Goal: Task Accomplishment & Management: Complete application form

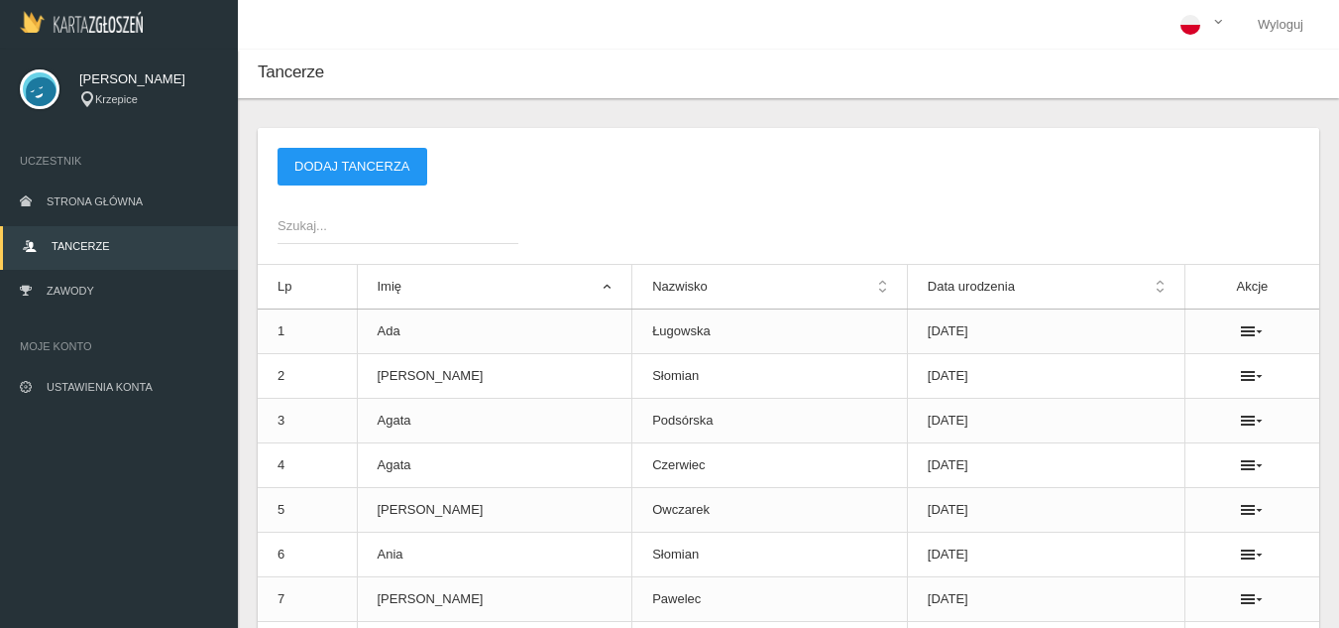
click at [374, 226] on span "Szukaj..." at bounding box center [388, 226] width 221 height 20
click at [374, 226] on input "Szukaj..." at bounding box center [398, 225] width 241 height 38
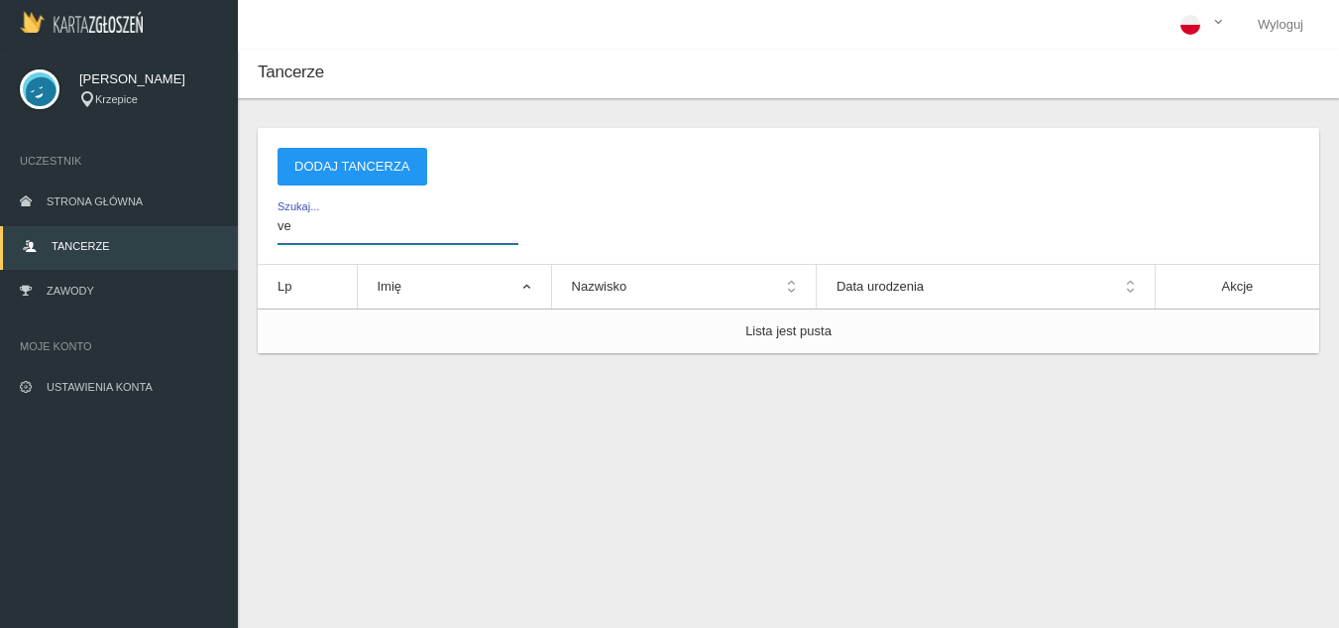
type input "v"
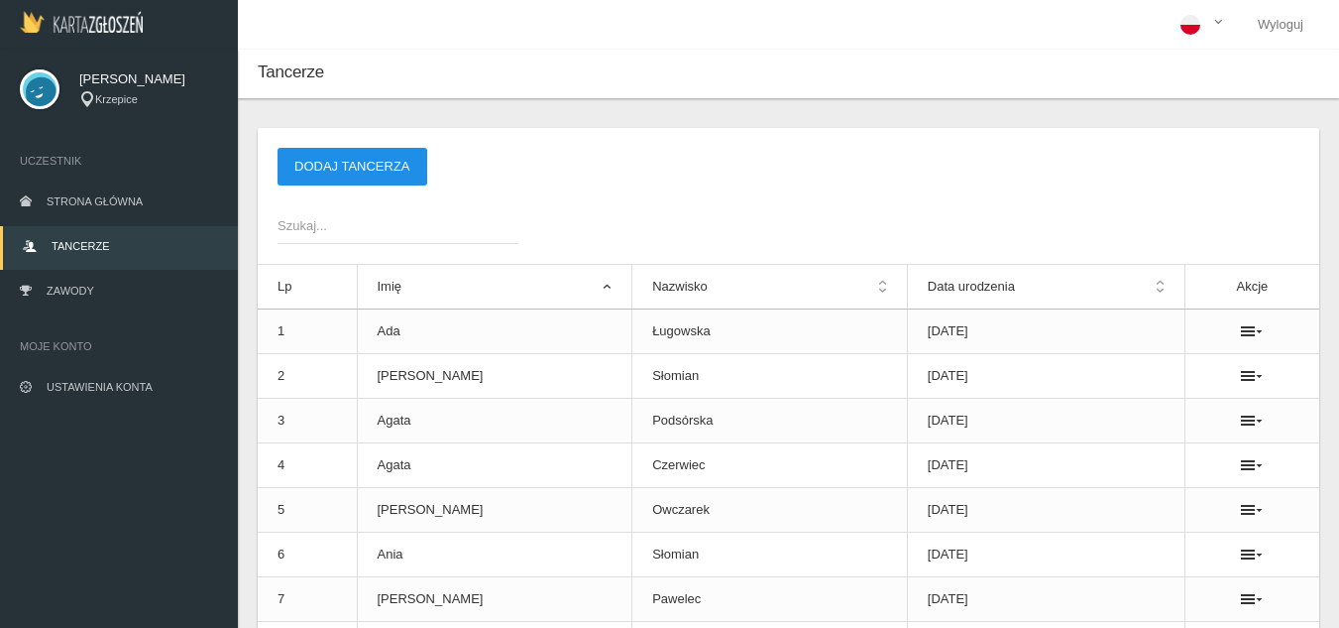
click at [337, 181] on button "Dodaj tancerza" at bounding box center [353, 167] width 150 height 38
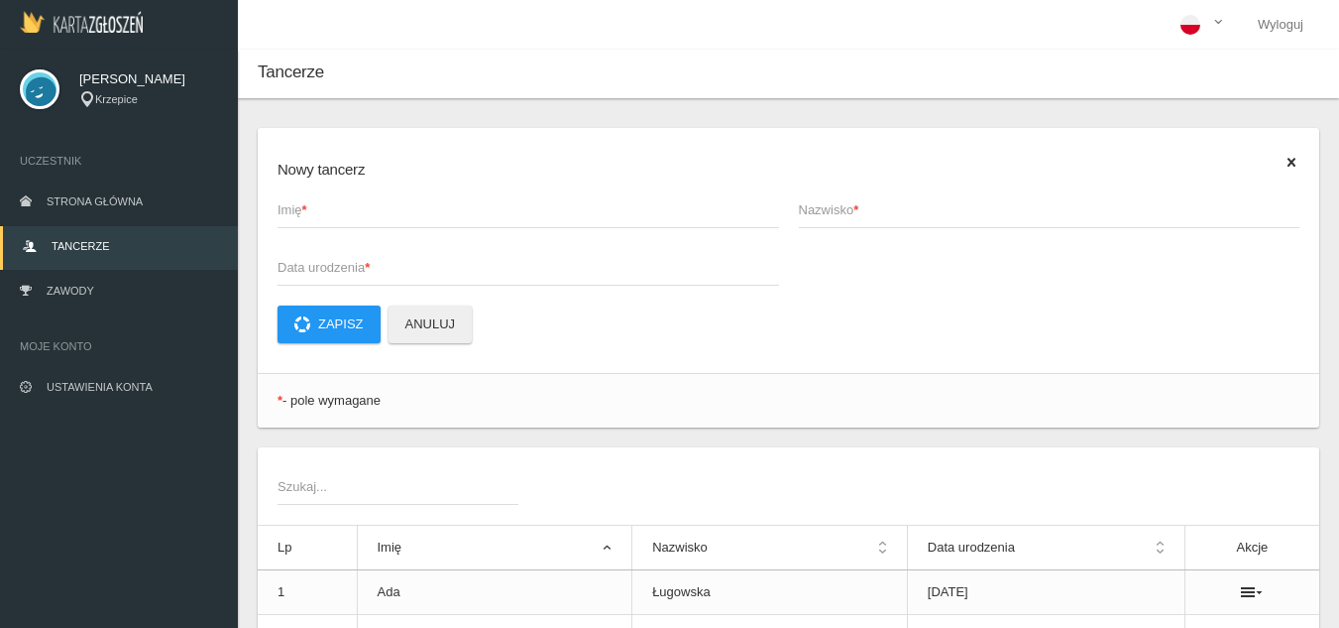
click at [357, 218] on span "Imię *" at bounding box center [519, 210] width 482 height 20
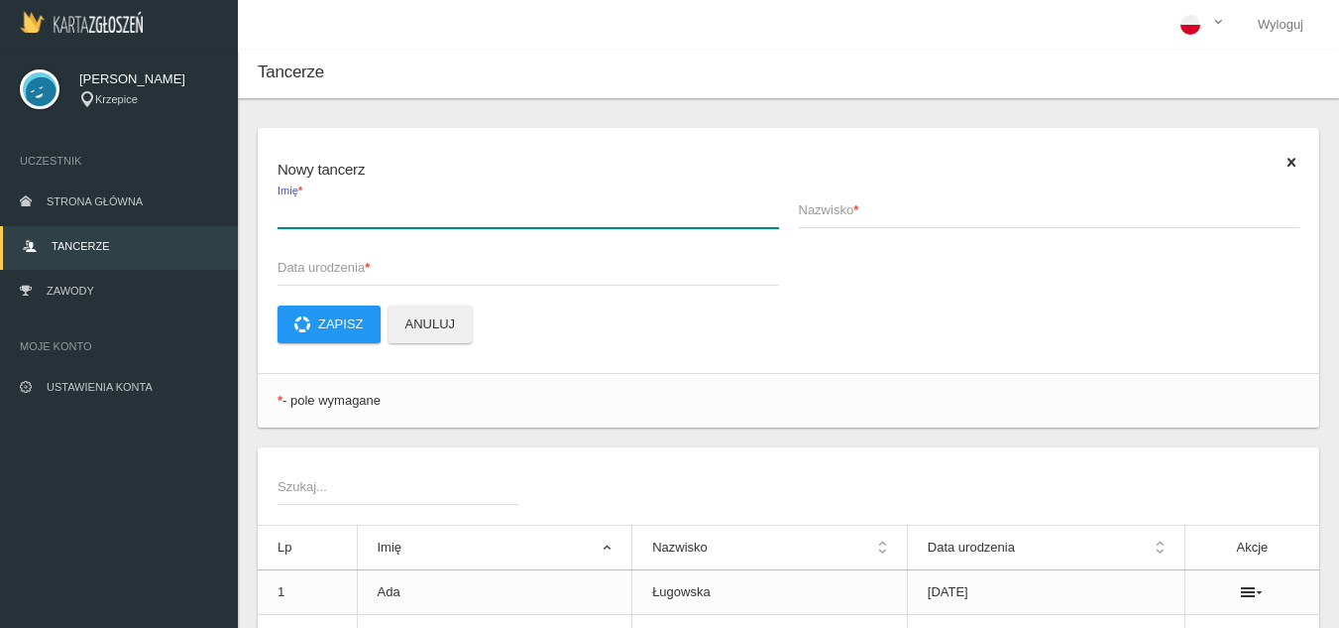
click at [357, 218] on input "Imię *" at bounding box center [529, 209] width 502 height 38
type input "[PERSON_NAME]"
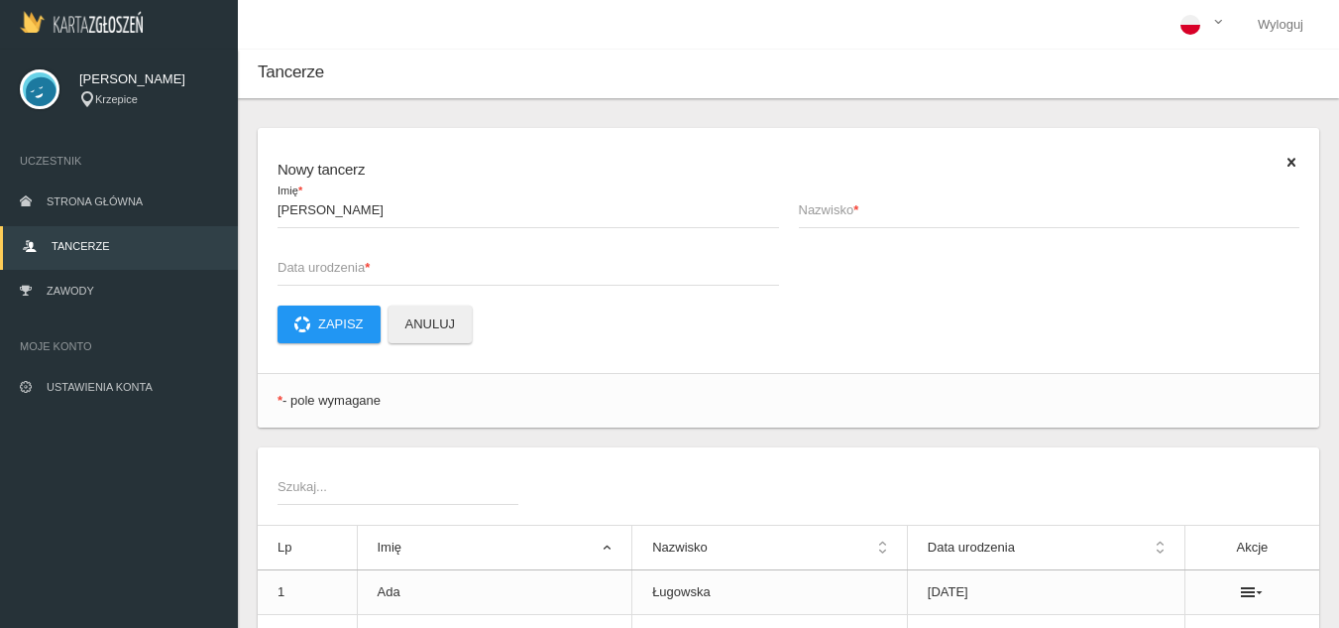
click at [842, 212] on span "Nazwisko *" at bounding box center [1040, 210] width 482 height 20
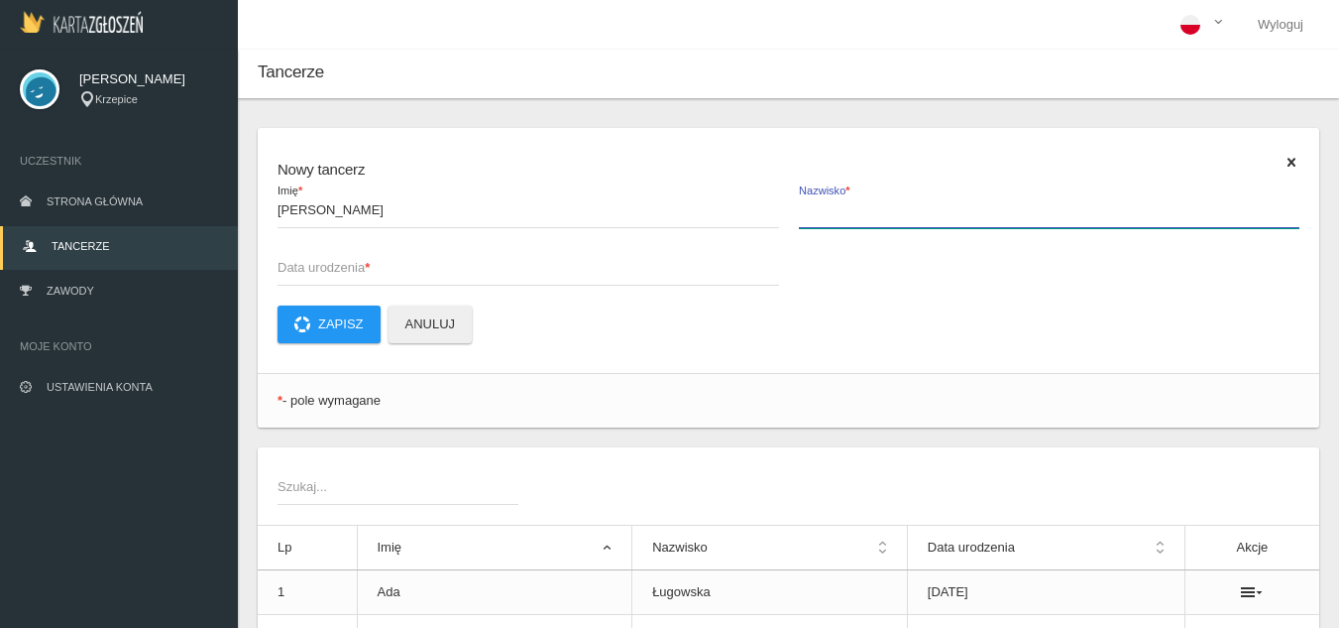
click at [842, 212] on input "Nazwisko *" at bounding box center [1050, 209] width 502 height 38
type input "Chaika"
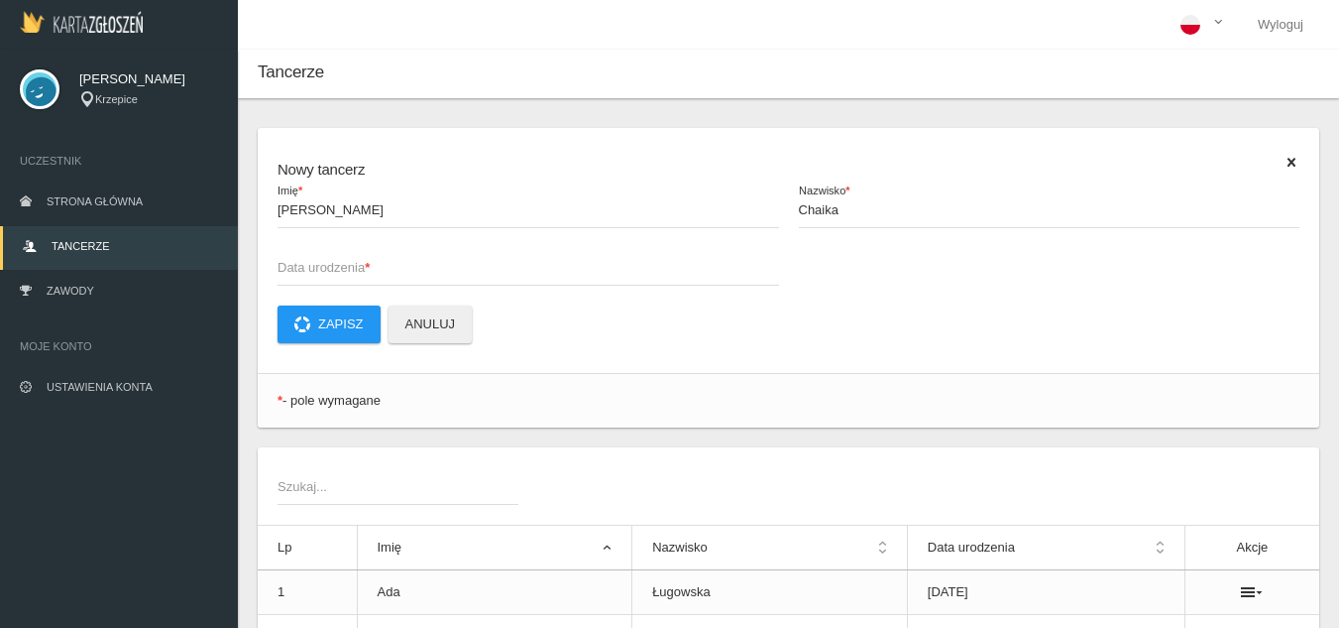
click at [409, 259] on span "Data urodzenia *" at bounding box center [519, 268] width 482 height 20
click at [409, 259] on input "Data urodzenia *" at bounding box center [529, 267] width 502 height 38
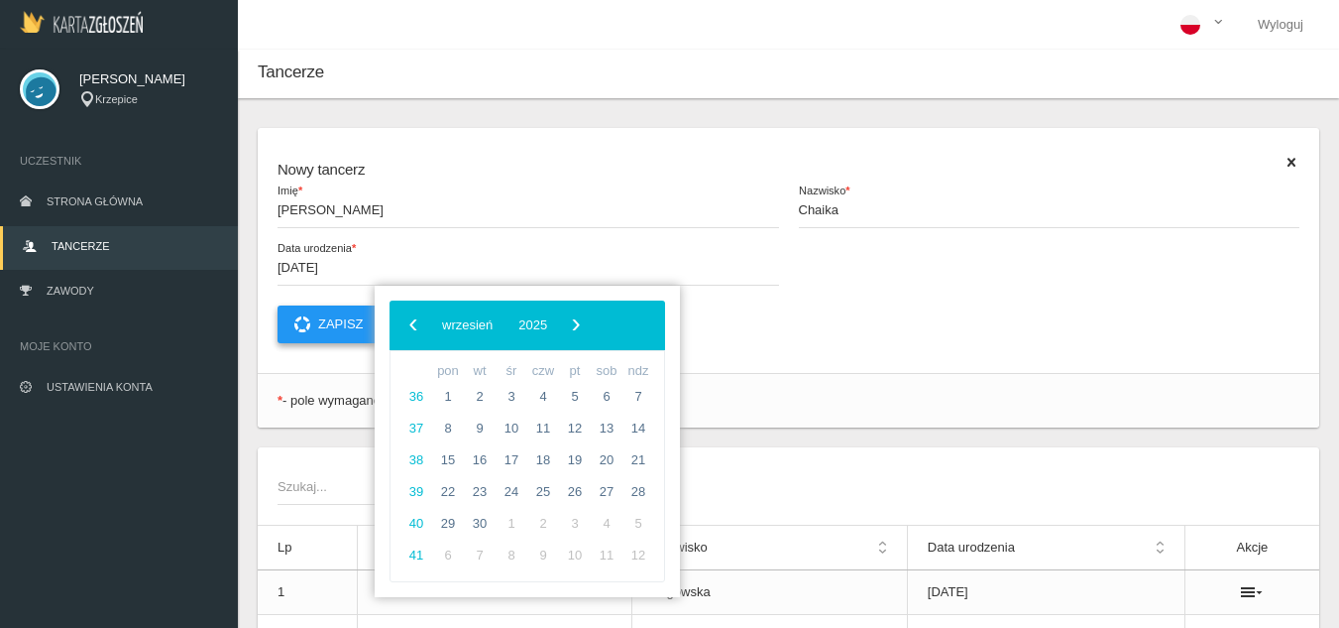
type input "[DATE]"
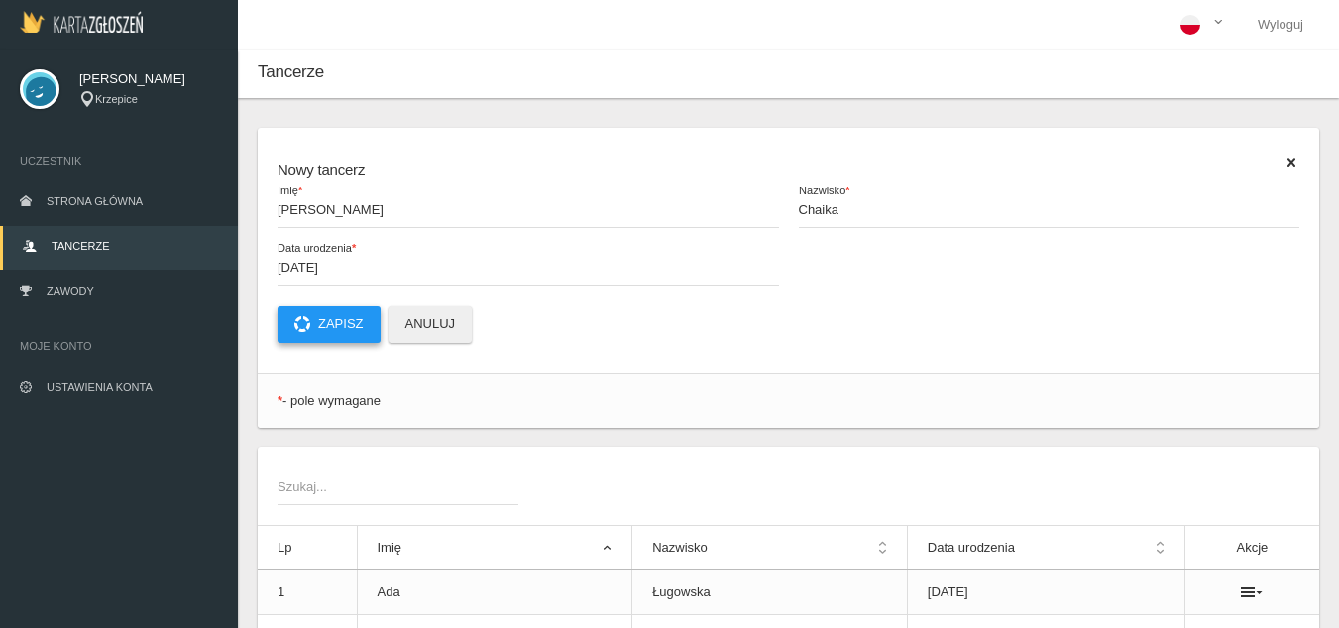
click at [325, 306] on button "Zapisz" at bounding box center [329, 324] width 103 height 38
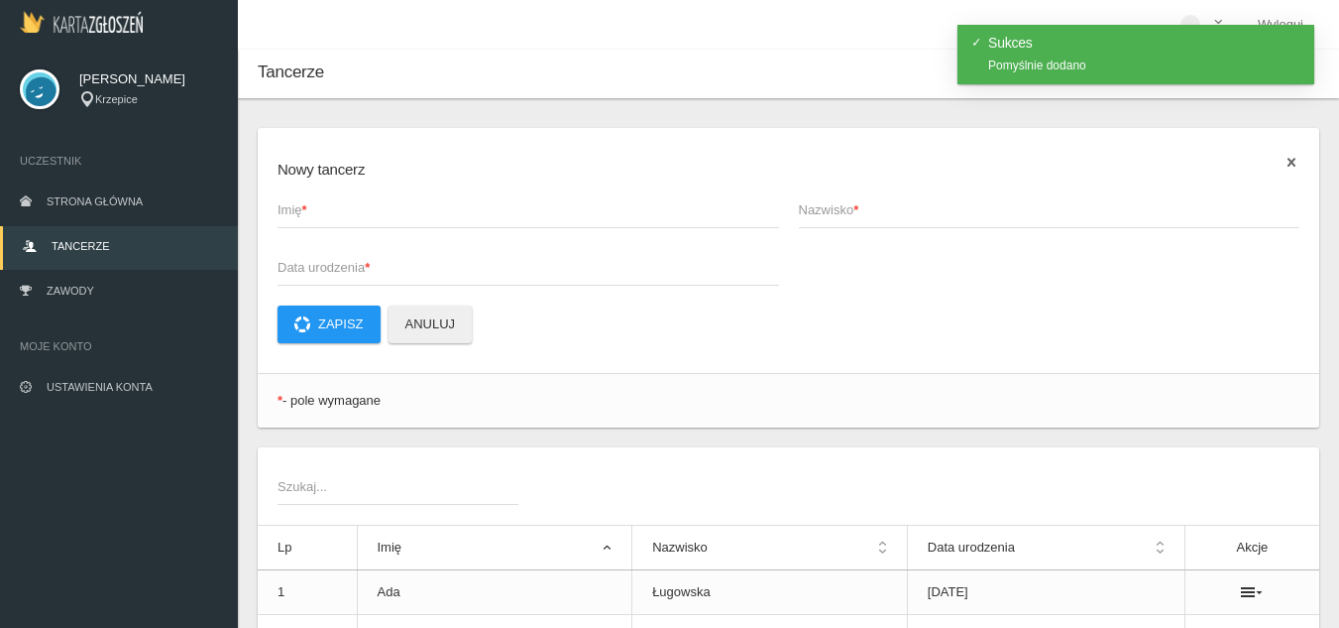
click at [1290, 162] on icon at bounding box center [1292, 163] width 16 height 16
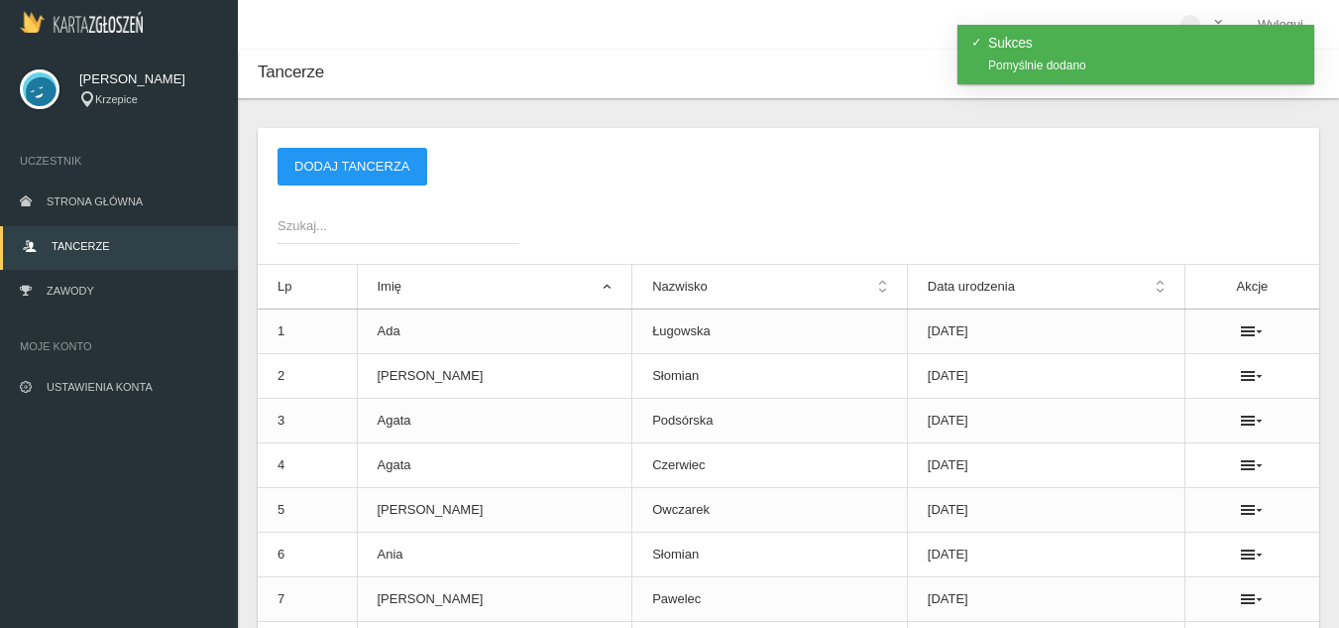
click at [346, 232] on span "Szukaj..." at bounding box center [388, 226] width 221 height 20
click at [346, 232] on input "Szukaj..." at bounding box center [398, 225] width 241 height 38
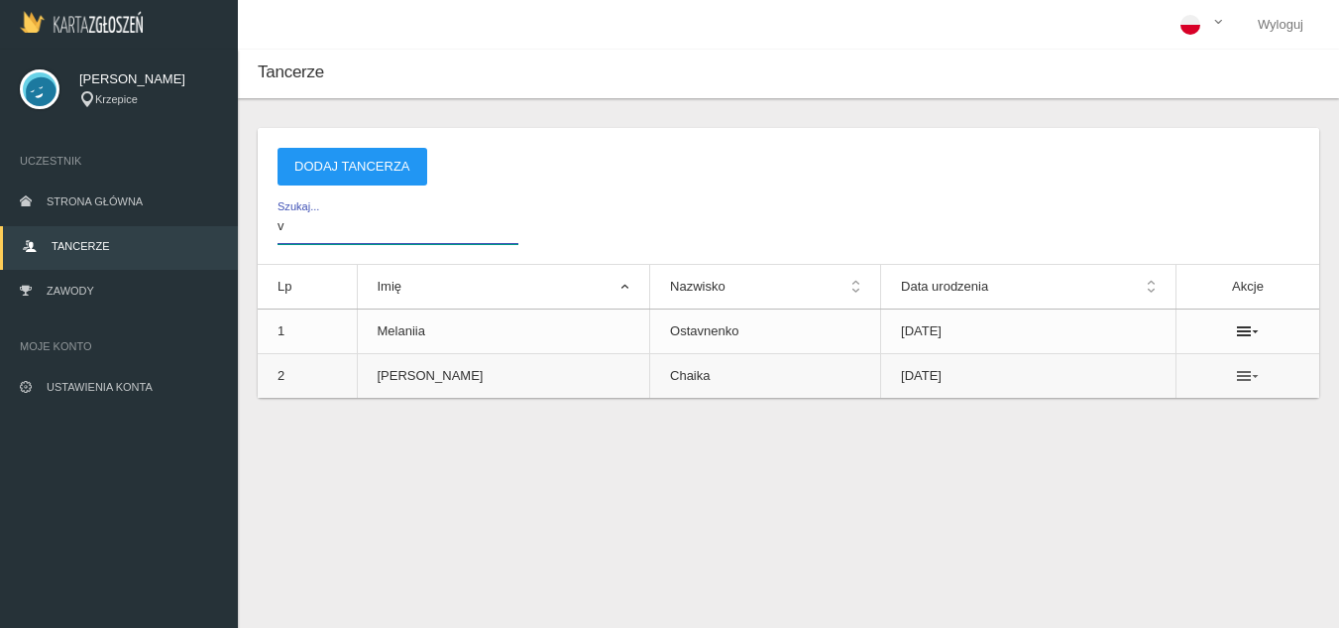
type input "v"
click at [1246, 375] on icon at bounding box center [1248, 376] width 22 height 16
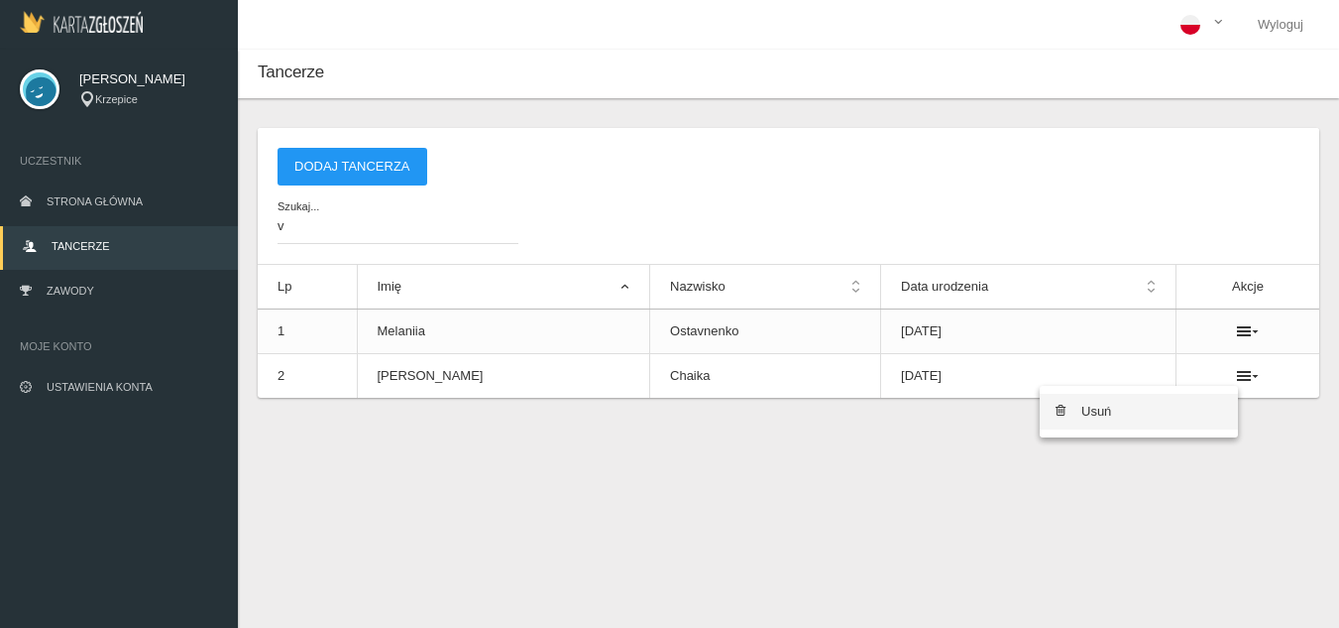
click at [1139, 418] on link "Usuń" at bounding box center [1139, 412] width 198 height 36
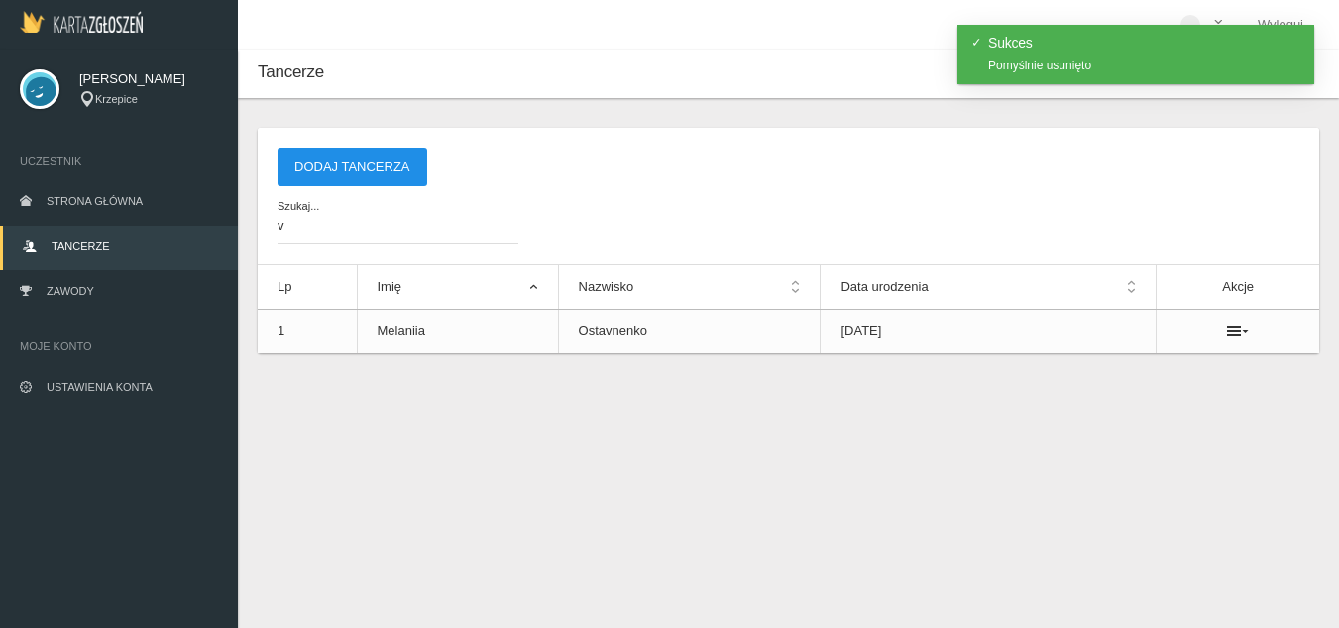
click at [336, 179] on button "Dodaj tancerza" at bounding box center [353, 167] width 150 height 38
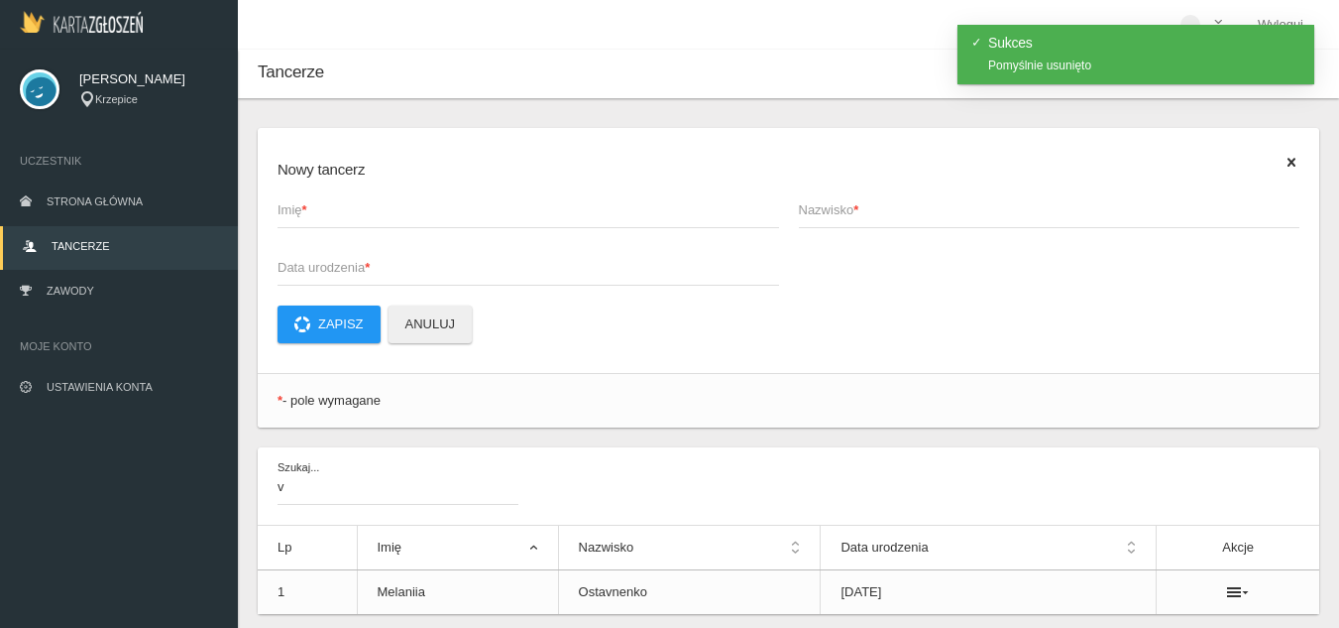
click at [330, 213] on span "Imię *" at bounding box center [519, 210] width 482 height 20
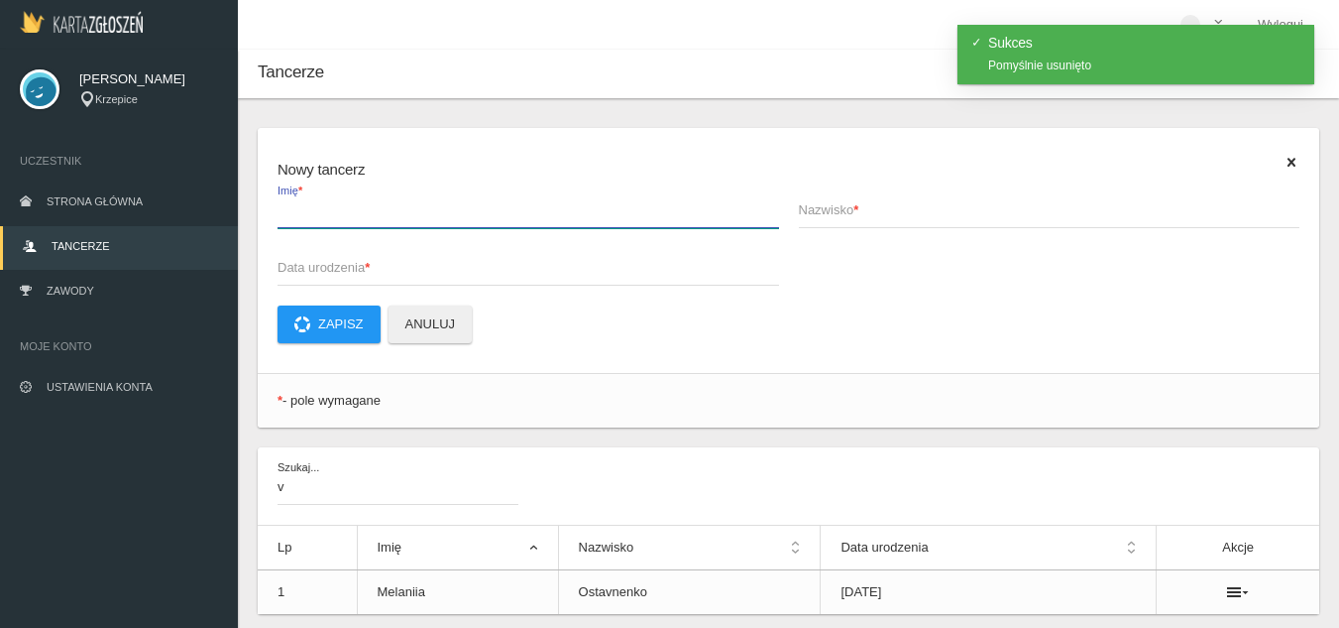
click at [330, 213] on input "Imię *" at bounding box center [529, 209] width 502 height 38
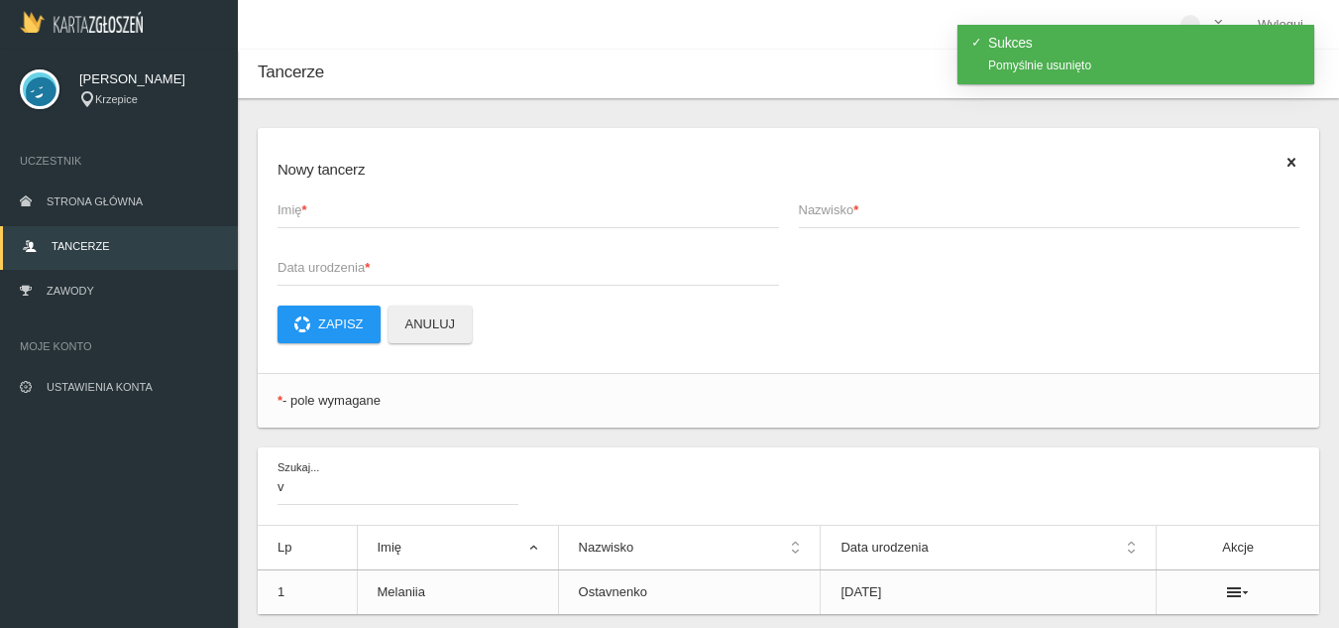
click at [321, 209] on span "Imię *" at bounding box center [519, 210] width 482 height 20
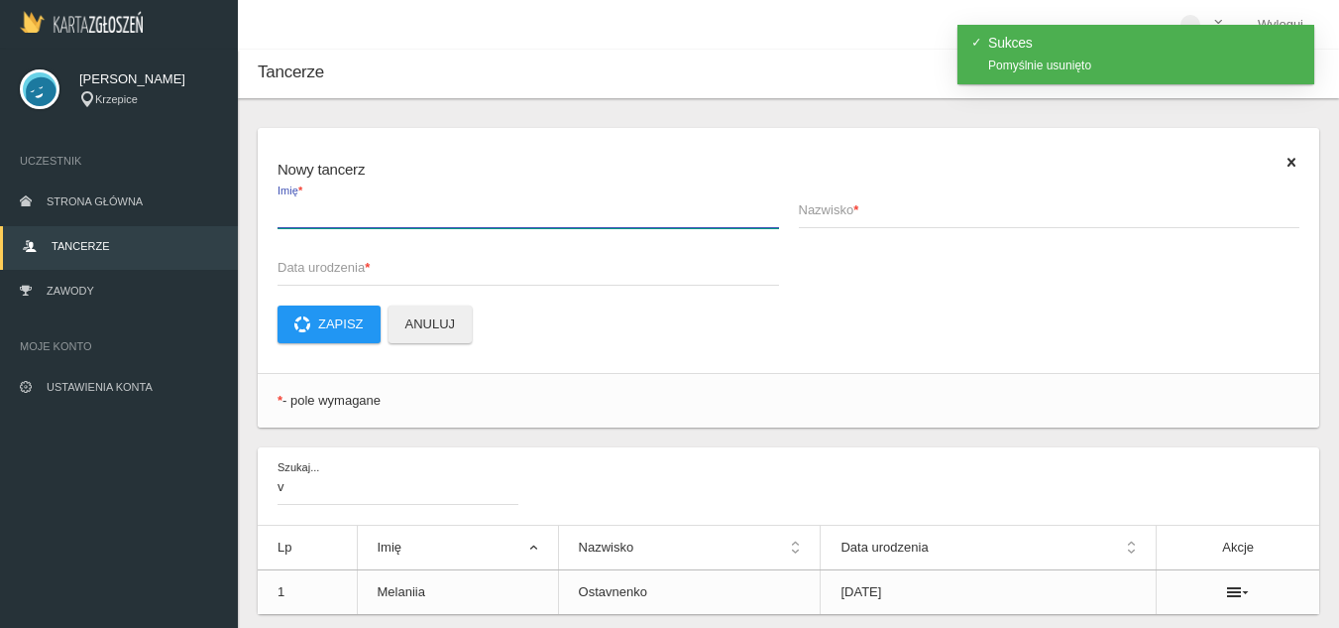
click at [321, 209] on input "Imię *" at bounding box center [529, 209] width 502 height 38
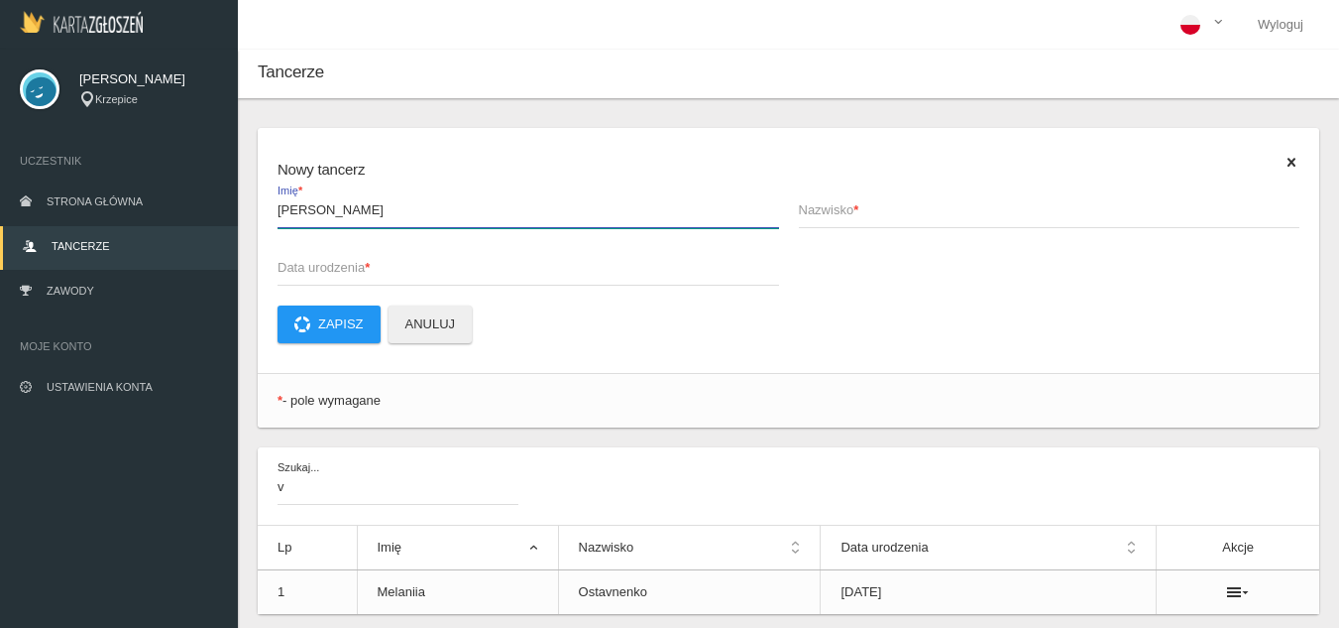
type input "[PERSON_NAME]"
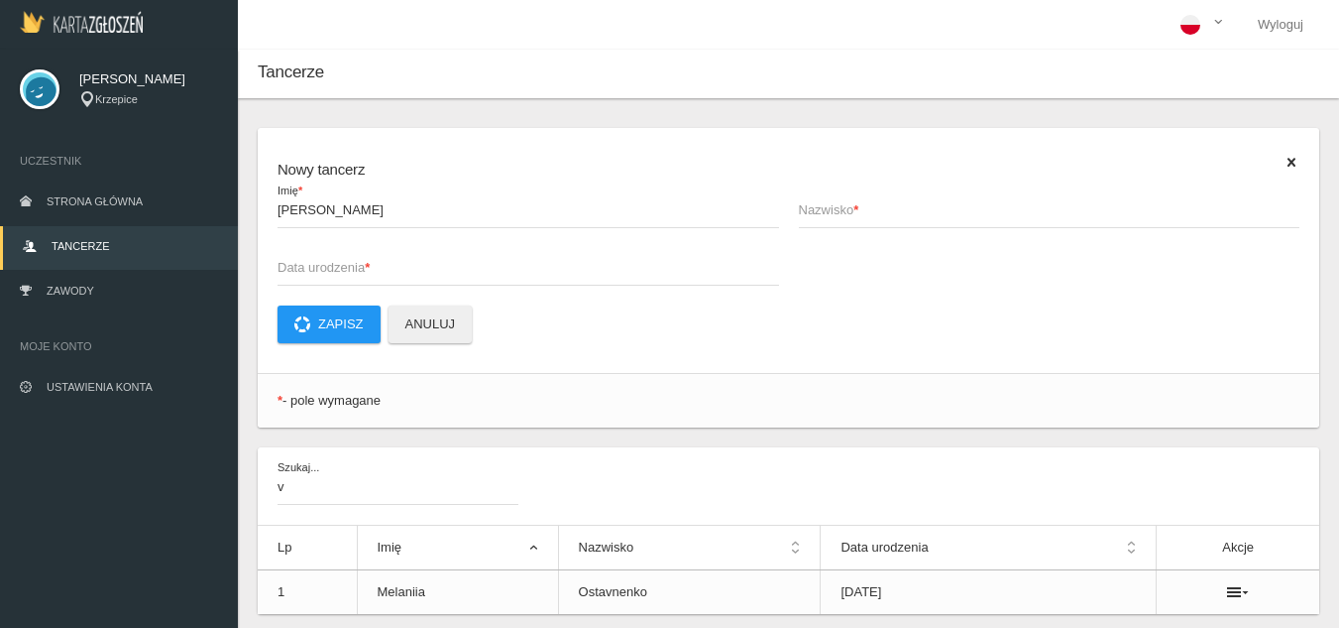
click at [814, 220] on span "Nazwisko *" at bounding box center [1040, 210] width 482 height 20
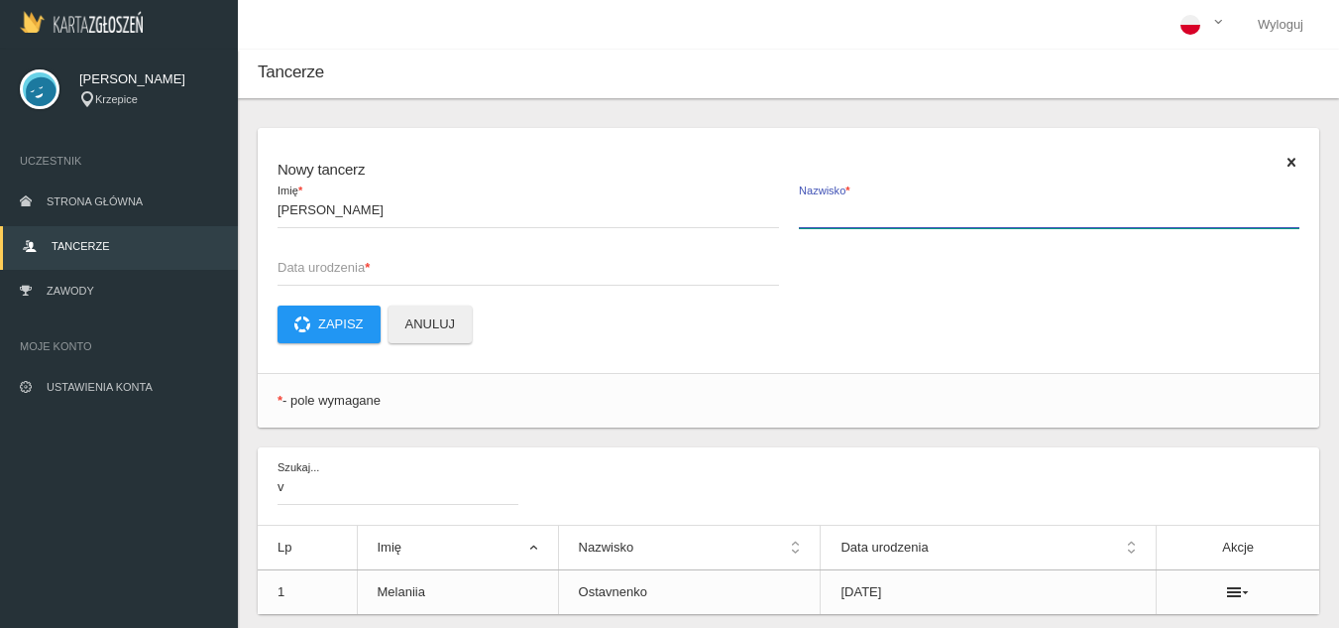
click at [814, 220] on input "Nazwisko *" at bounding box center [1050, 209] width 502 height 38
type input "Chaika"
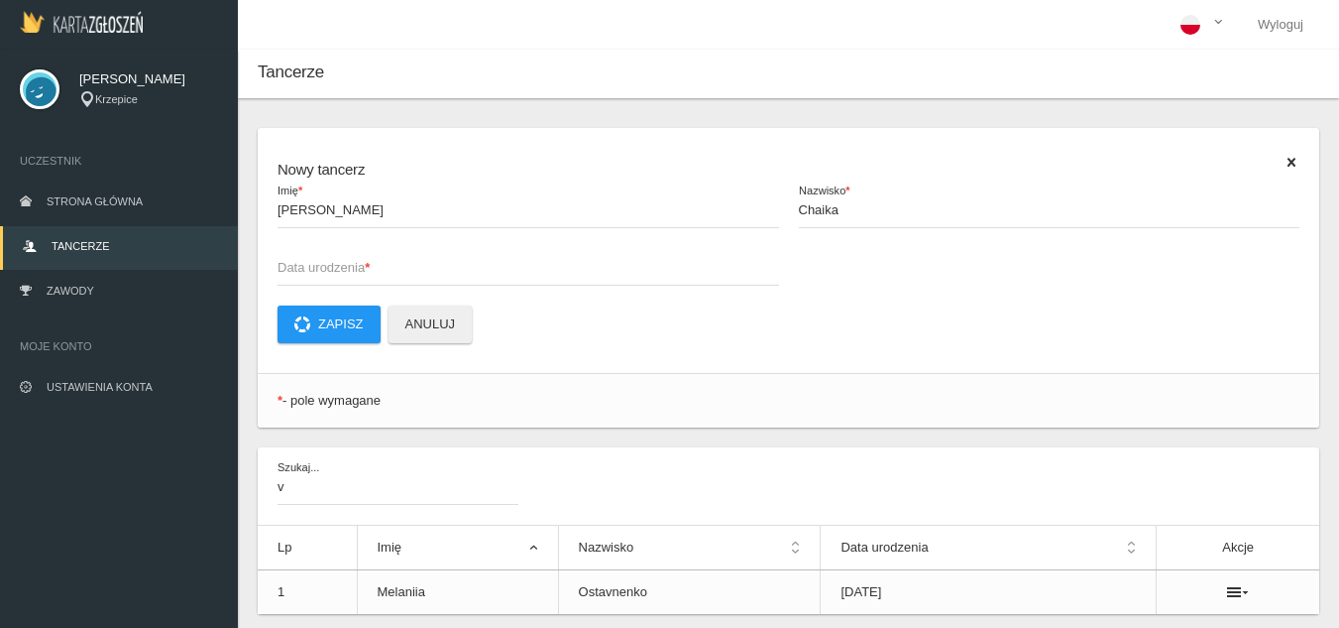
drag, startPoint x: 498, startPoint y: 309, endPoint x: 505, endPoint y: 251, distance: 58.9
click at [500, 310] on p "Zapisz Anuluj" at bounding box center [789, 324] width 1022 height 38
click at [502, 261] on span "Data urodzenia *" at bounding box center [519, 268] width 482 height 20
click at [502, 261] on input "Data urodzenia *" at bounding box center [529, 267] width 502 height 38
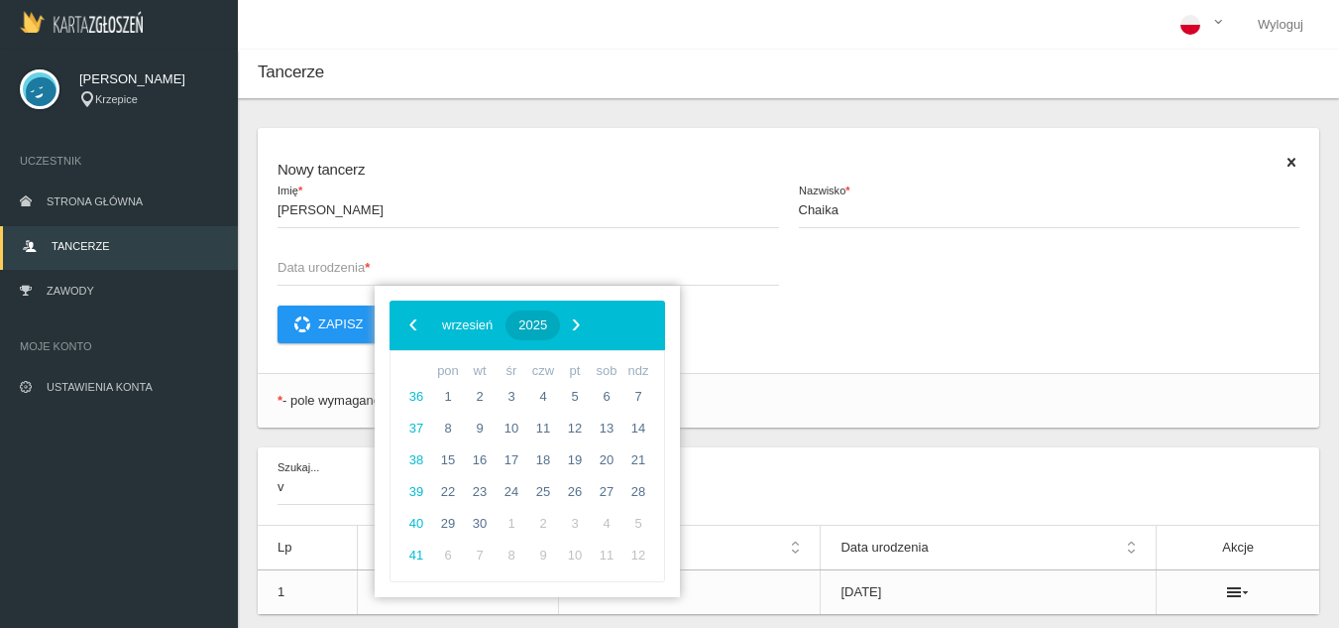
click at [547, 324] on span "2025" at bounding box center [533, 324] width 29 height 15
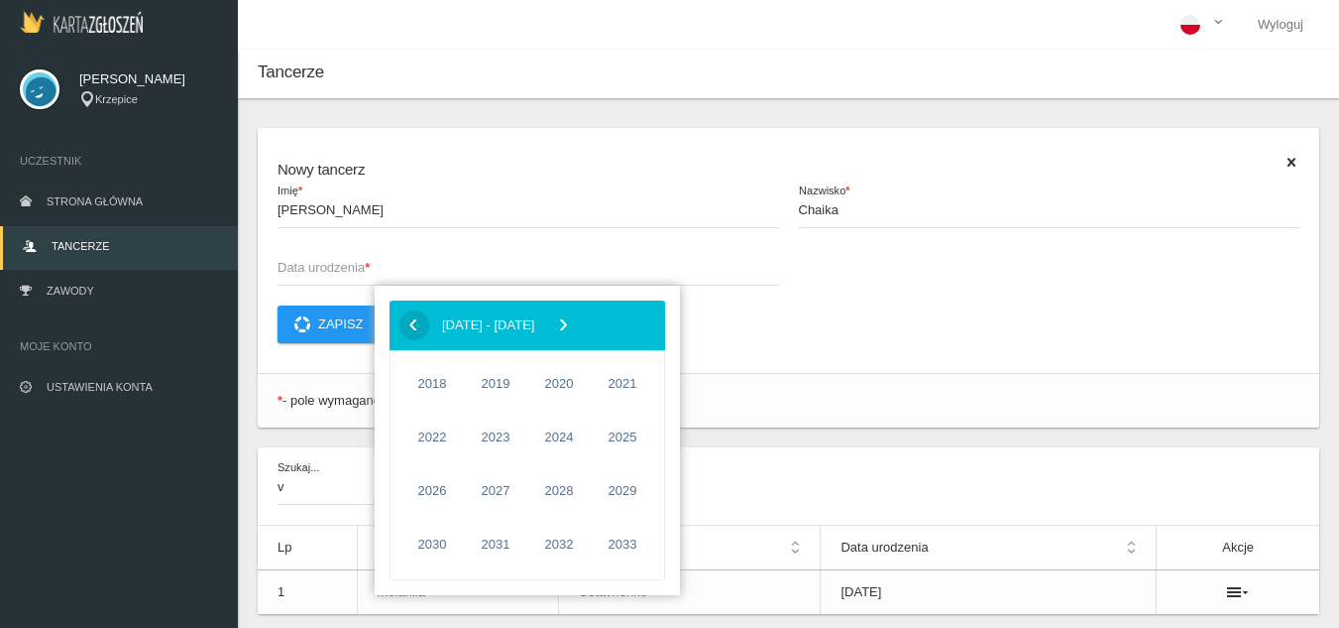
click at [411, 333] on span "‹" at bounding box center [414, 324] width 30 height 30
click at [573, 558] on span "2016" at bounding box center [559, 544] width 46 height 46
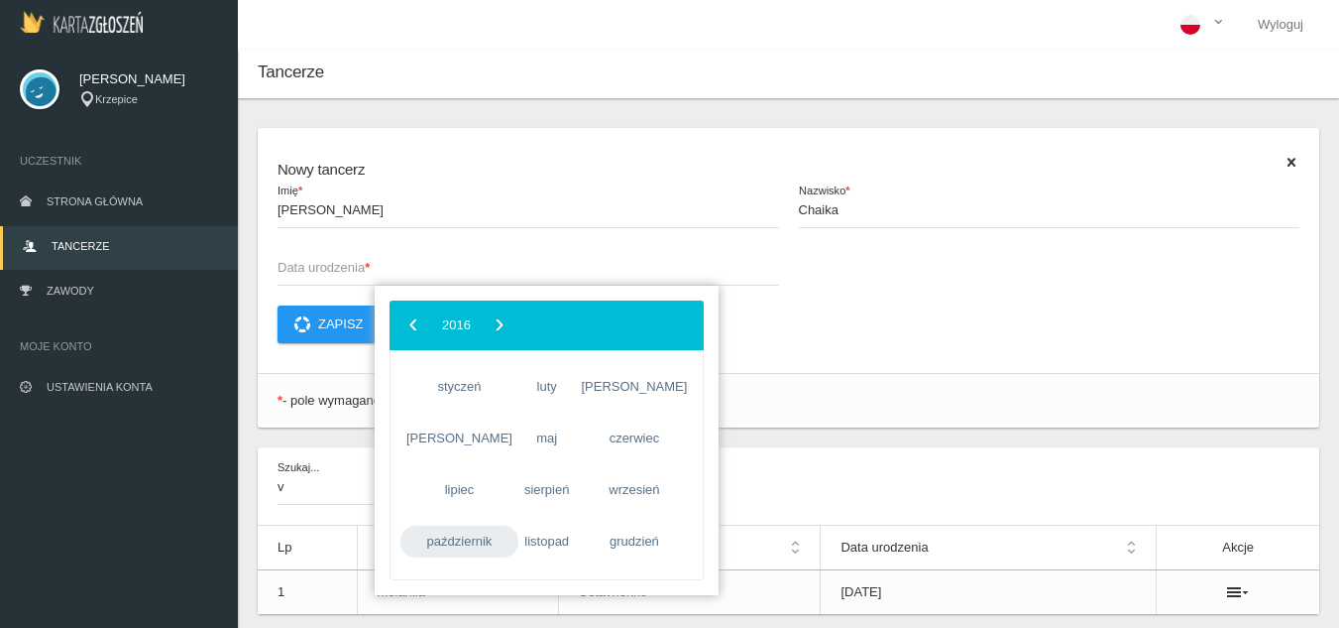
click at [456, 541] on span "październik" at bounding box center [460, 541] width 118 height 32
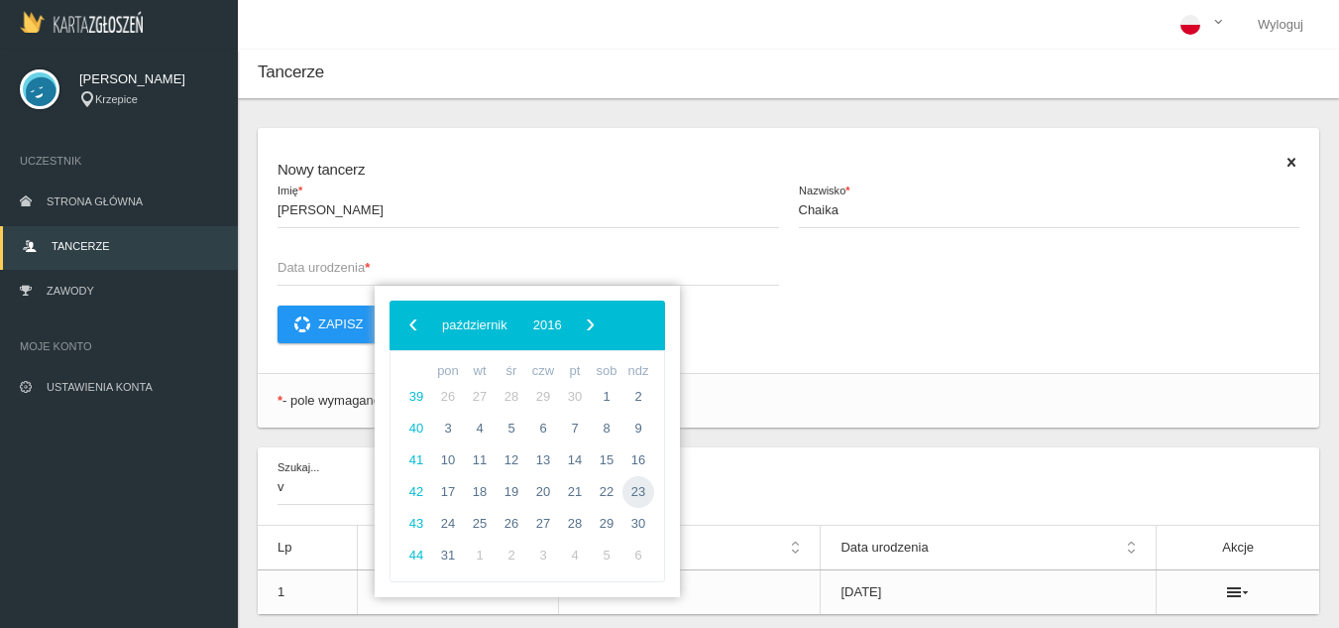
click at [649, 494] on span "23" at bounding box center [639, 492] width 32 height 32
type input "[DATE]"
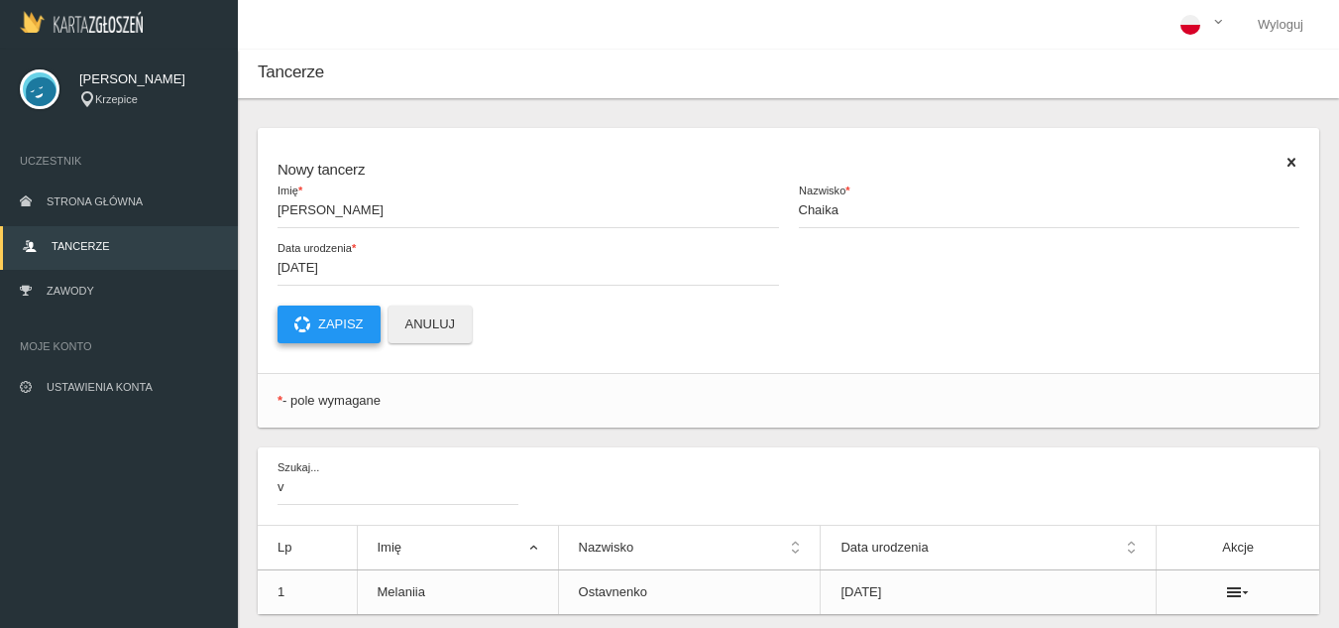
click at [361, 331] on button "Zapisz" at bounding box center [329, 324] width 103 height 38
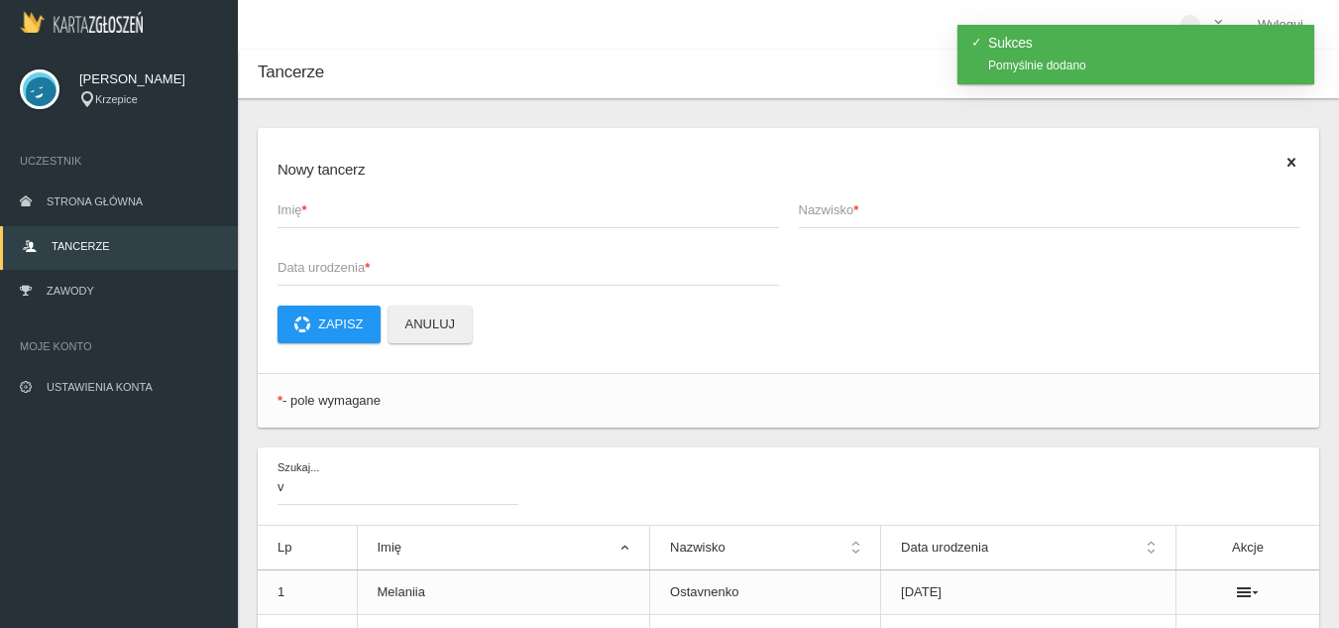
click at [339, 217] on span "Imię *" at bounding box center [519, 210] width 482 height 20
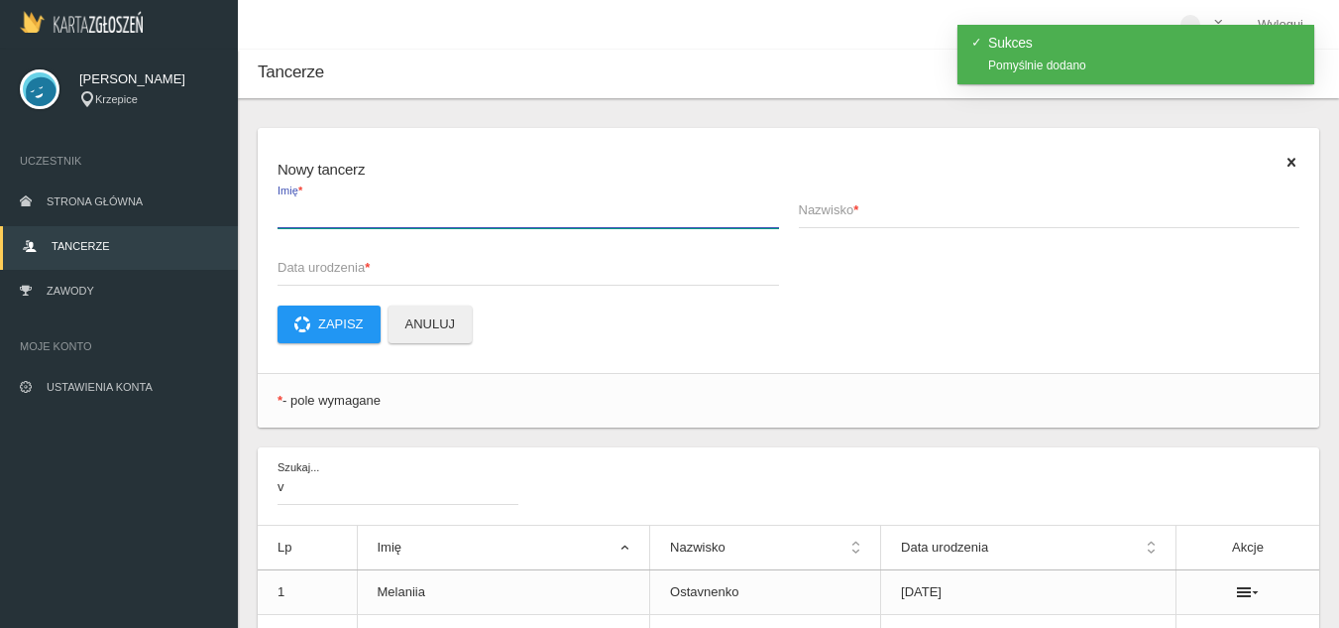
click at [339, 217] on input "Imię *" at bounding box center [529, 209] width 502 height 38
type input "a"
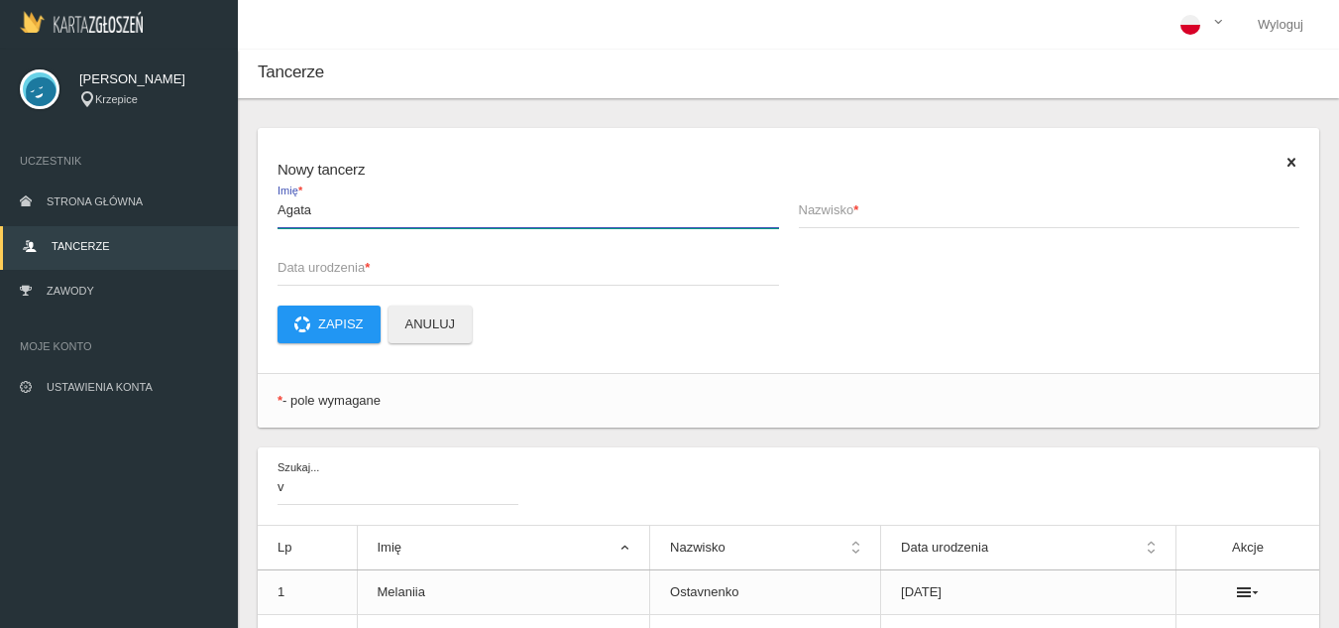
type input "Agata"
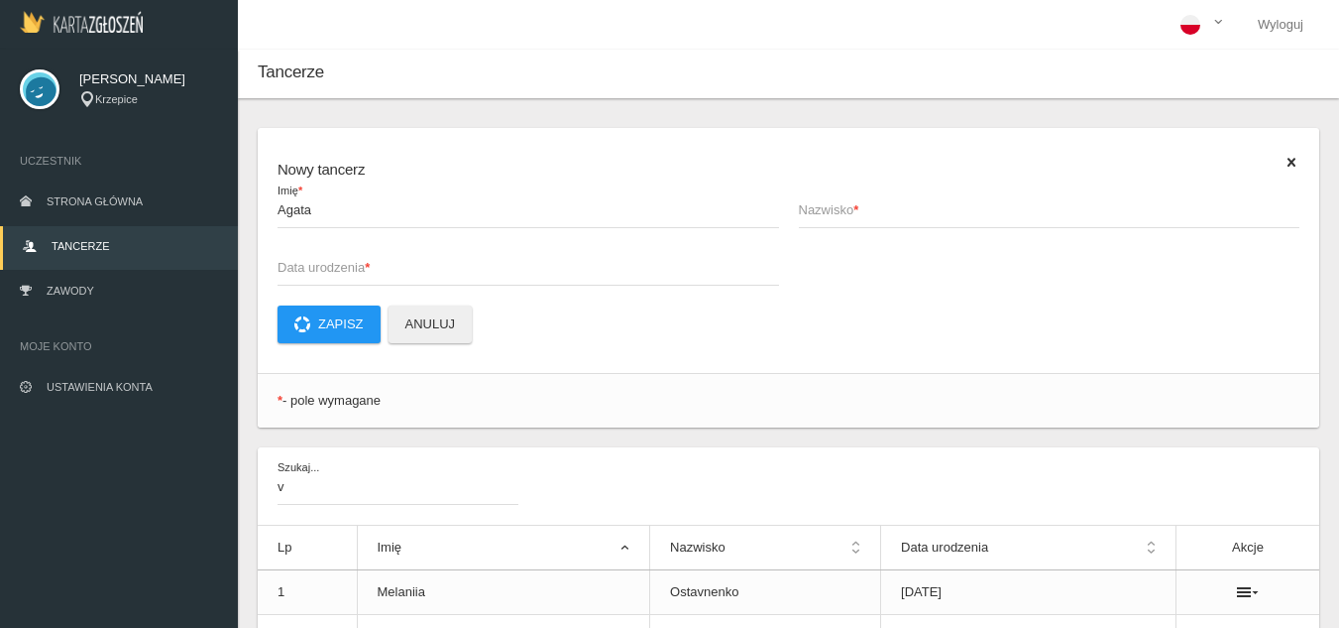
click at [1040, 220] on span "Nazwisko *" at bounding box center [1040, 210] width 482 height 20
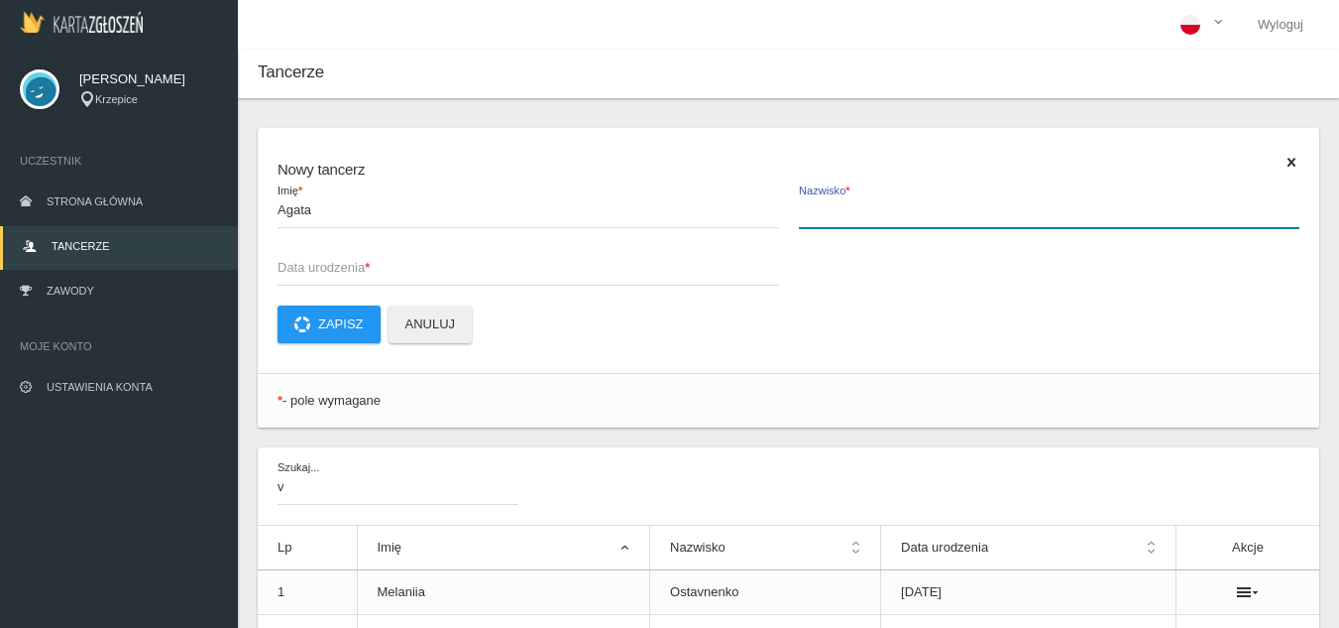
click at [1040, 220] on input "Nazwisko *" at bounding box center [1050, 209] width 502 height 38
click at [839, 217] on input "Chęcinska" at bounding box center [1050, 209] width 502 height 38
type input "Chęcińska"
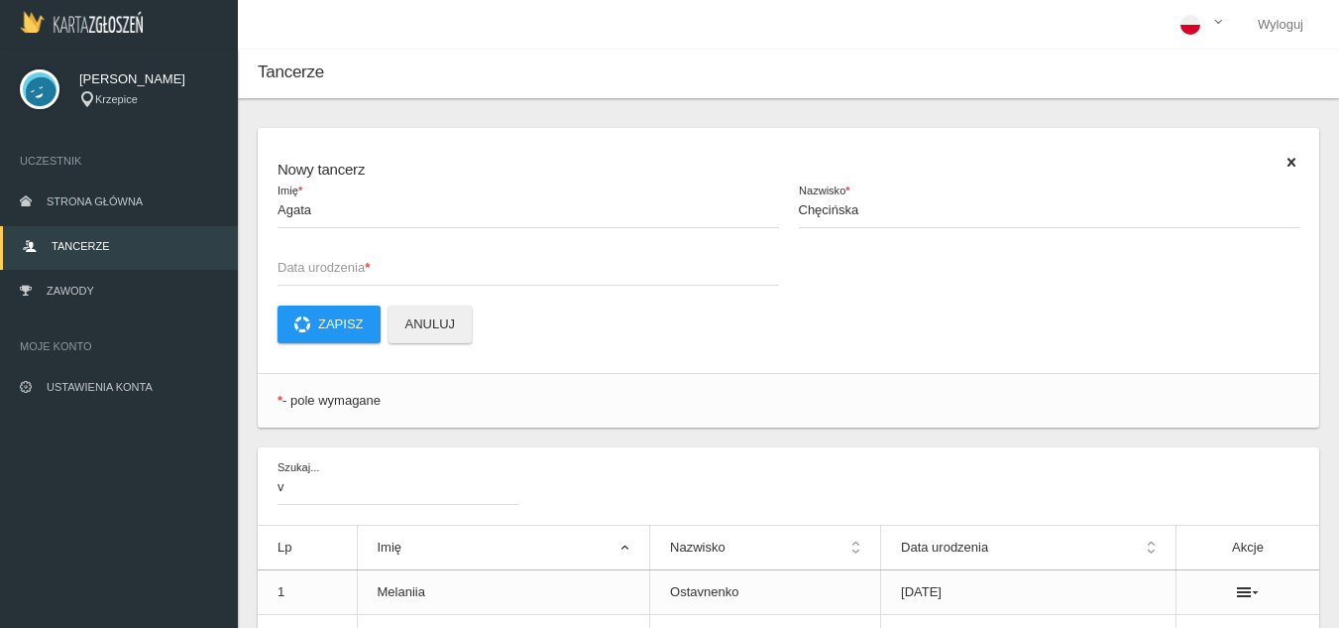
click at [559, 275] on span "Data urodzenia *" at bounding box center [519, 268] width 482 height 20
click at [559, 275] on input "Data urodzenia *" at bounding box center [529, 267] width 502 height 38
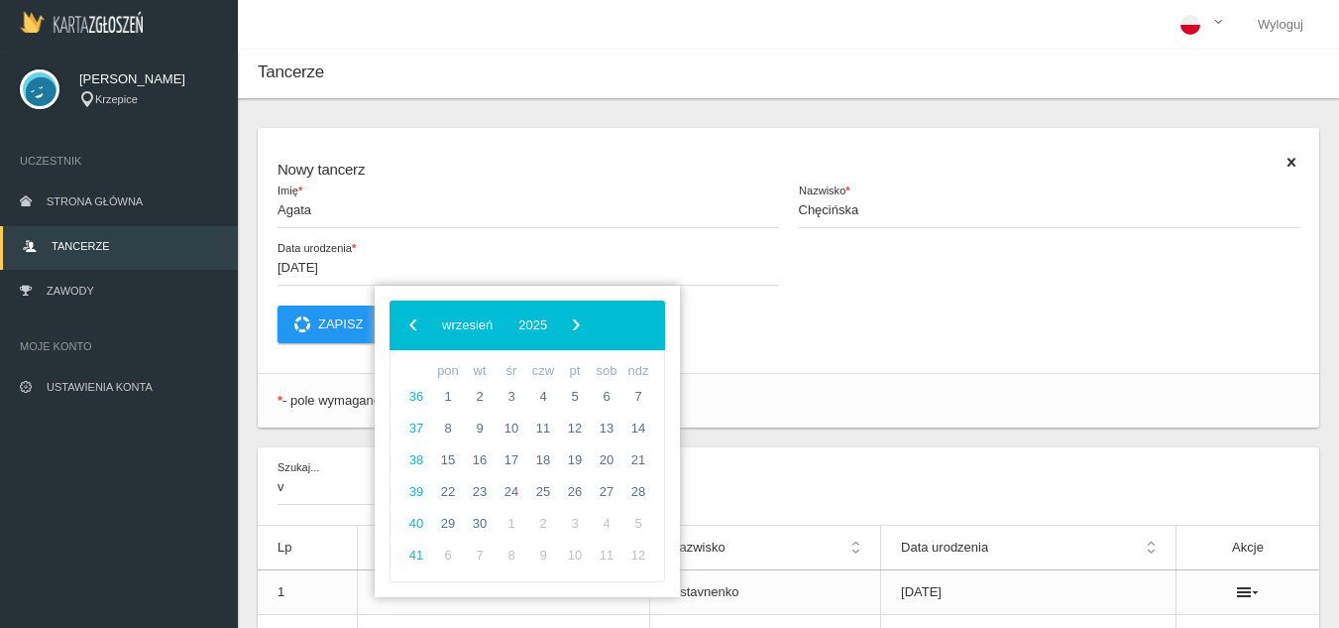
type input "[DATE]"
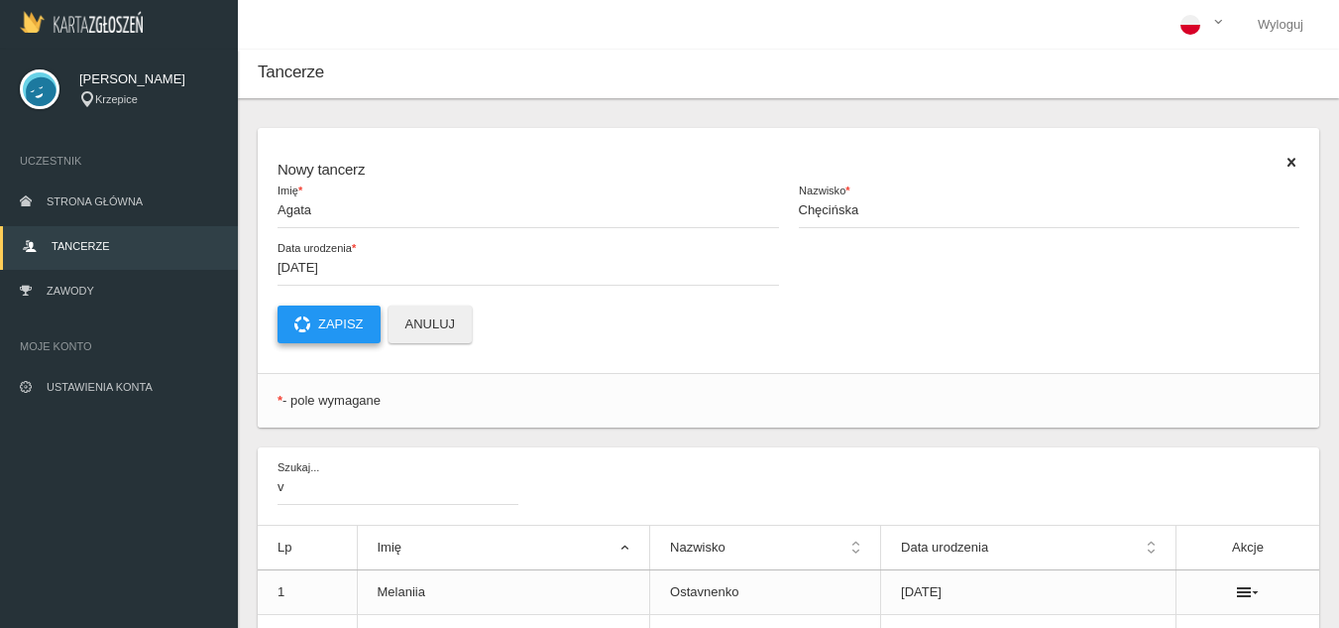
click at [307, 334] on button "Zapisz" at bounding box center [329, 324] width 103 height 38
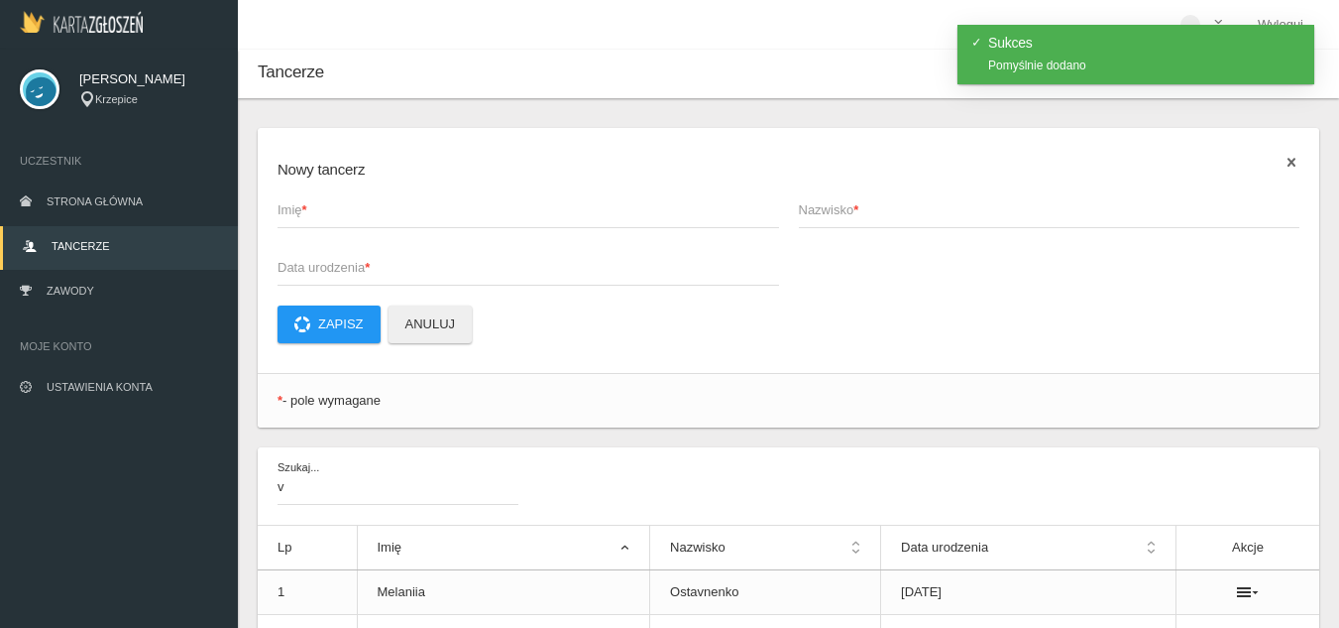
click at [1291, 162] on icon at bounding box center [1292, 163] width 16 height 16
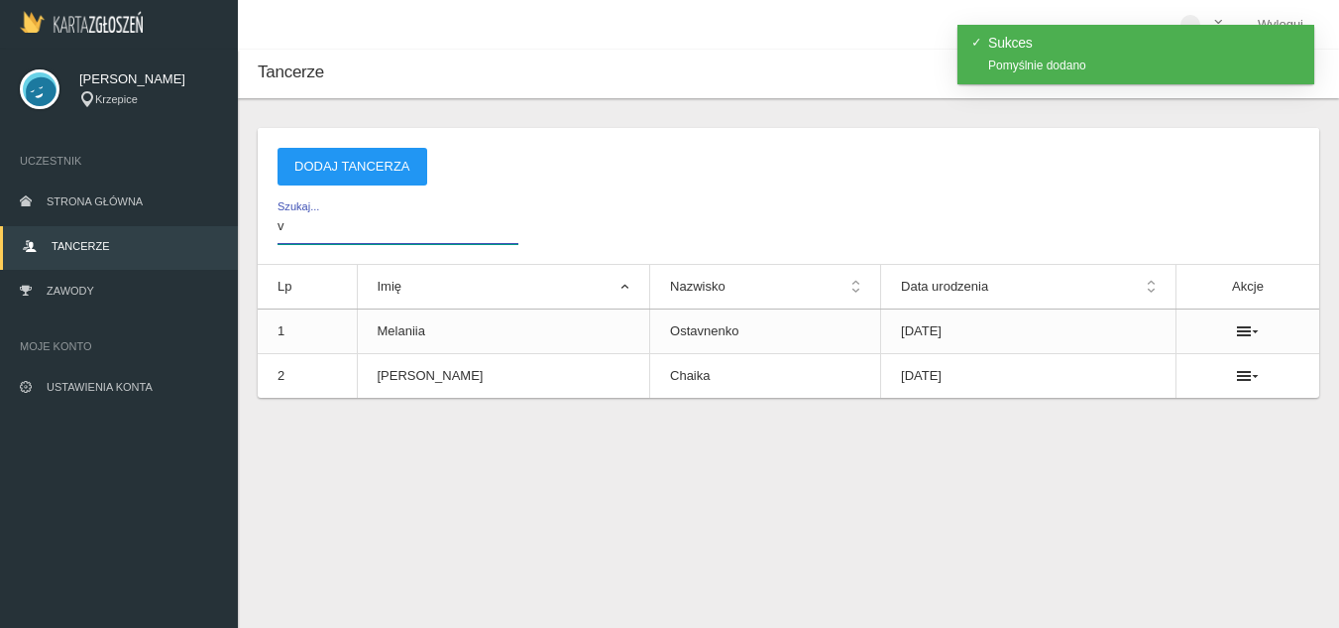
click at [366, 225] on input "v" at bounding box center [398, 225] width 241 height 38
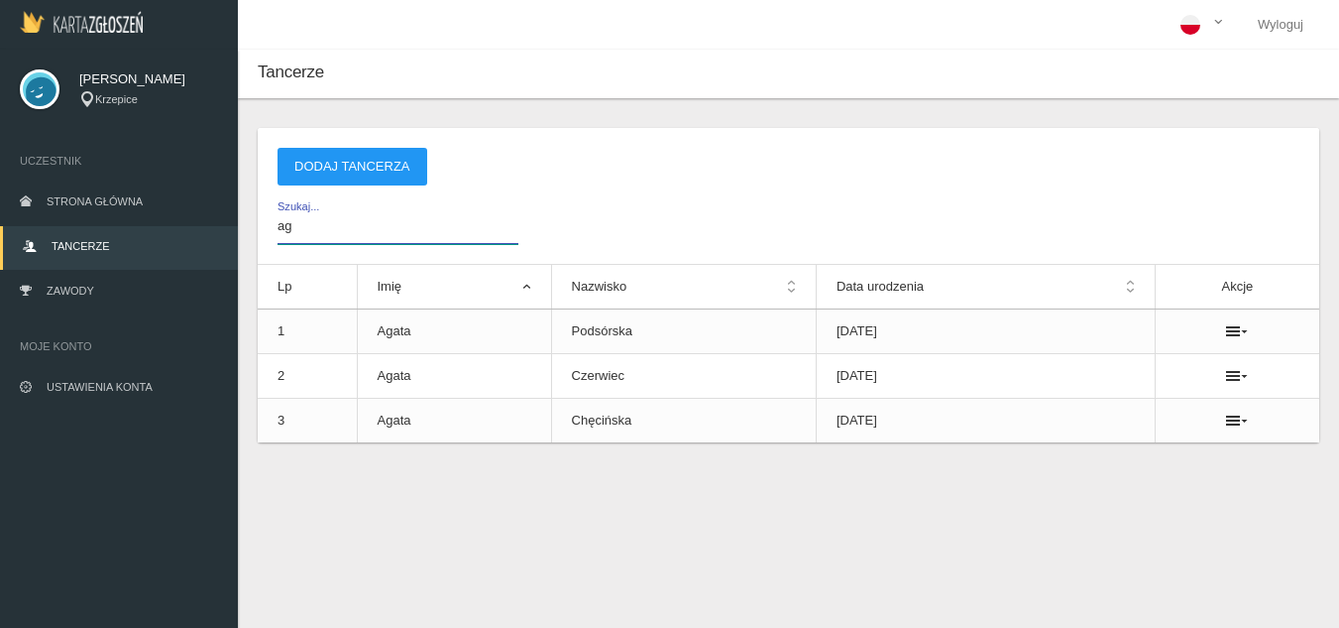
type input "a"
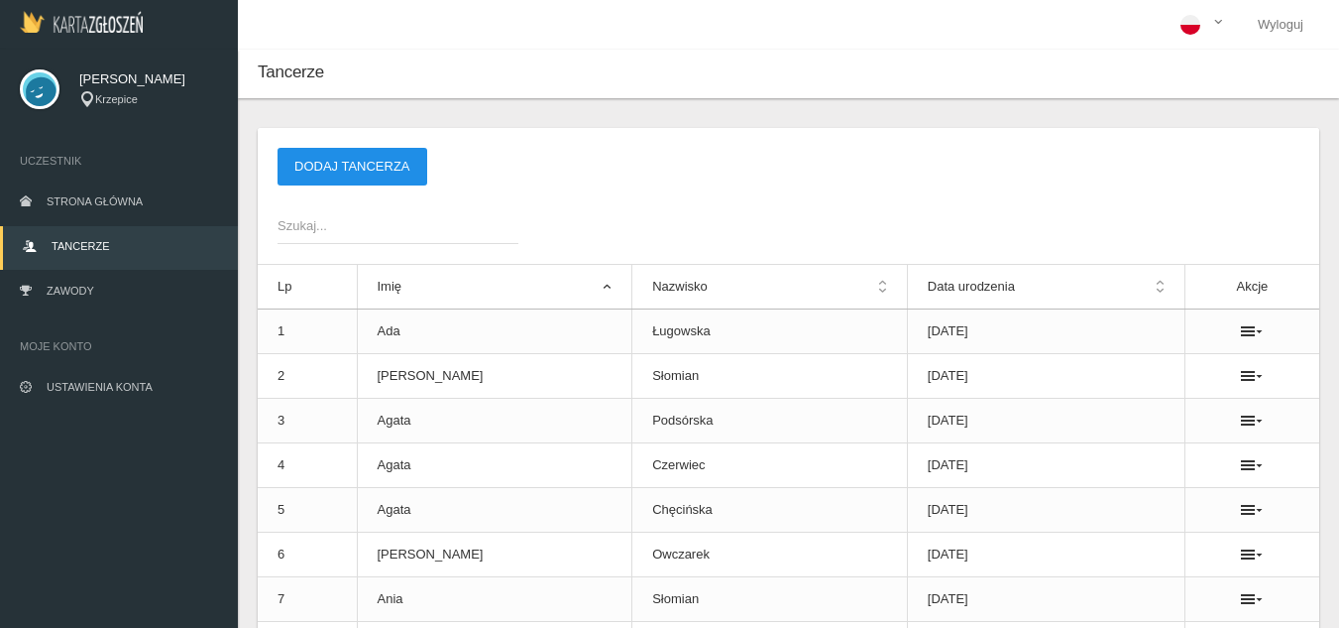
click at [324, 173] on button "Dodaj tancerza" at bounding box center [353, 167] width 150 height 38
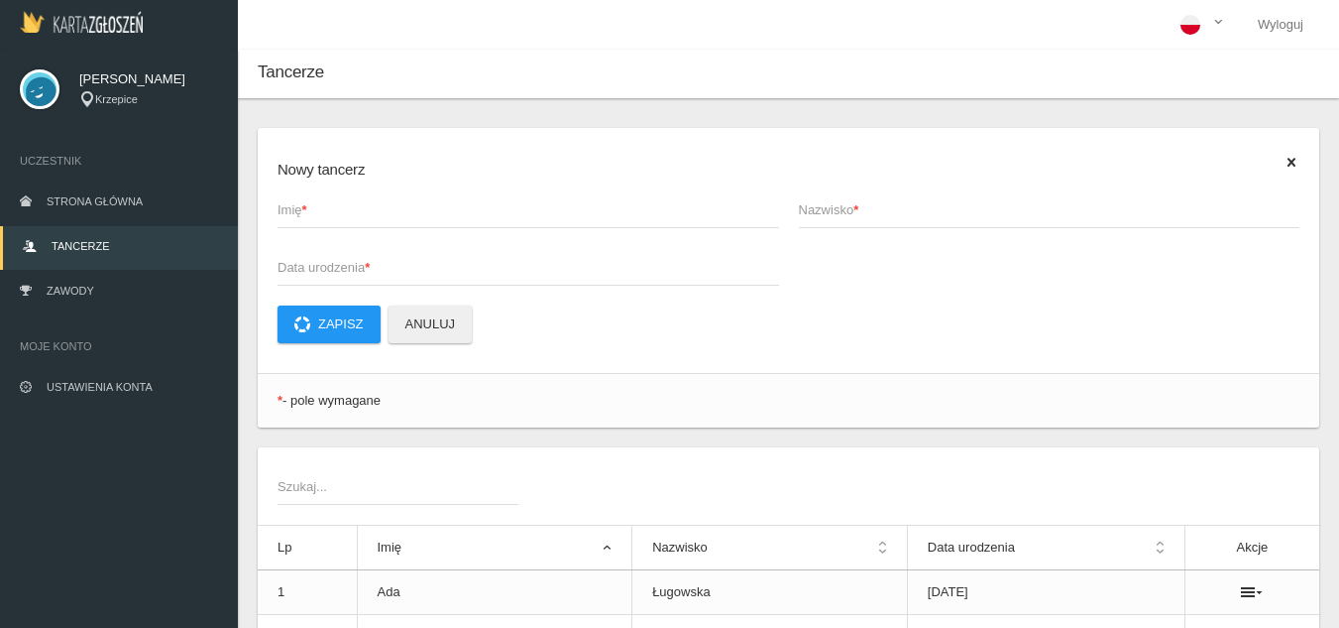
click at [292, 216] on span "Imię *" at bounding box center [519, 210] width 482 height 20
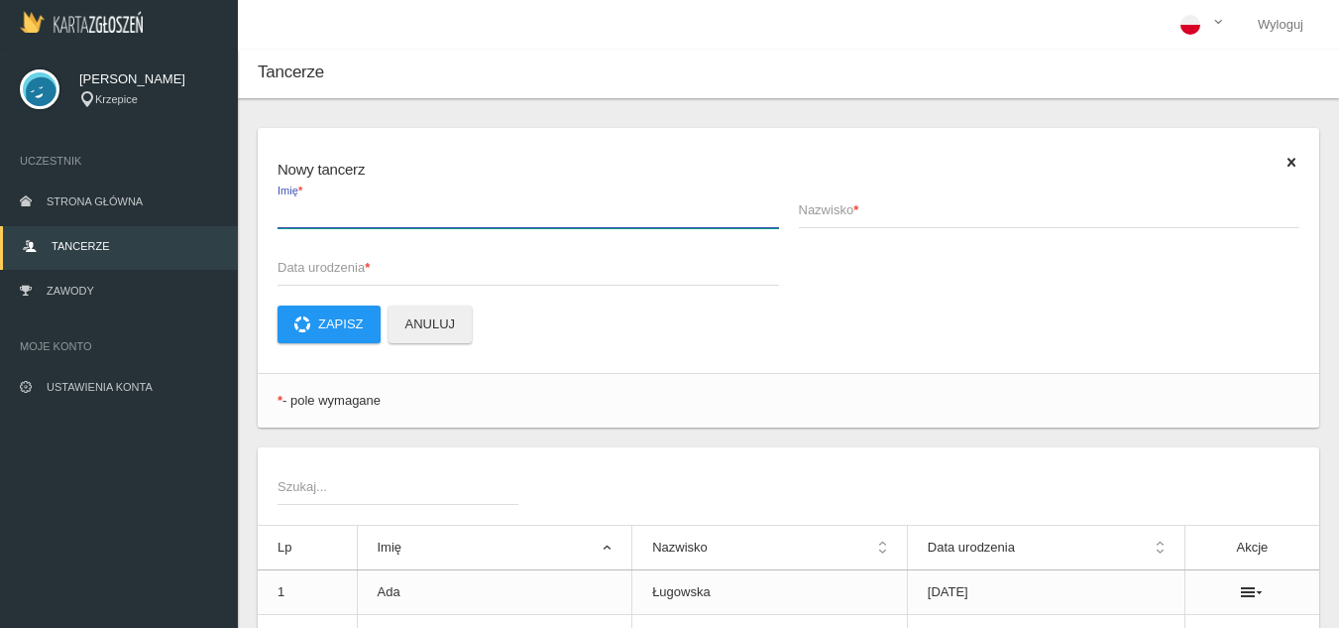
click at [292, 216] on input "Imię *" at bounding box center [529, 209] width 502 height 38
type input "A"
type input "[PERSON_NAME]"
click at [278, 305] on button "Zapisz" at bounding box center [329, 324] width 103 height 38
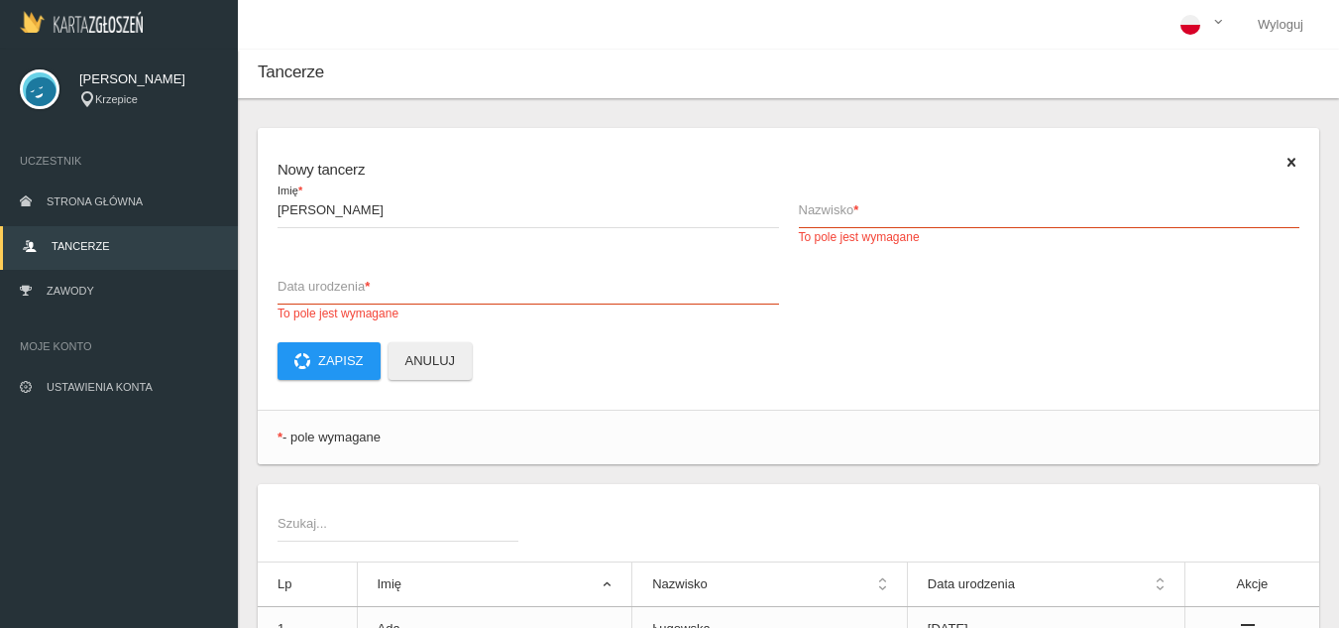
click at [835, 210] on span "Nazwisko *" at bounding box center [1040, 210] width 482 height 20
click at [835, 210] on input "Nazwisko * To pole jest wymagane" at bounding box center [1050, 209] width 502 height 38
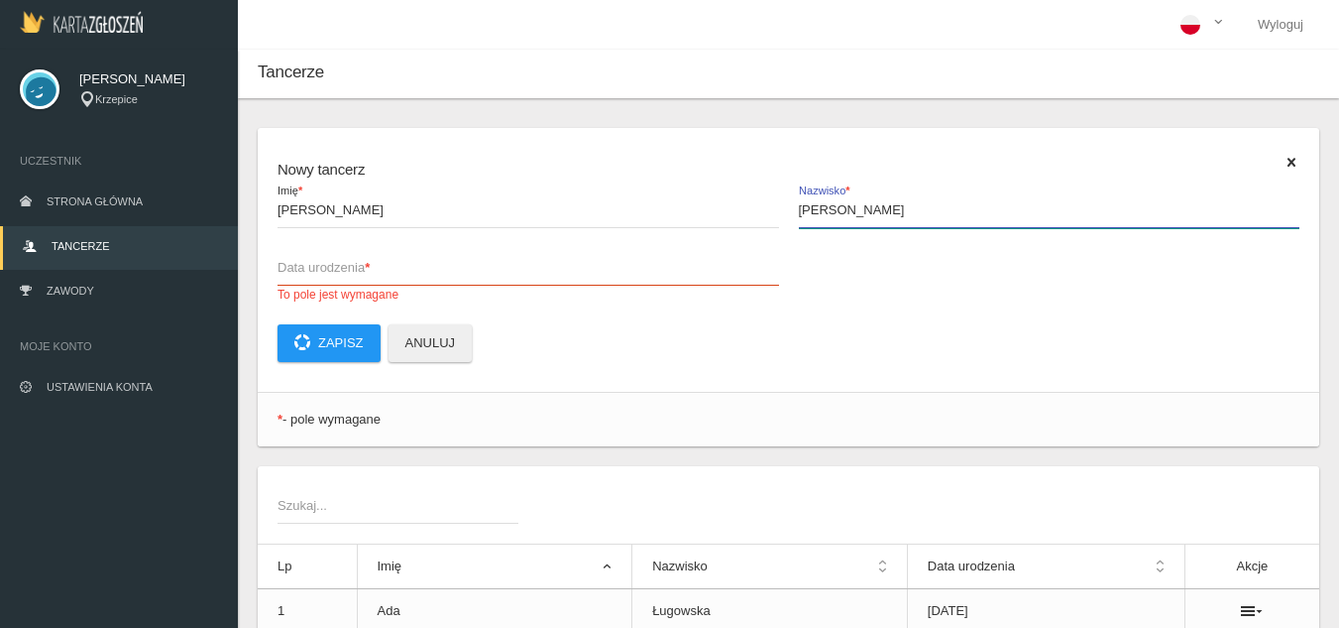
type input "[PERSON_NAME]"
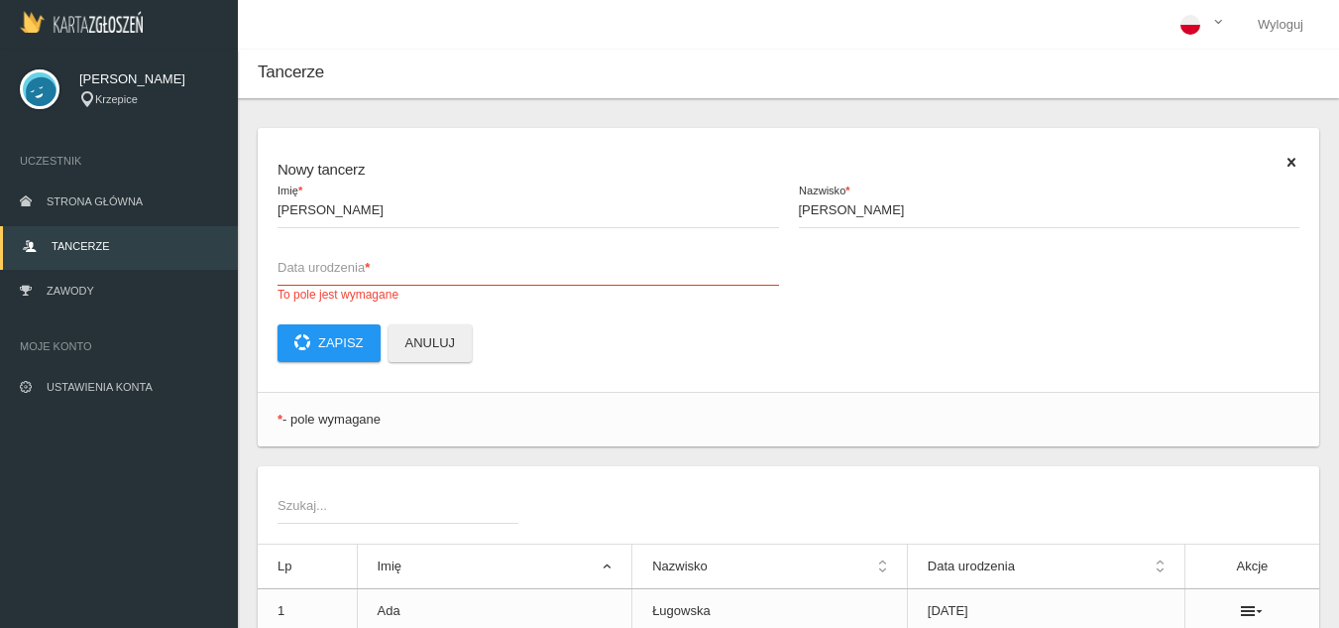
click at [689, 269] on span "Data urodzenia *" at bounding box center [519, 268] width 482 height 20
click at [689, 269] on input "Data urodzenia * To pole jest wymagane" at bounding box center [529, 267] width 502 height 38
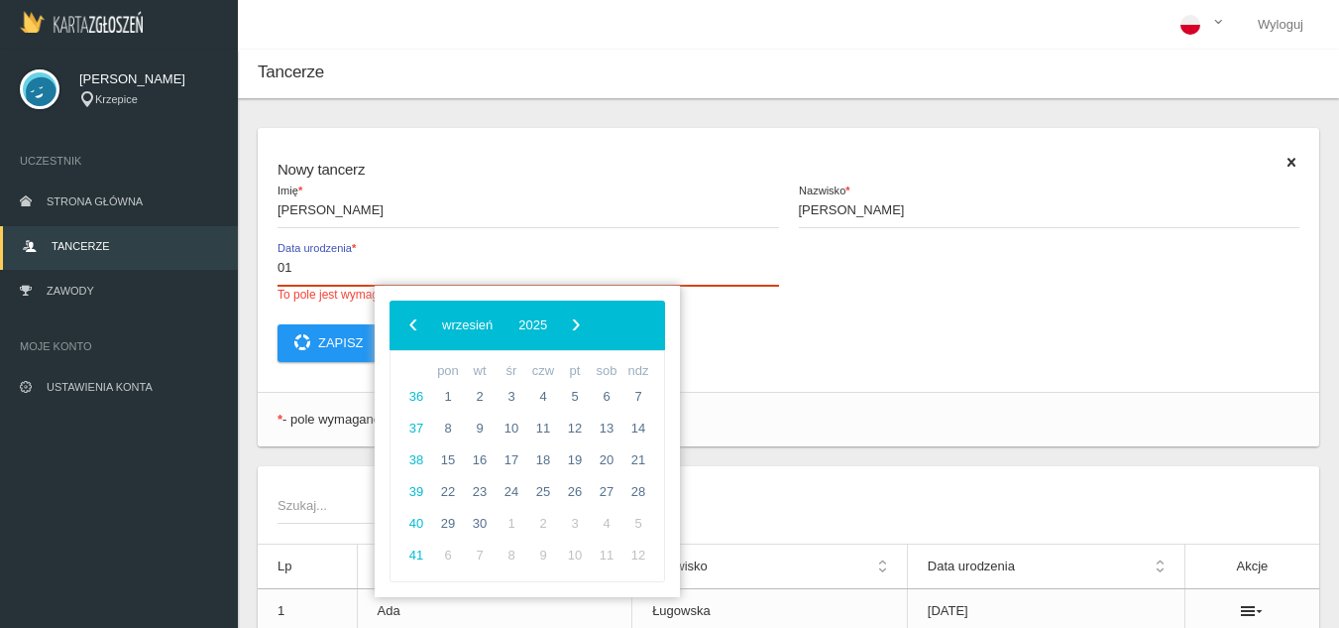
type input "0"
type input "[DATE]"
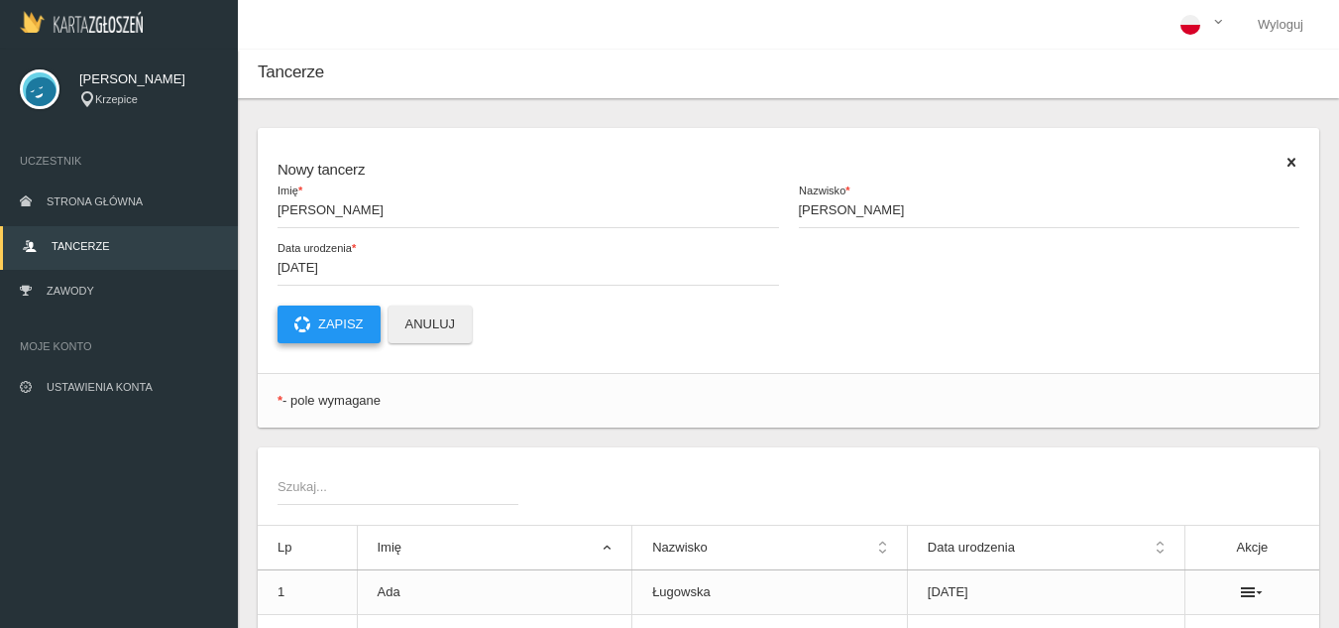
click at [325, 321] on button "Zapisz" at bounding box center [329, 324] width 103 height 38
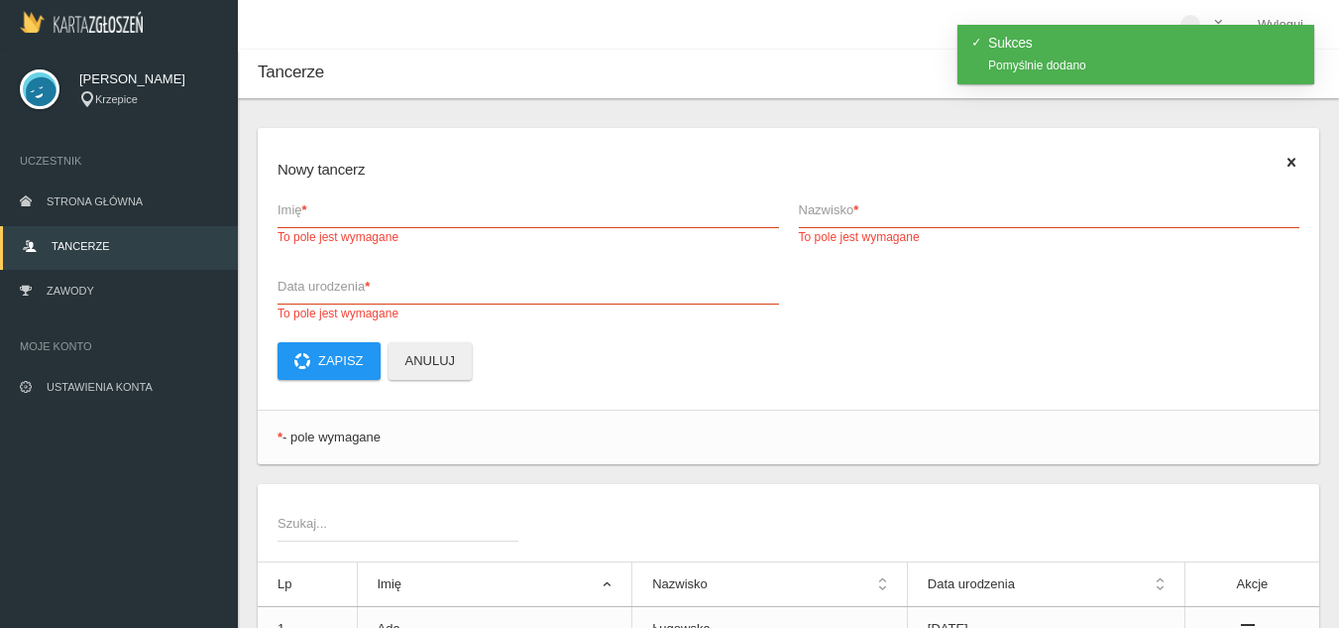
click at [352, 209] on span "Imię *" at bounding box center [519, 210] width 482 height 20
click at [352, 209] on input "Imię * To pole jest wymagane" at bounding box center [529, 209] width 502 height 38
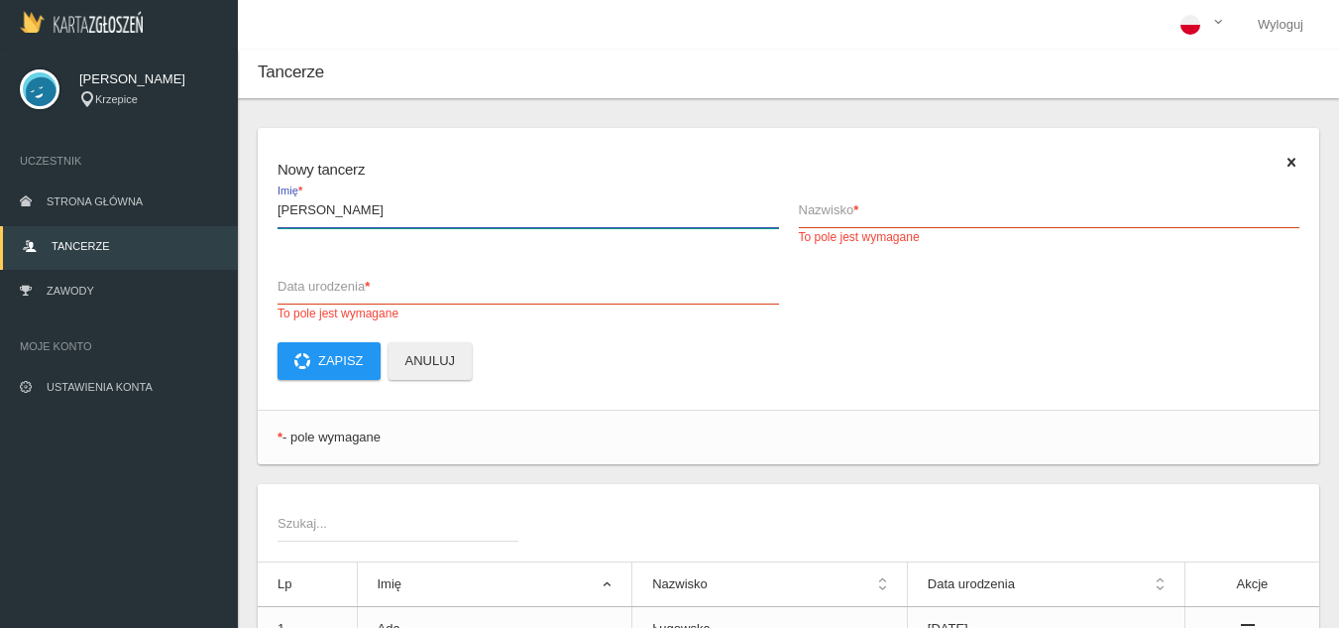
type input "[PERSON_NAME]"
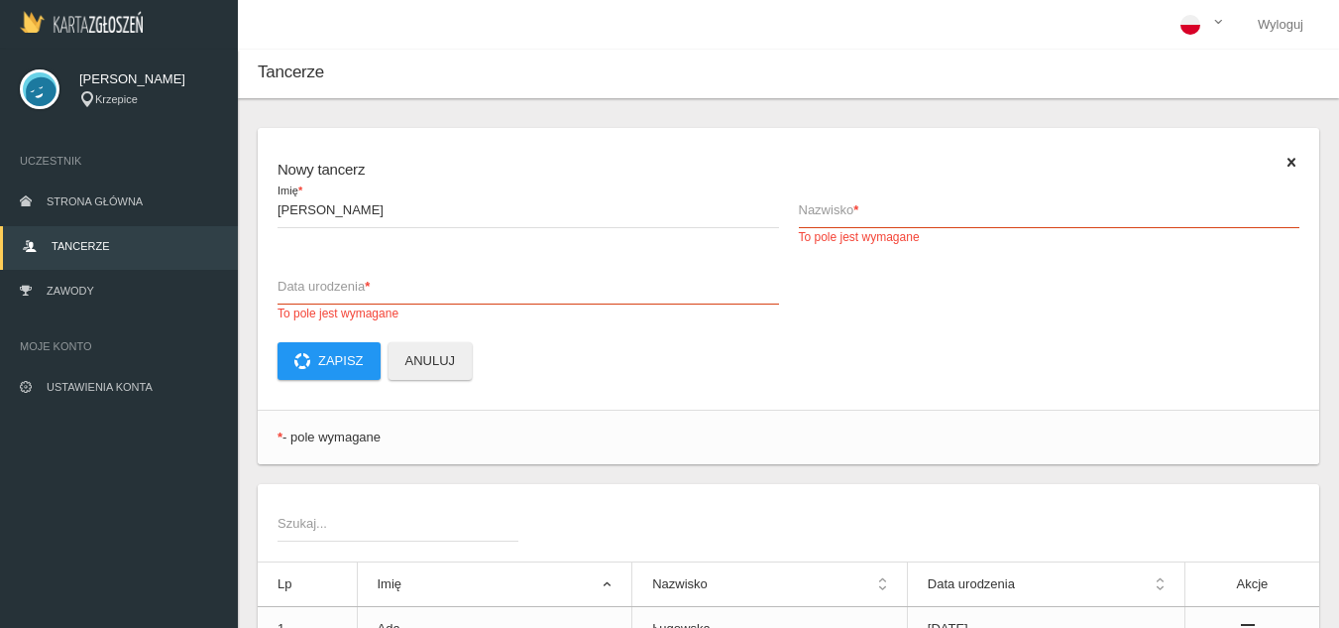
click at [809, 218] on span "Nazwisko *" at bounding box center [1040, 210] width 482 height 20
click at [809, 218] on input "Nazwisko * To pole jest wymagane" at bounding box center [1050, 209] width 502 height 38
click at [809, 218] on span "Nazwisko *" at bounding box center [1040, 210] width 482 height 20
click at [809, 218] on input "Nazwisko * To pole jest wymagane" at bounding box center [1050, 209] width 502 height 38
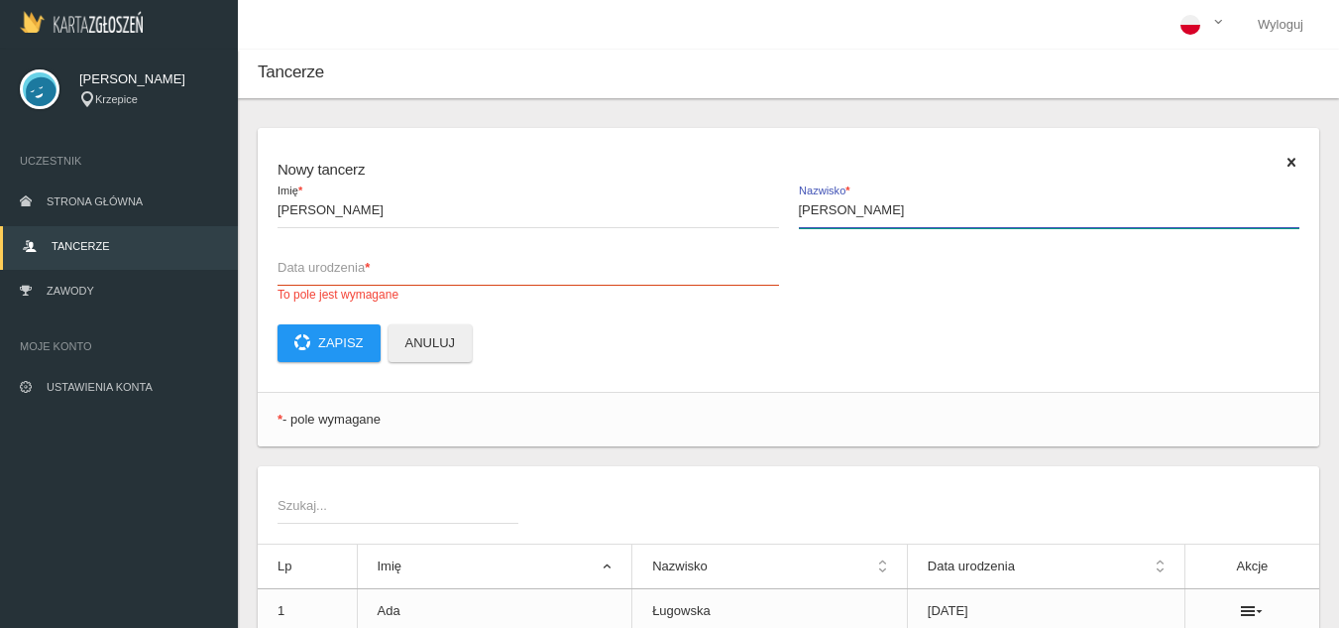
type input "[PERSON_NAME]"
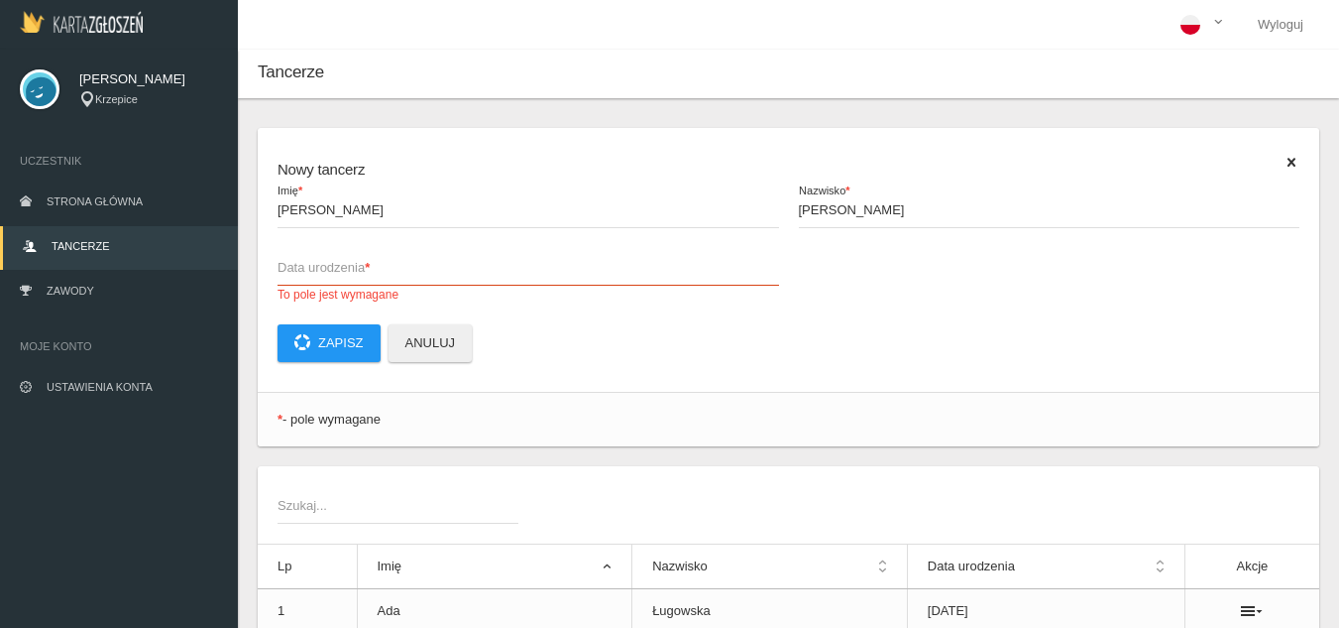
click at [417, 258] on span "Data urodzenia *" at bounding box center [519, 268] width 482 height 20
click at [417, 258] on input "Data urodzenia * To pole jest wymagane" at bounding box center [529, 267] width 502 height 38
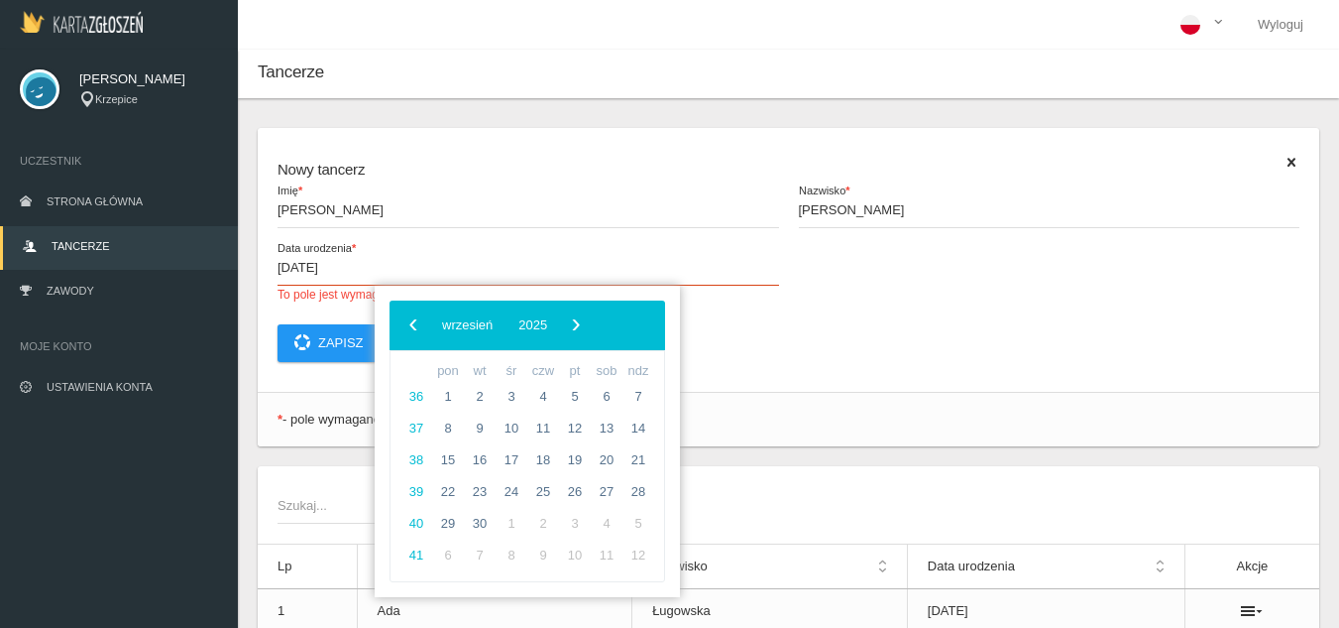
type input "[DATE]"
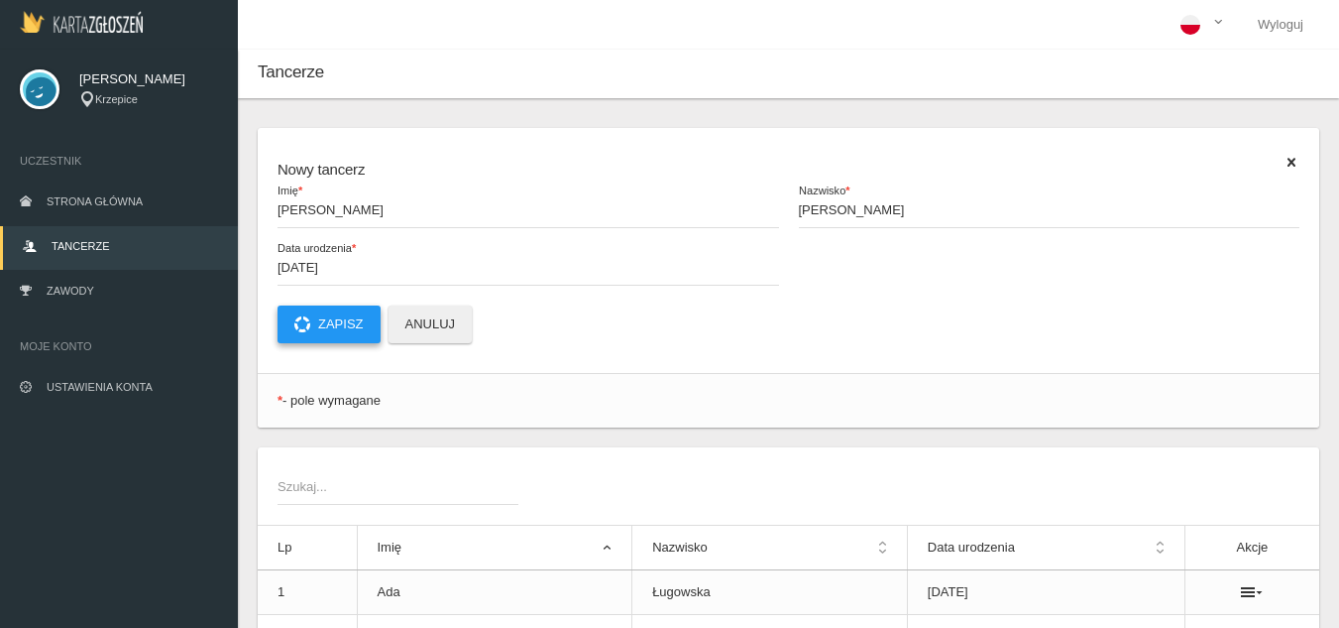
click at [333, 340] on button "Zapisz" at bounding box center [329, 324] width 103 height 38
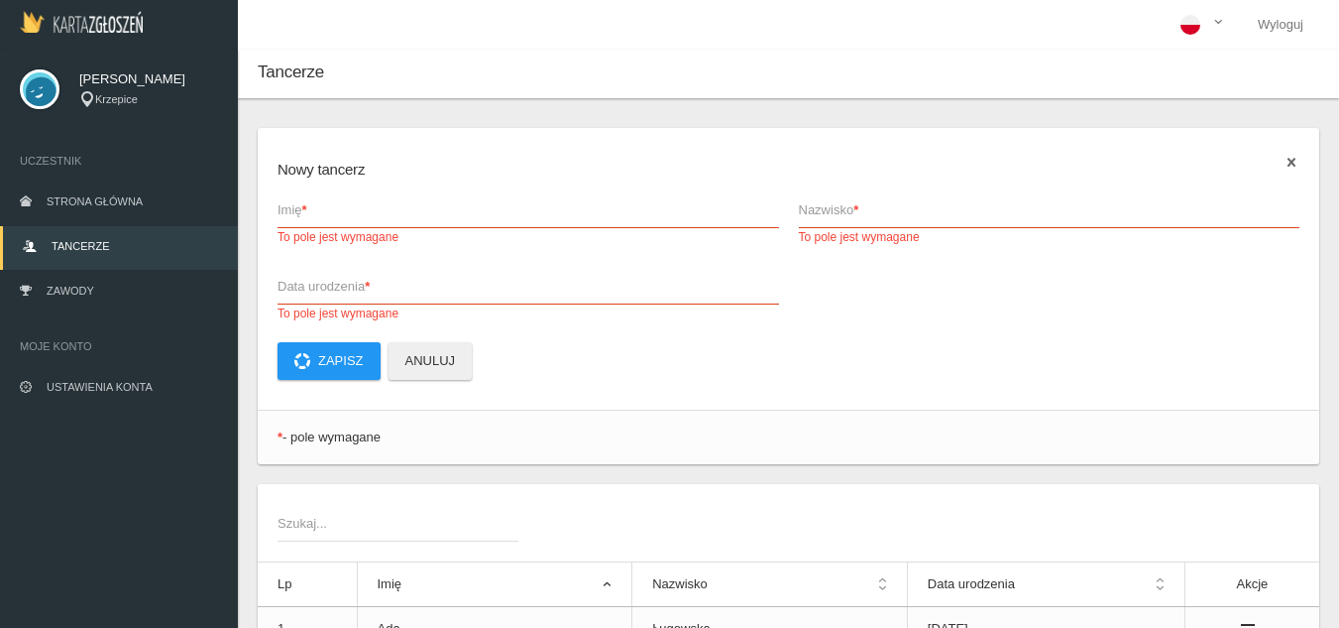
click at [1293, 165] on icon at bounding box center [1292, 163] width 16 height 16
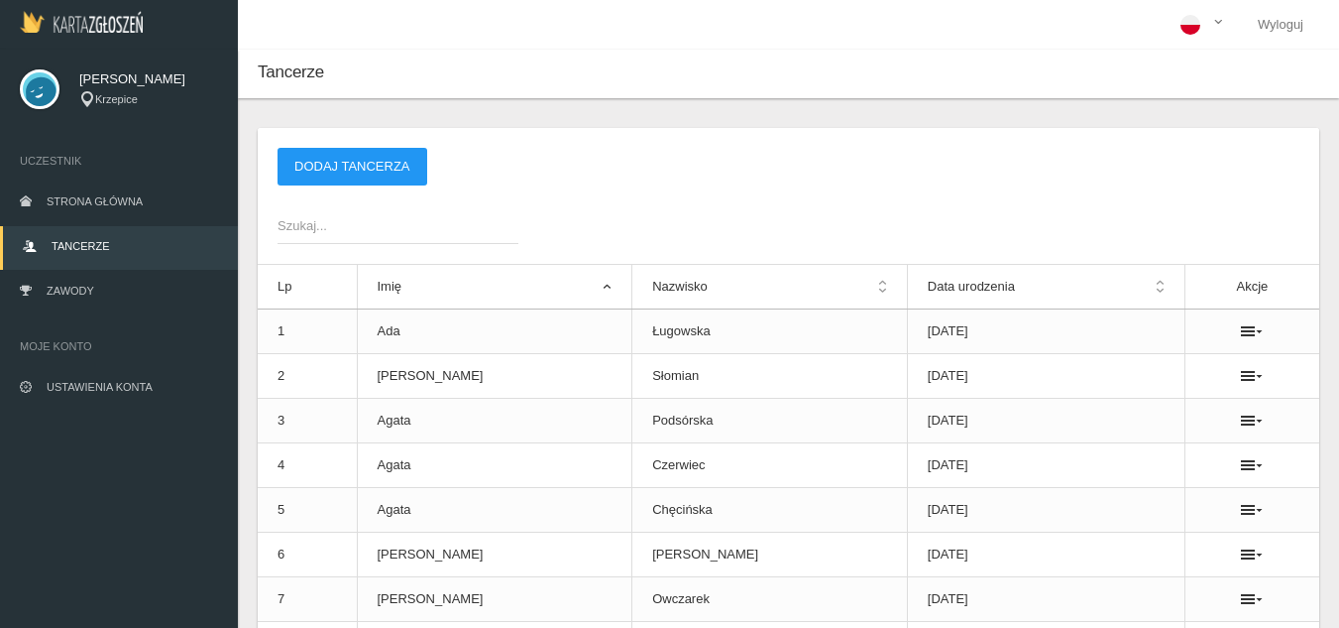
click at [355, 230] on span "Szukaj..." at bounding box center [388, 226] width 221 height 20
click at [355, 230] on input "Szukaj..." at bounding box center [398, 225] width 241 height 38
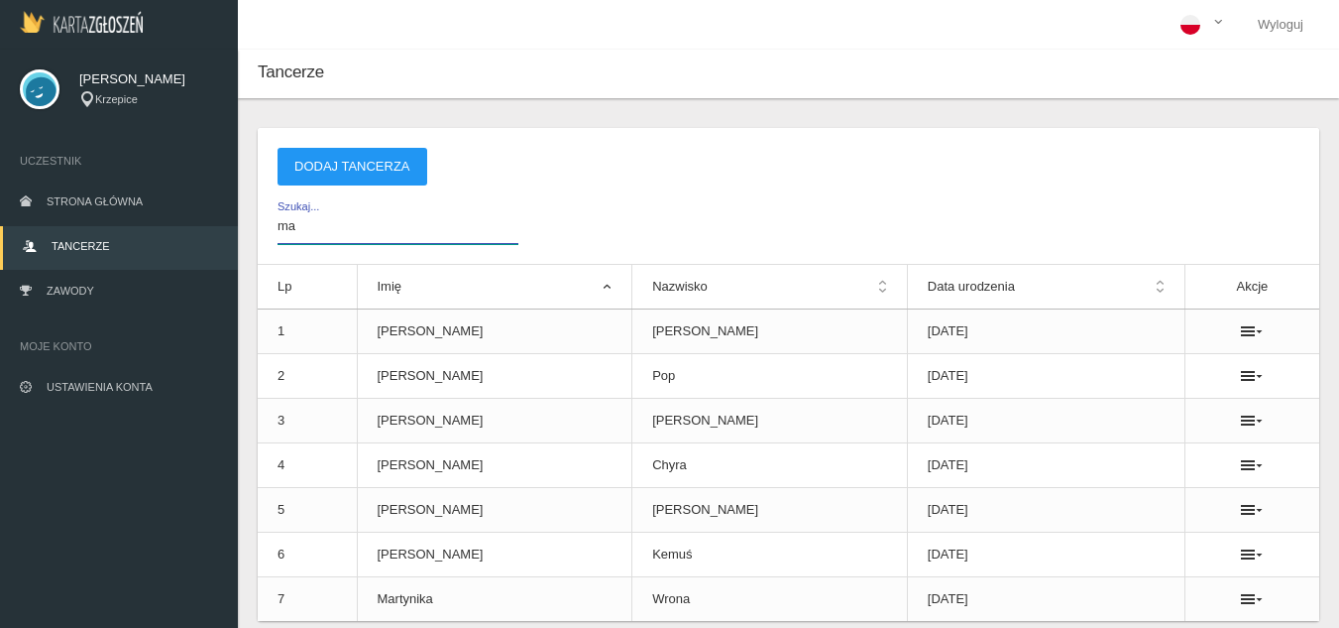
type input "m"
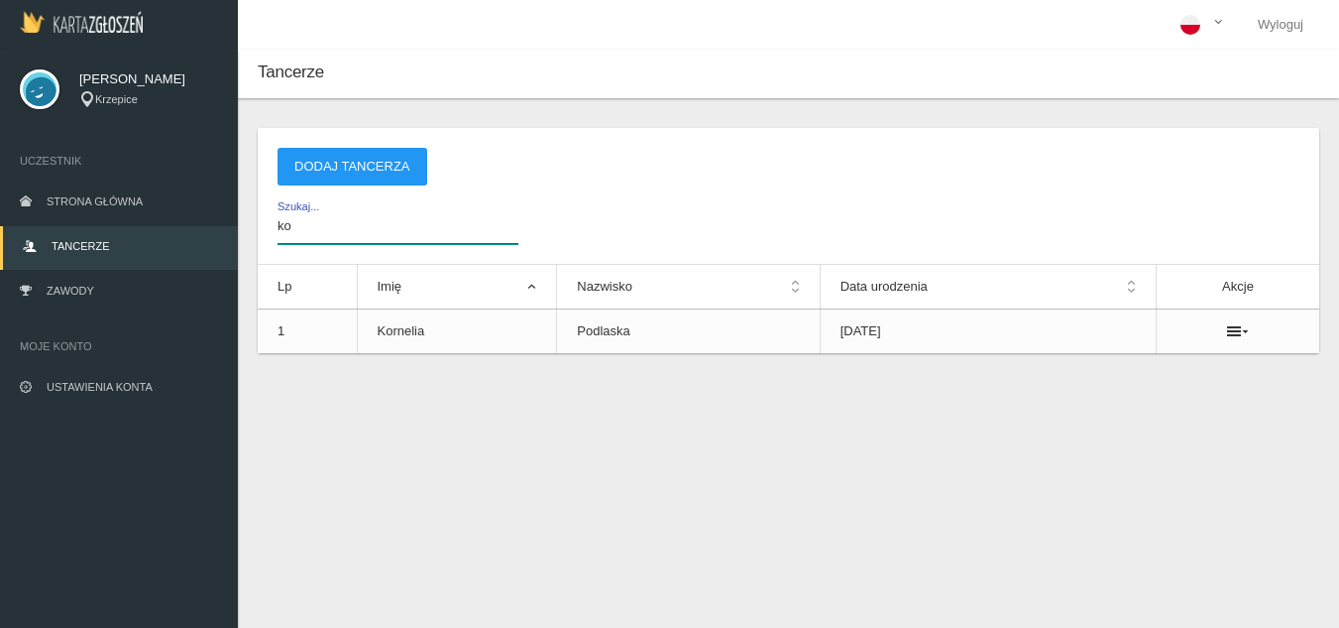
type input "k"
type input "P"
type input "n"
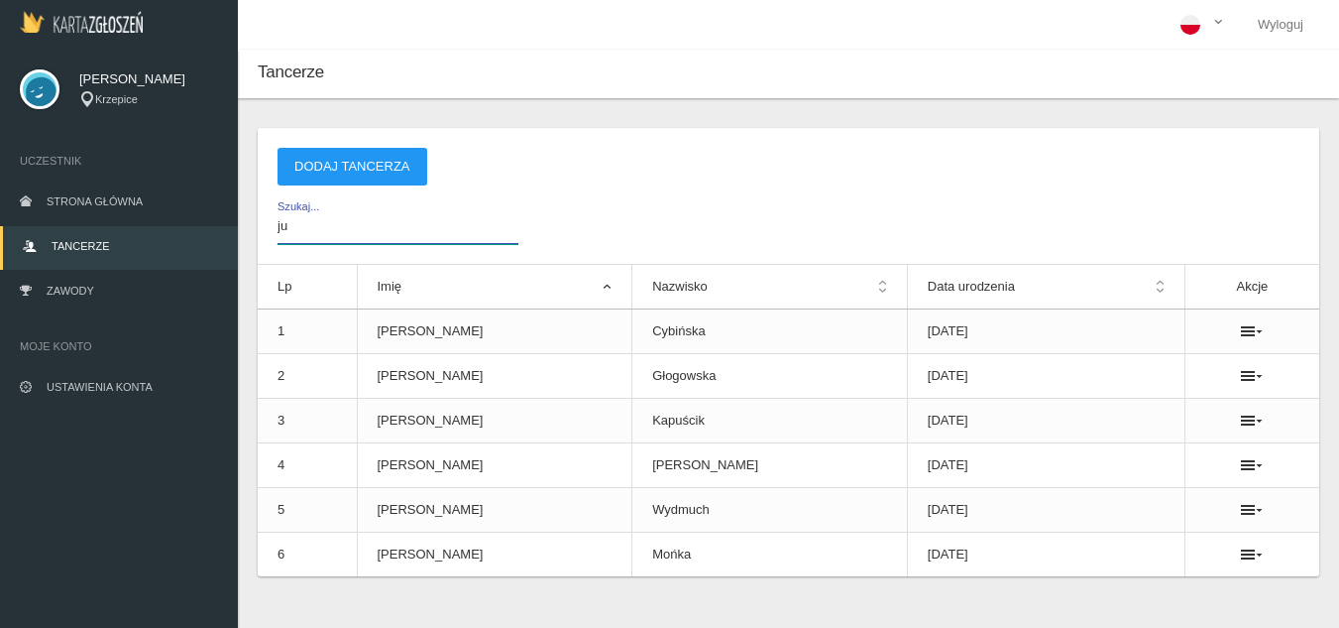
type input "j"
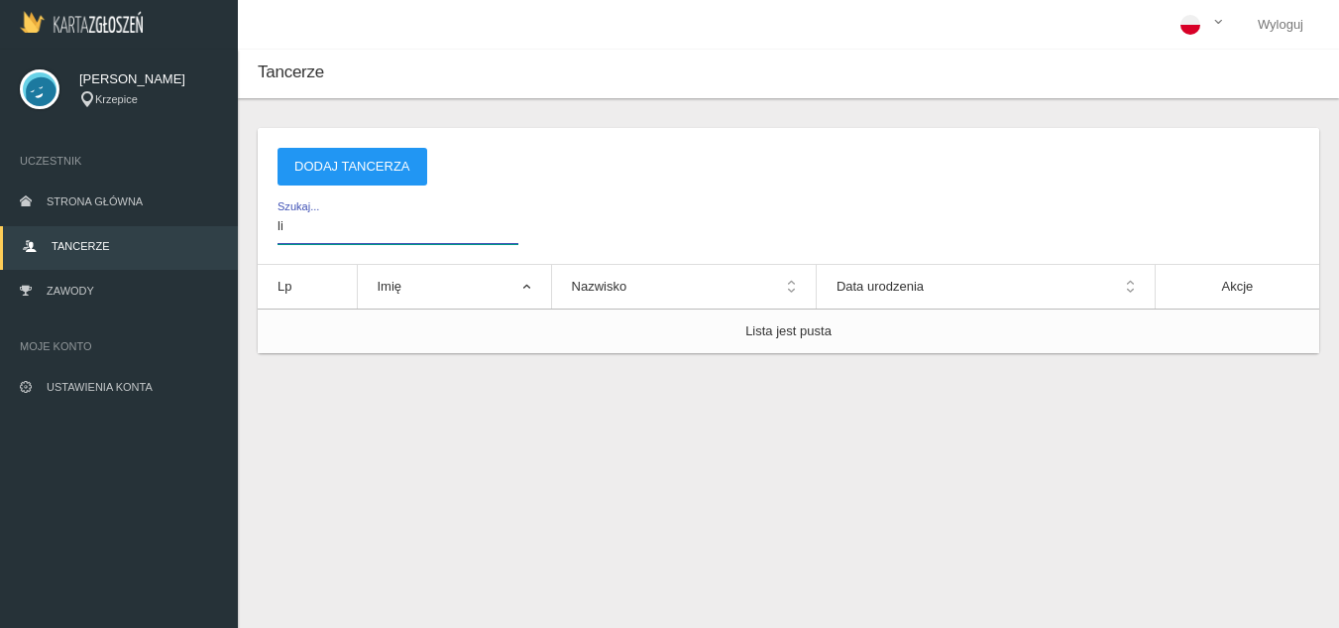
type input "l"
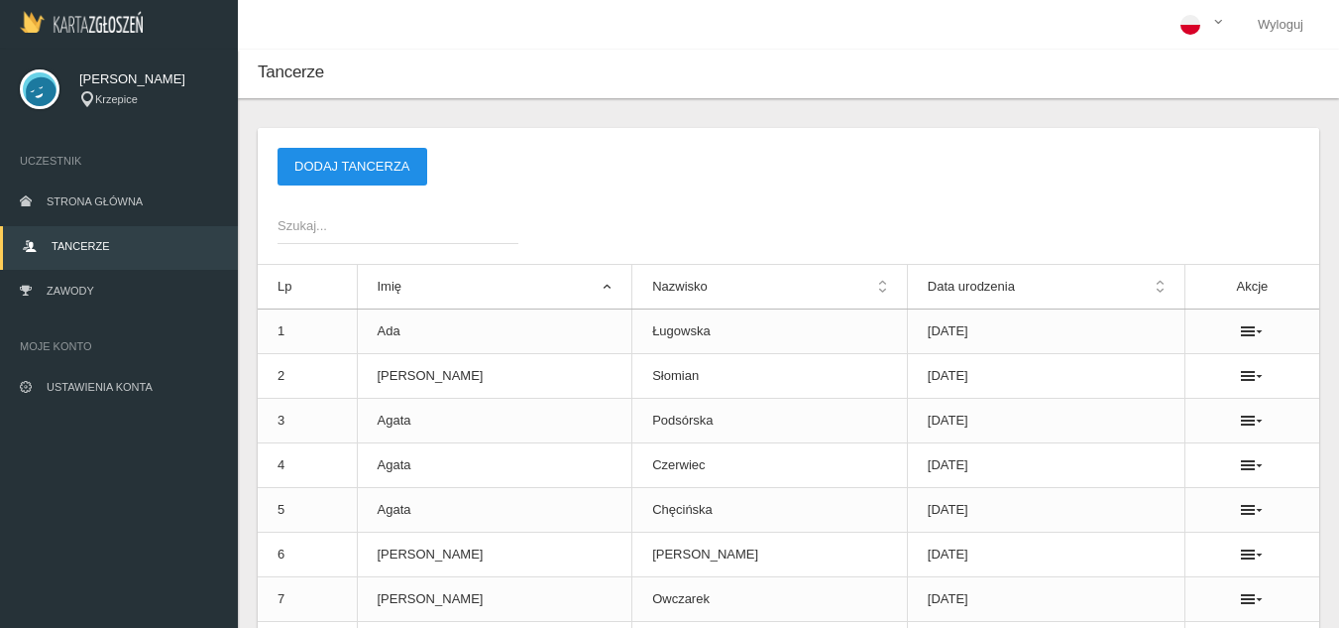
click at [403, 184] on button "Dodaj tancerza" at bounding box center [353, 167] width 150 height 38
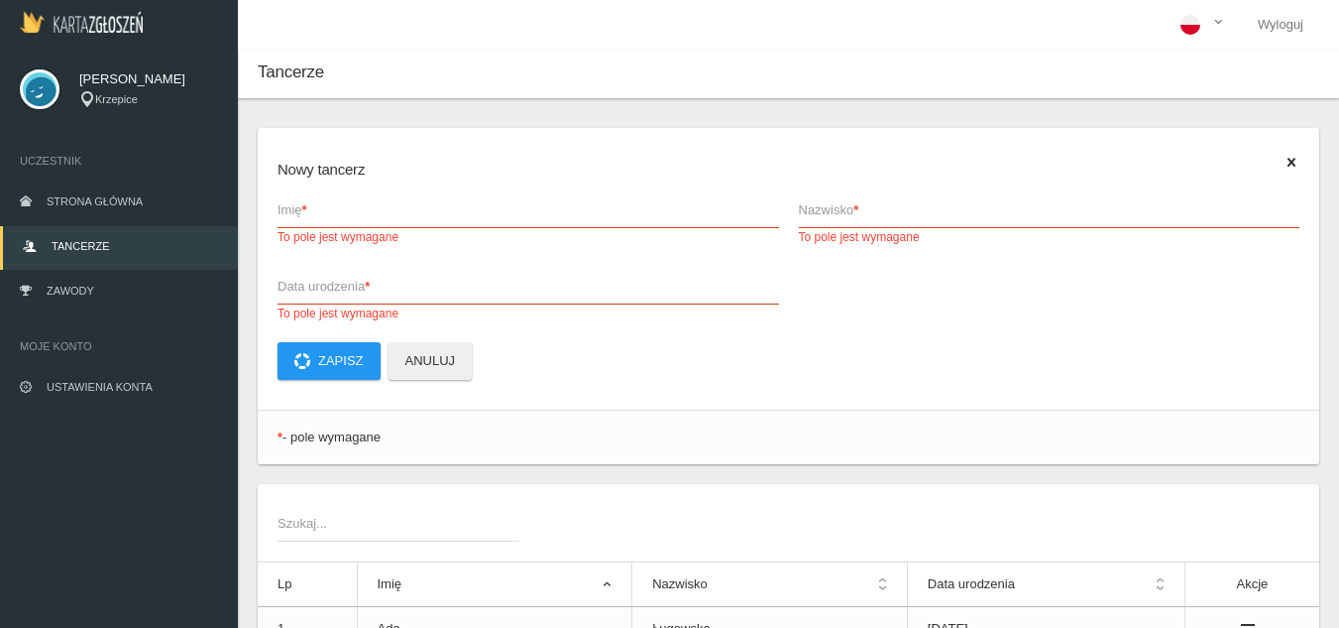
click at [297, 204] on span "Imię *" at bounding box center [519, 210] width 482 height 20
click at [297, 204] on input "Imię * To pole jest wymagane" at bounding box center [529, 209] width 502 height 38
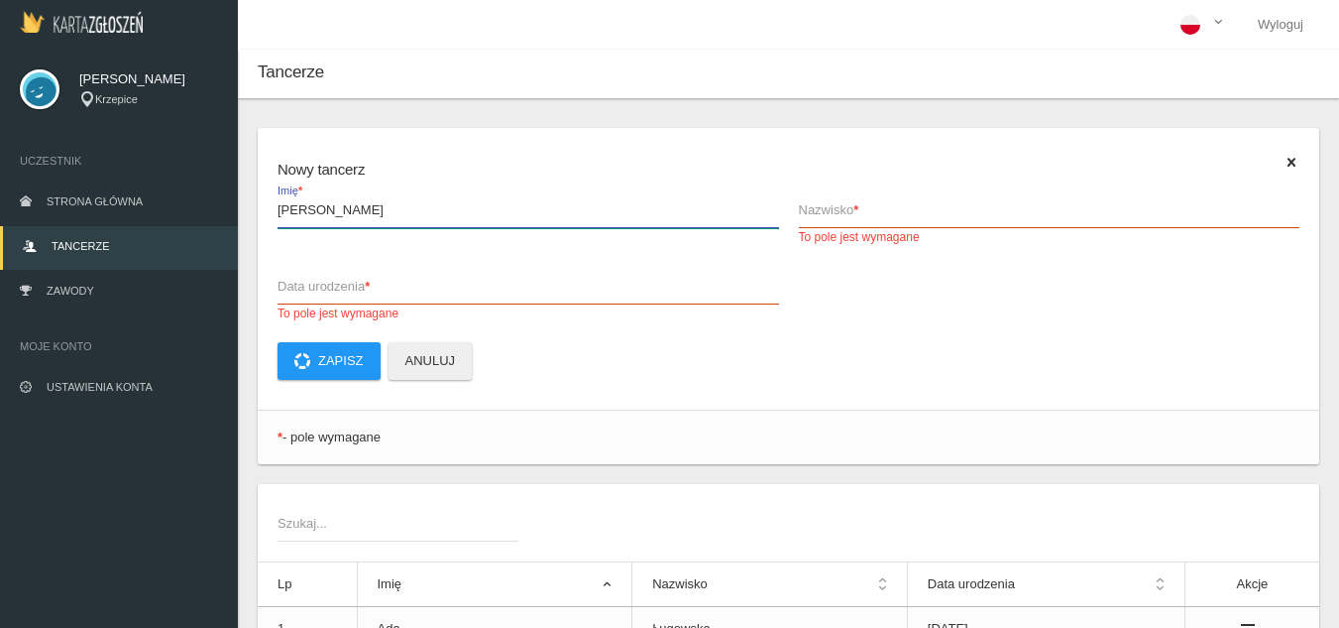
type input "[PERSON_NAME]"
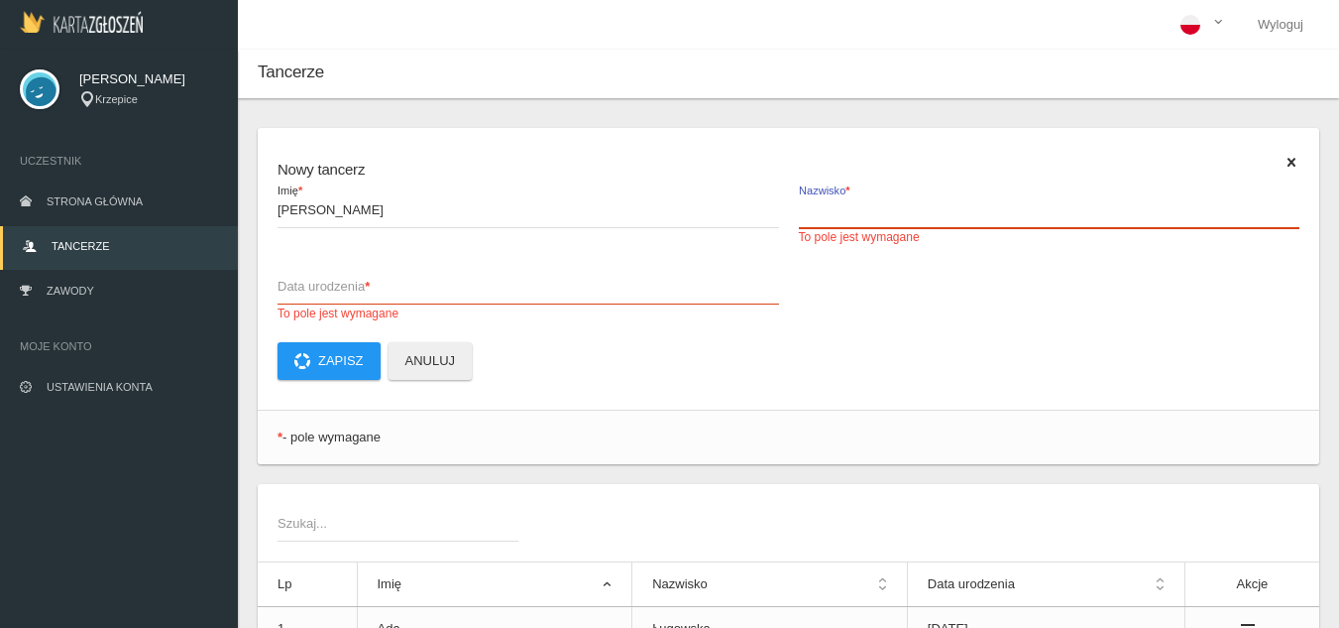
drag, startPoint x: 849, startPoint y: 195, endPoint x: 862, endPoint y: 198, distance: 13.2
click at [860, 197] on label "Nazwisko * To pole jest wymagane" at bounding box center [1050, 218] width 502 height 56
click at [860, 197] on input "Nazwisko * To pole jest wymagane" at bounding box center [1050, 209] width 502 height 38
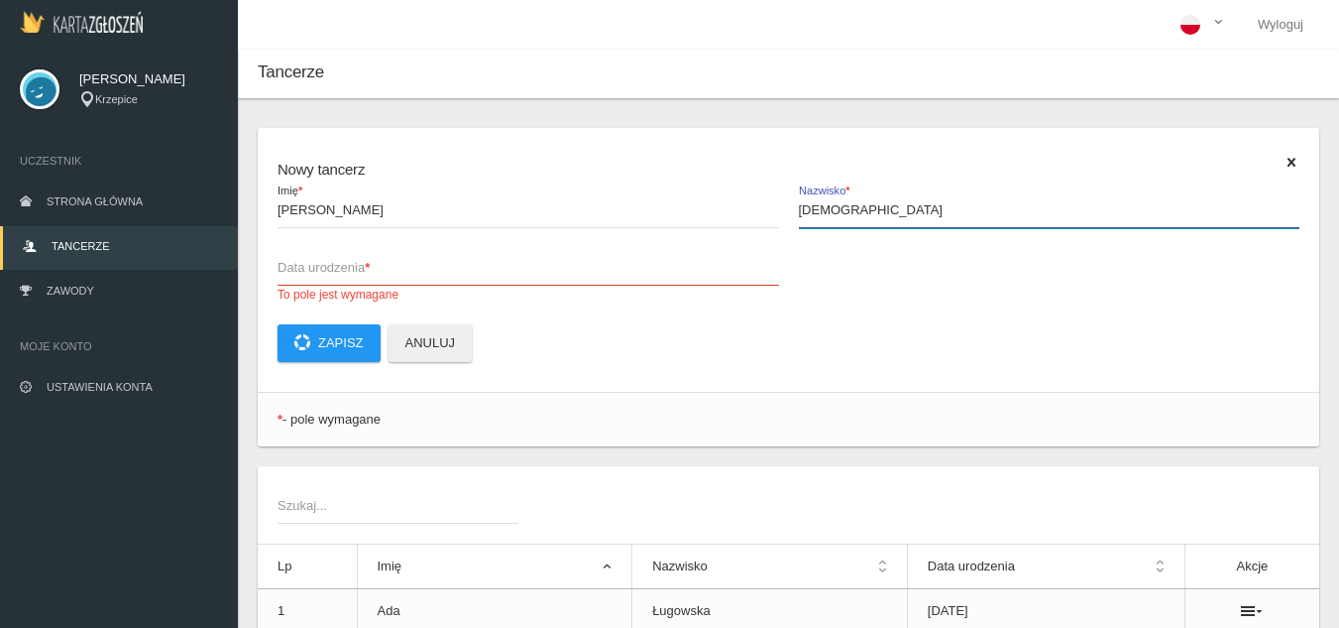
type input "[DEMOGRAPHIC_DATA]"
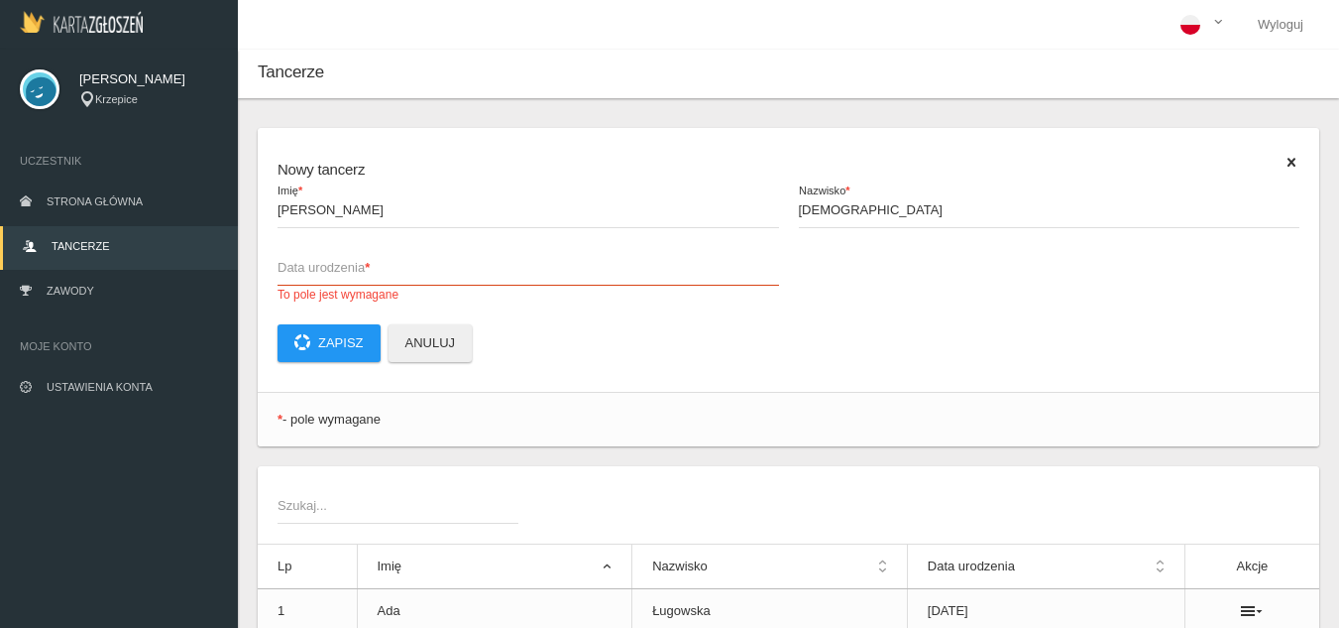
click at [505, 247] on app-labeled-field "[PERSON_NAME] *" at bounding box center [528, 219] width 521 height 58
click at [504, 260] on span "Data urodzenia *" at bounding box center [519, 268] width 482 height 20
click at [504, 260] on input "Data urodzenia * To pole jest wymagane" at bounding box center [529, 267] width 502 height 38
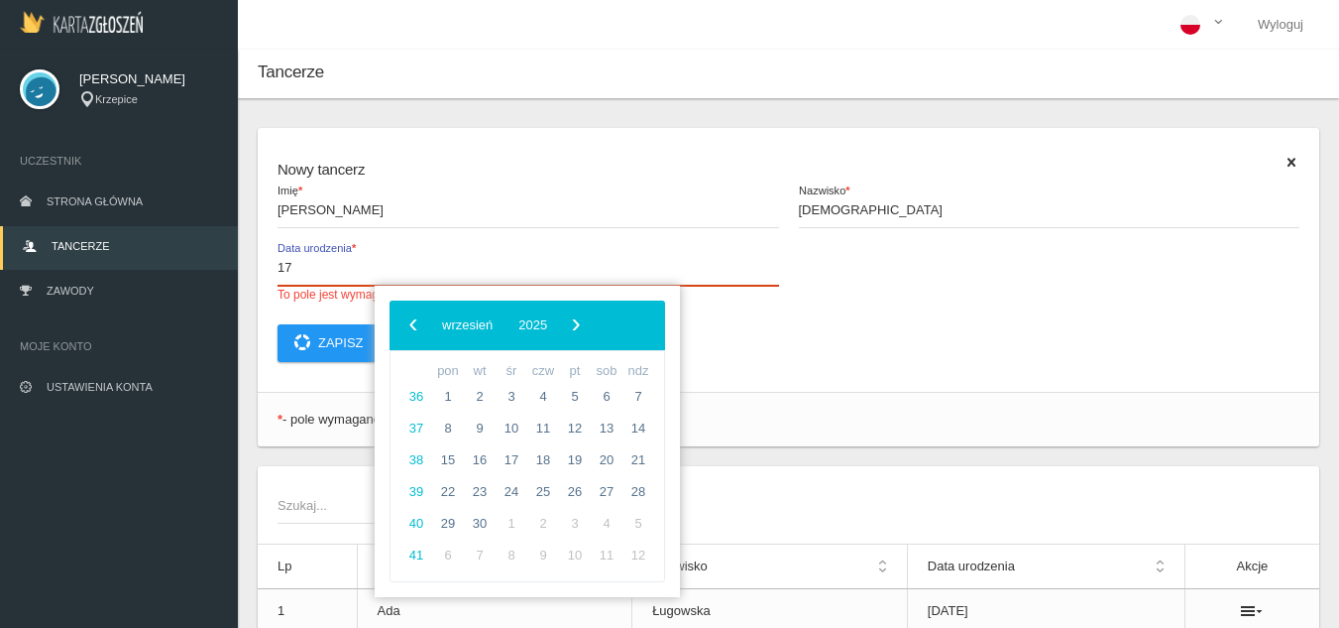
type input "1"
type input "[DATE]"
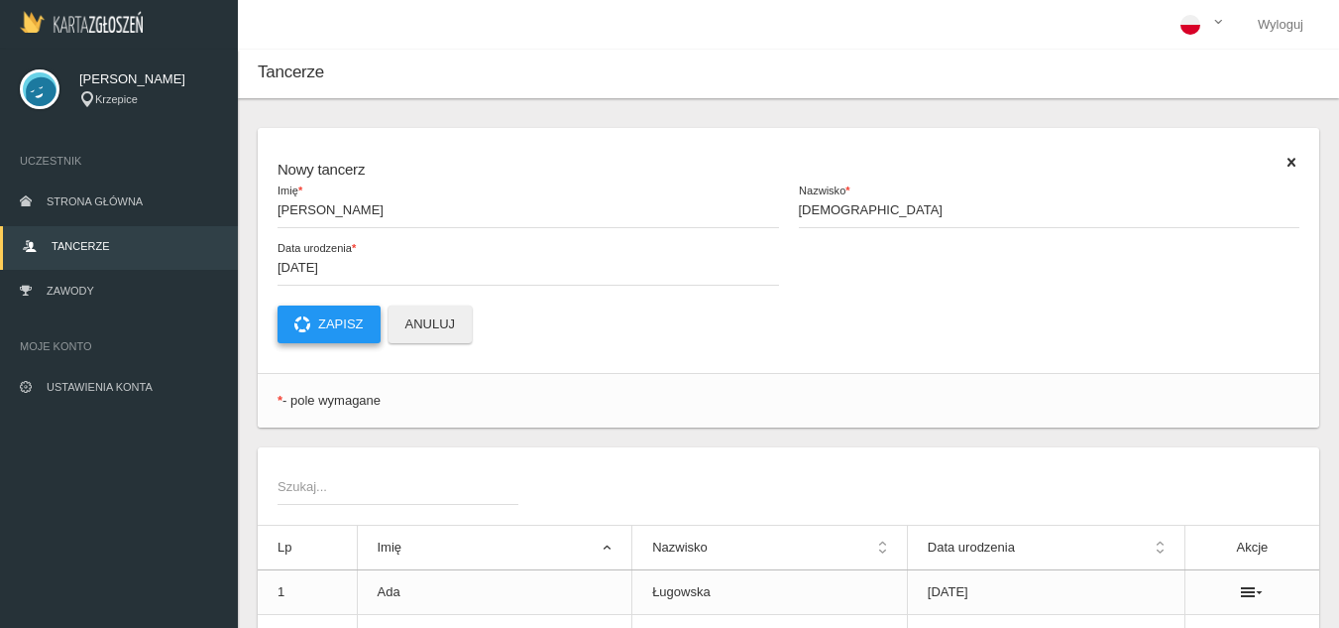
click at [297, 333] on button "Zapisz" at bounding box center [329, 324] width 103 height 38
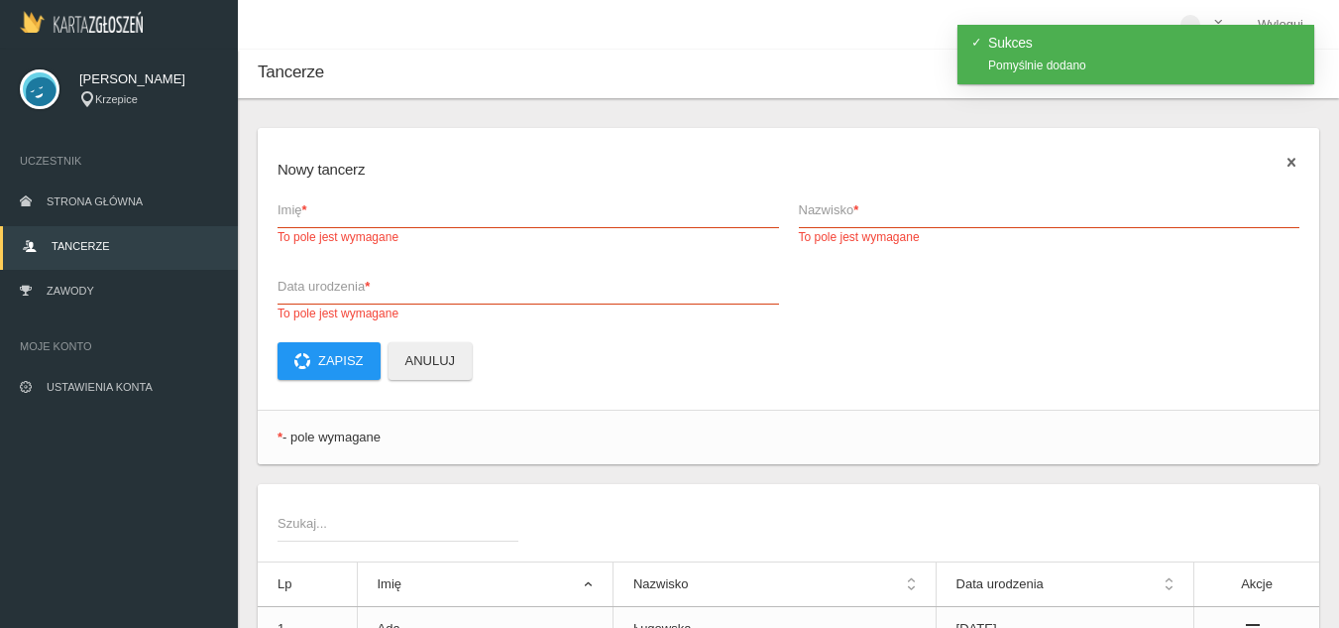
click at [1291, 169] on icon at bounding box center [1292, 163] width 16 height 16
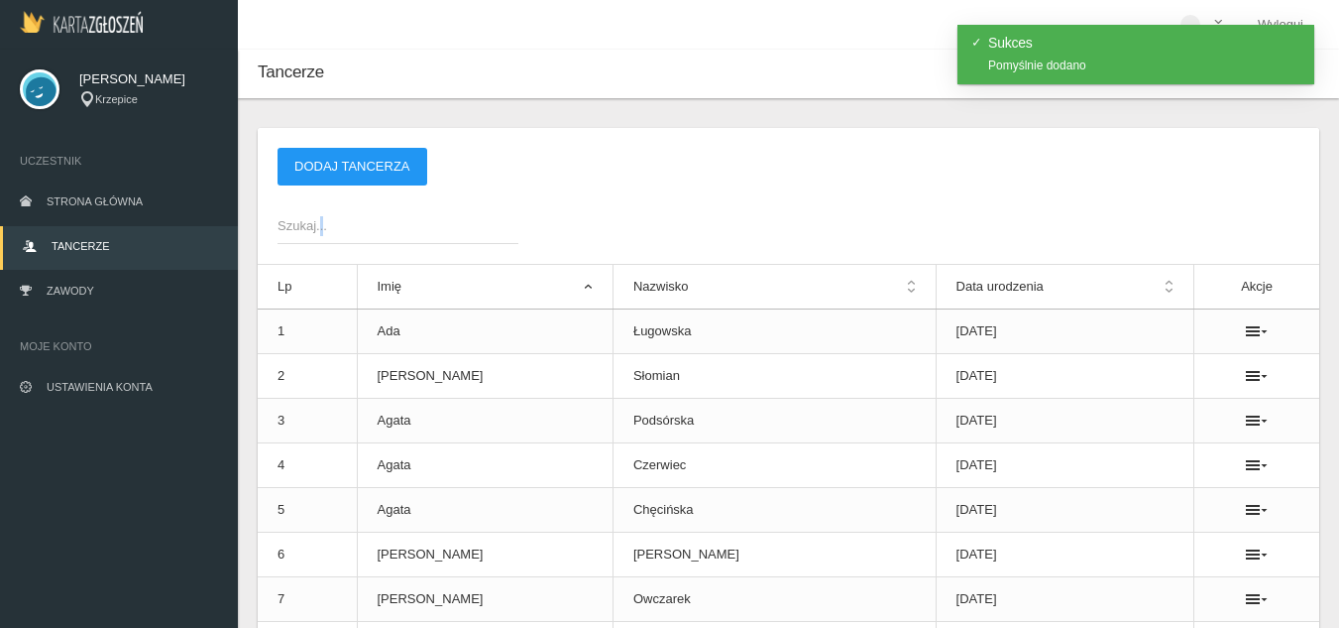
click at [320, 233] on span "Szukaj..." at bounding box center [388, 226] width 221 height 20
click at [320, 233] on input "Szukaj..." at bounding box center [398, 225] width 241 height 38
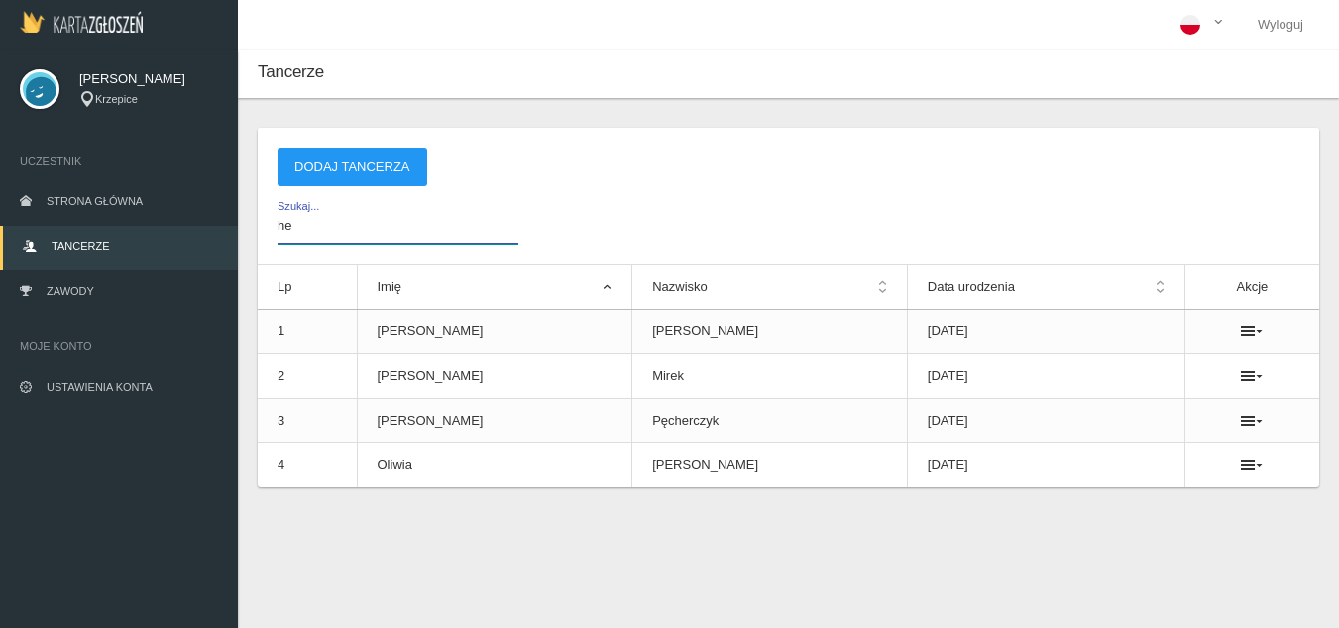
type input "h"
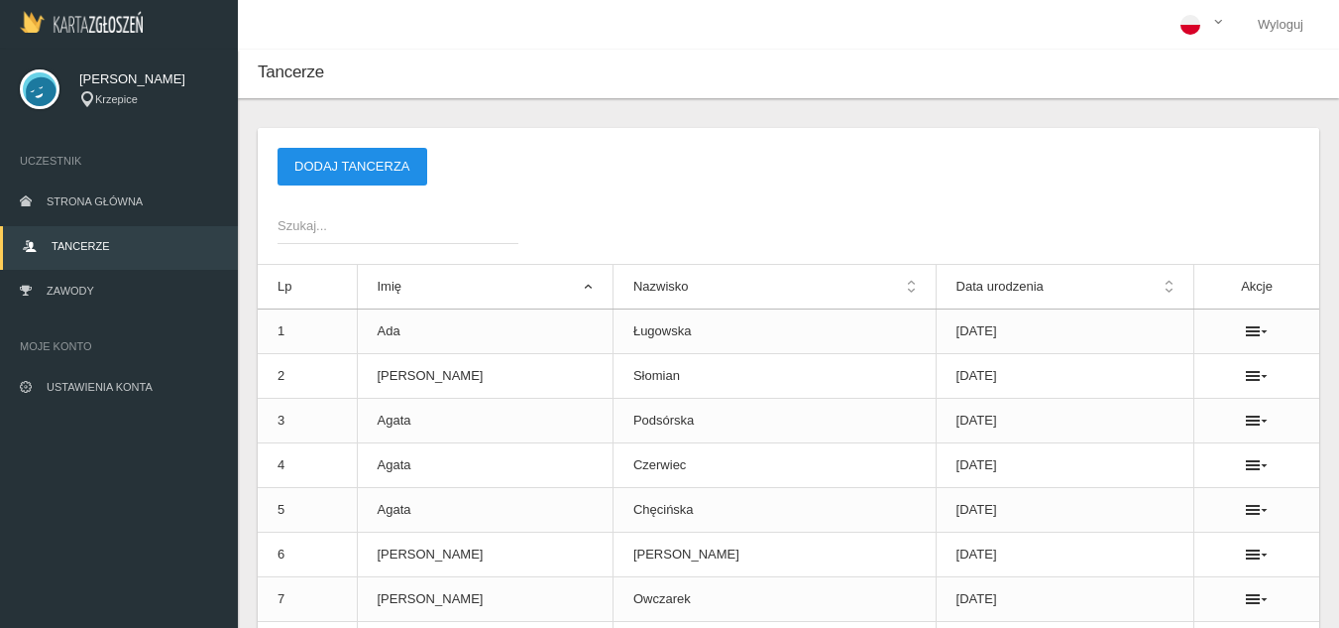
click at [372, 153] on button "Dodaj tancerza" at bounding box center [353, 167] width 150 height 38
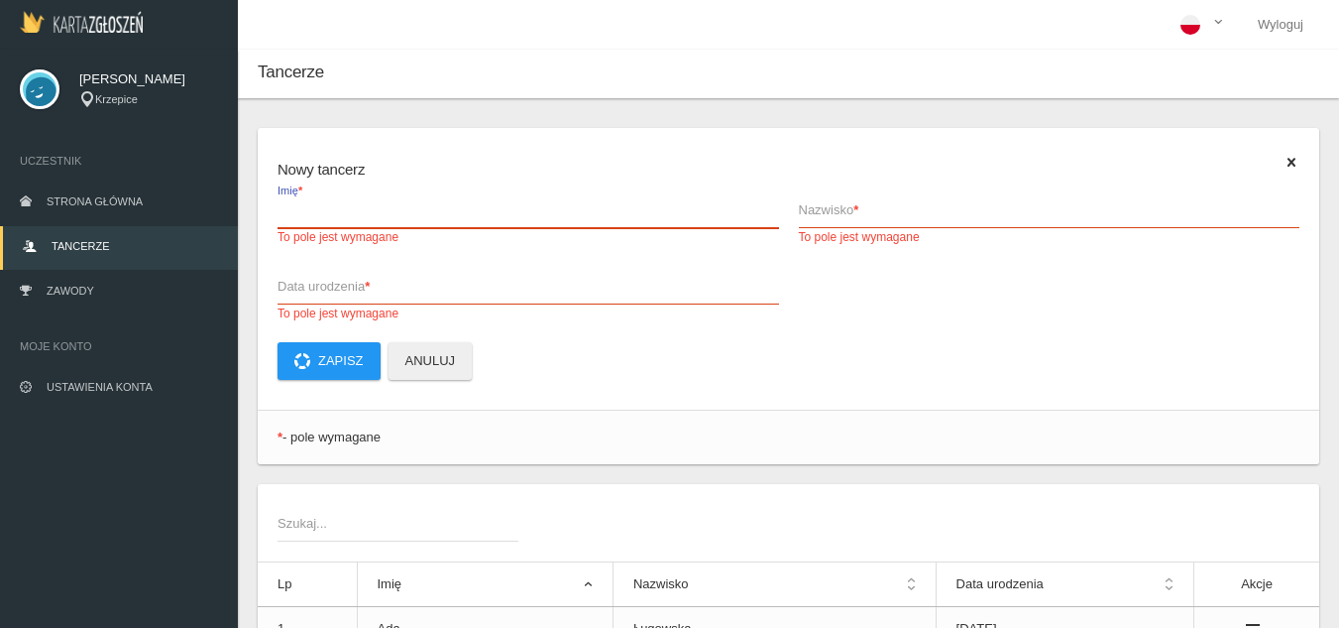
click at [394, 224] on input "Imię * To pole jest wymagane" at bounding box center [529, 209] width 502 height 38
type input "[PERSON_NAME]"
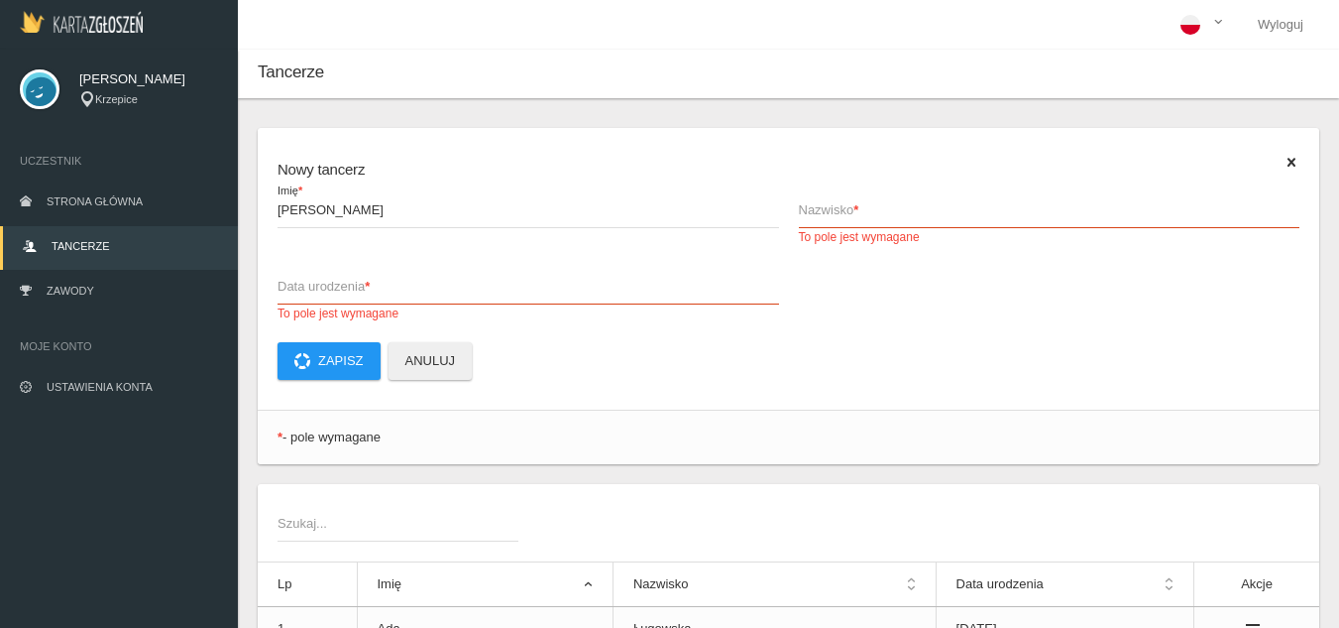
click at [854, 207] on span "Nazwisko *" at bounding box center [1040, 210] width 482 height 20
click at [854, 207] on input "Nazwisko * To pole jest wymagane" at bounding box center [1050, 209] width 502 height 38
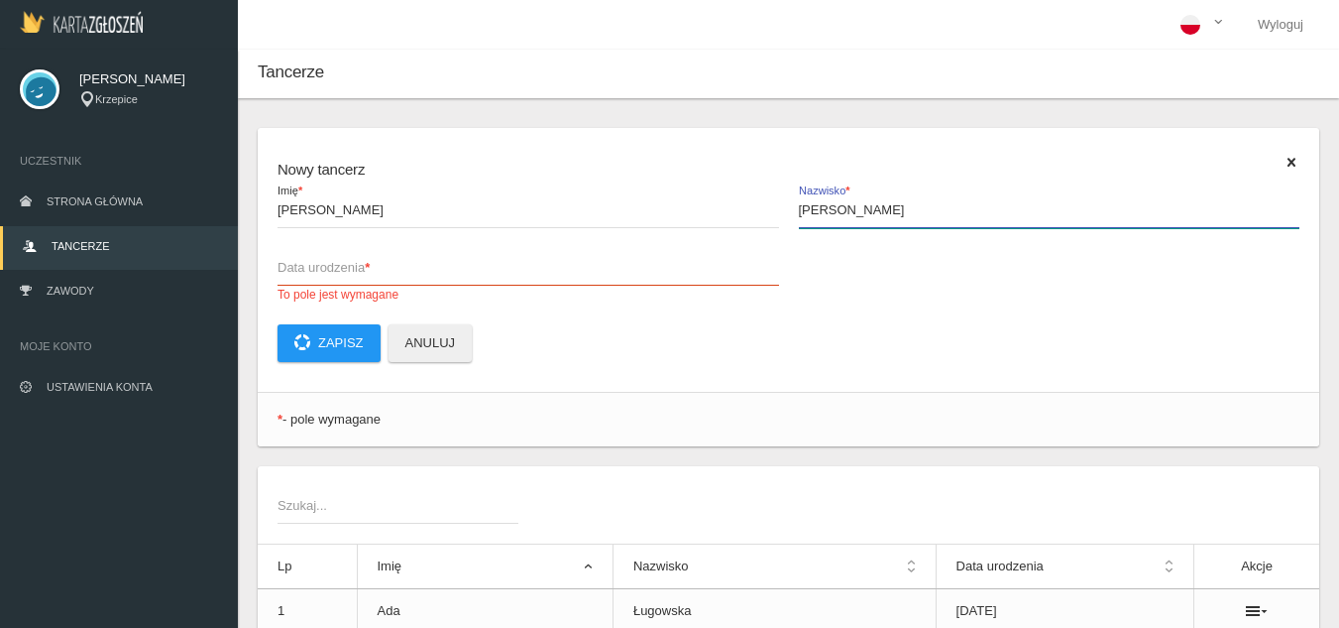
type input "[PERSON_NAME]"
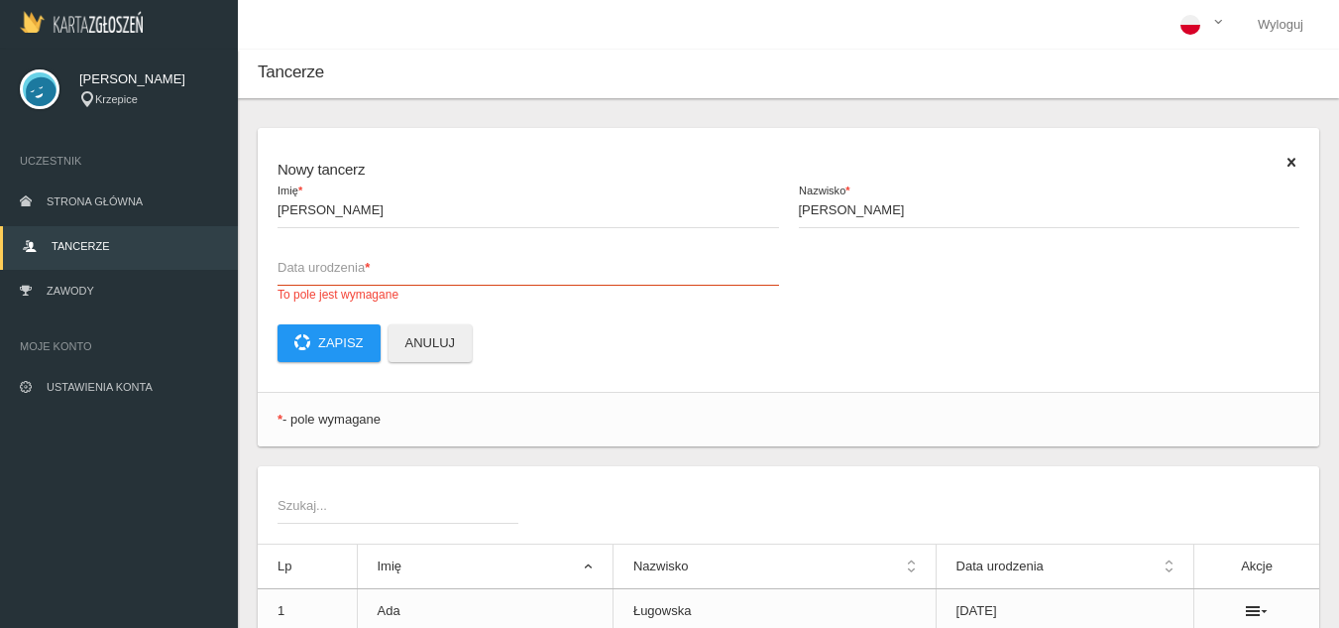
click at [544, 272] on span "Data urodzenia *" at bounding box center [519, 268] width 482 height 20
click at [544, 272] on input "Data urodzenia * To pole jest wymagane" at bounding box center [529, 267] width 502 height 38
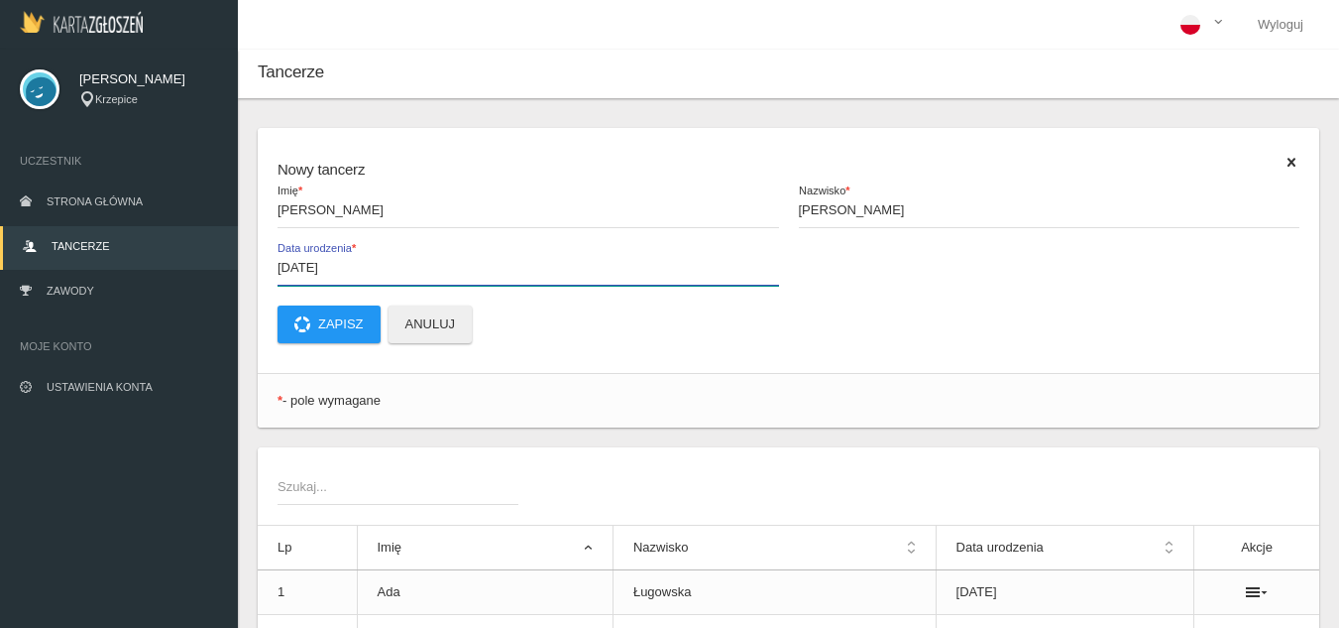
click at [307, 264] on input "[DATE]" at bounding box center [529, 267] width 502 height 38
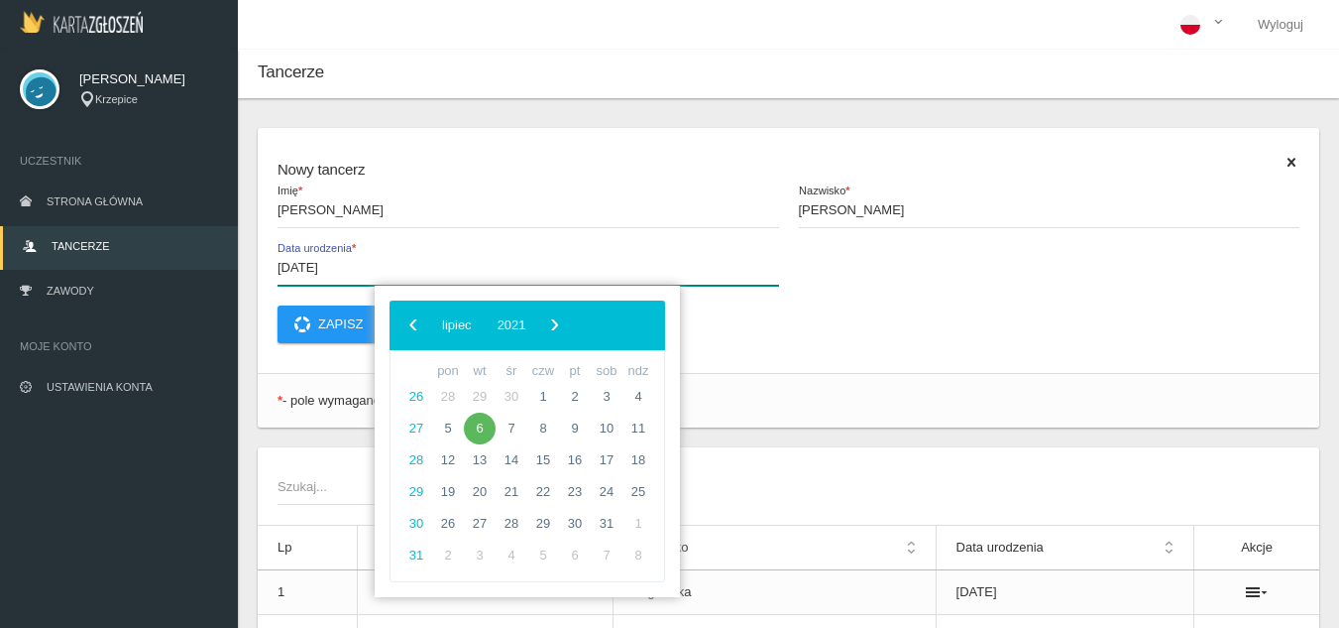
click at [356, 262] on input "[DATE]" at bounding box center [529, 267] width 502 height 38
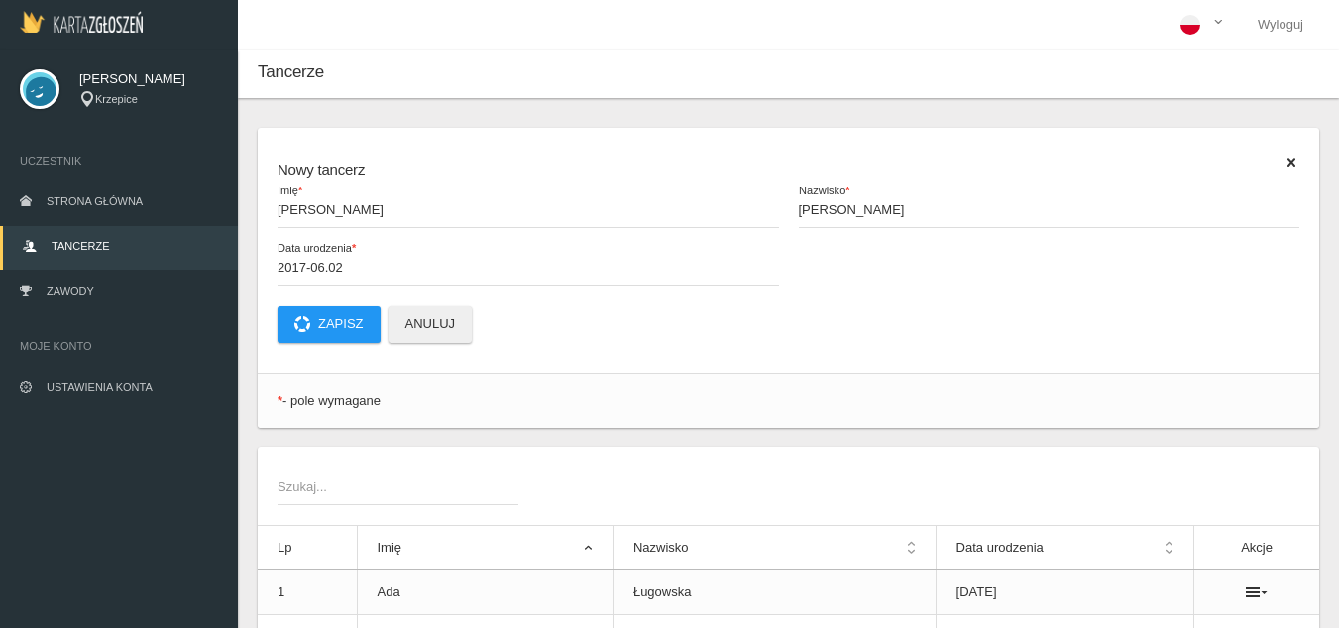
type input "[DATE]"
click at [353, 325] on button "Zapisz" at bounding box center [329, 324] width 103 height 38
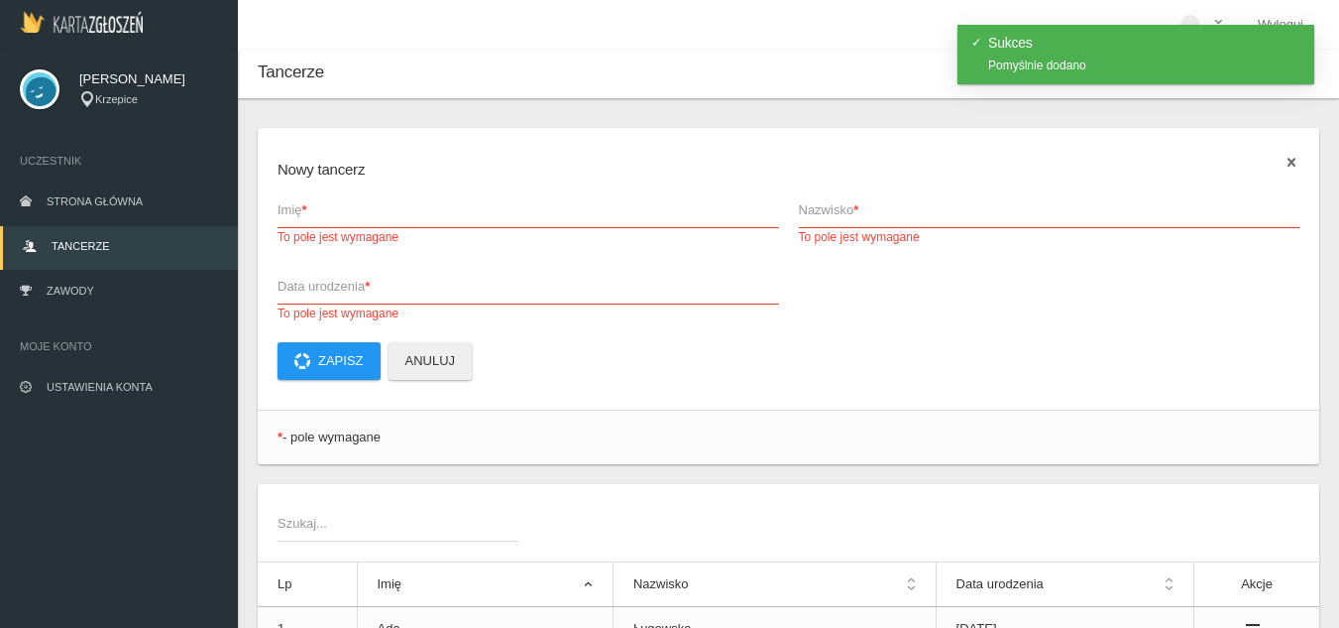
drag, startPoint x: 1285, startPoint y: 163, endPoint x: 1296, endPoint y: 164, distance: 11.0
click at [1290, 164] on icon at bounding box center [1292, 163] width 16 height 16
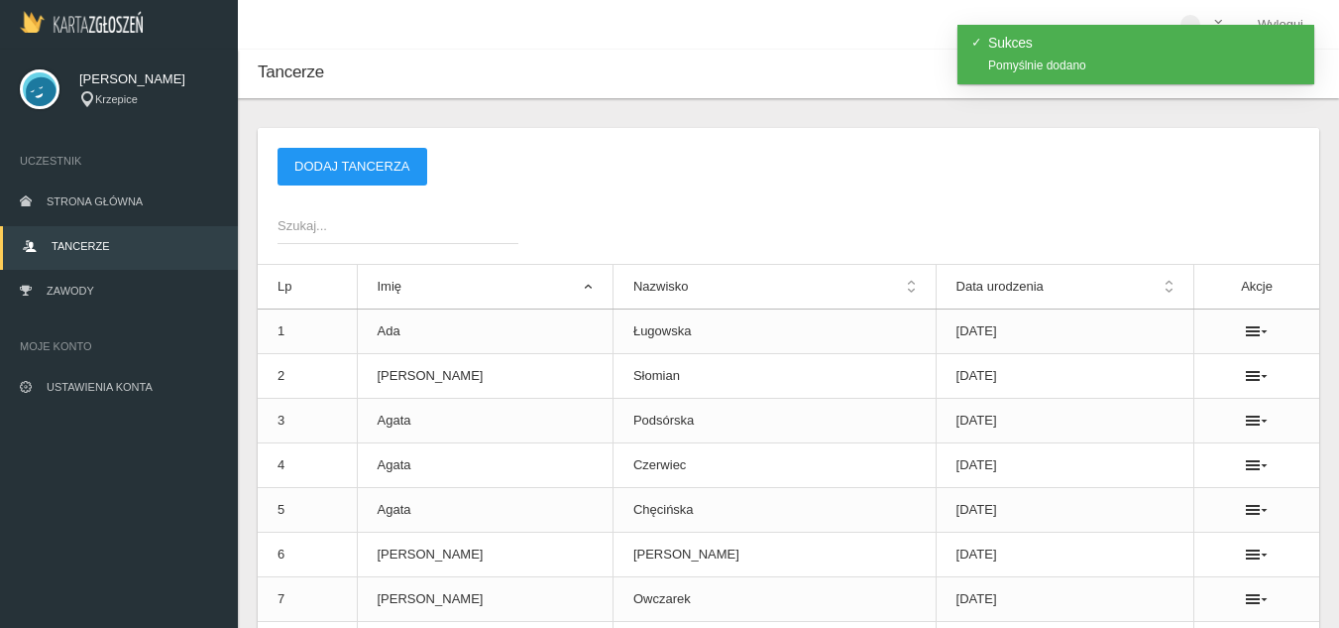
click at [292, 223] on span "Szukaj..." at bounding box center [388, 226] width 221 height 20
click at [292, 223] on input "Szukaj..." at bounding box center [398, 225] width 241 height 38
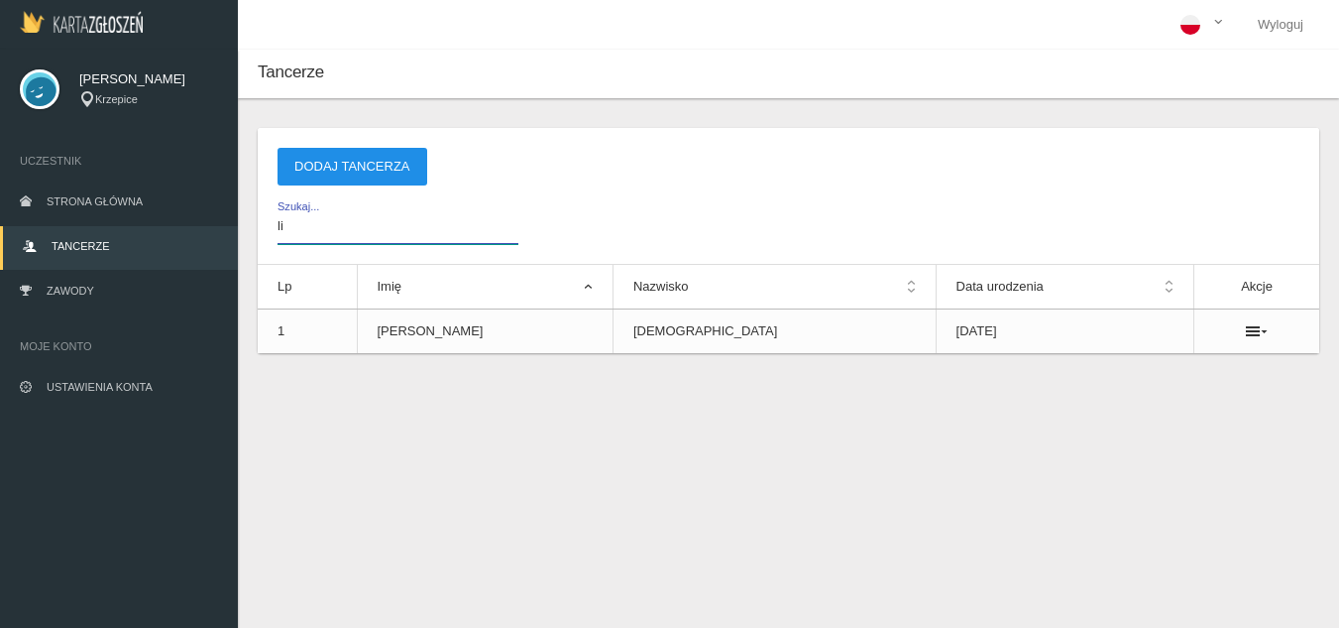
type input "l"
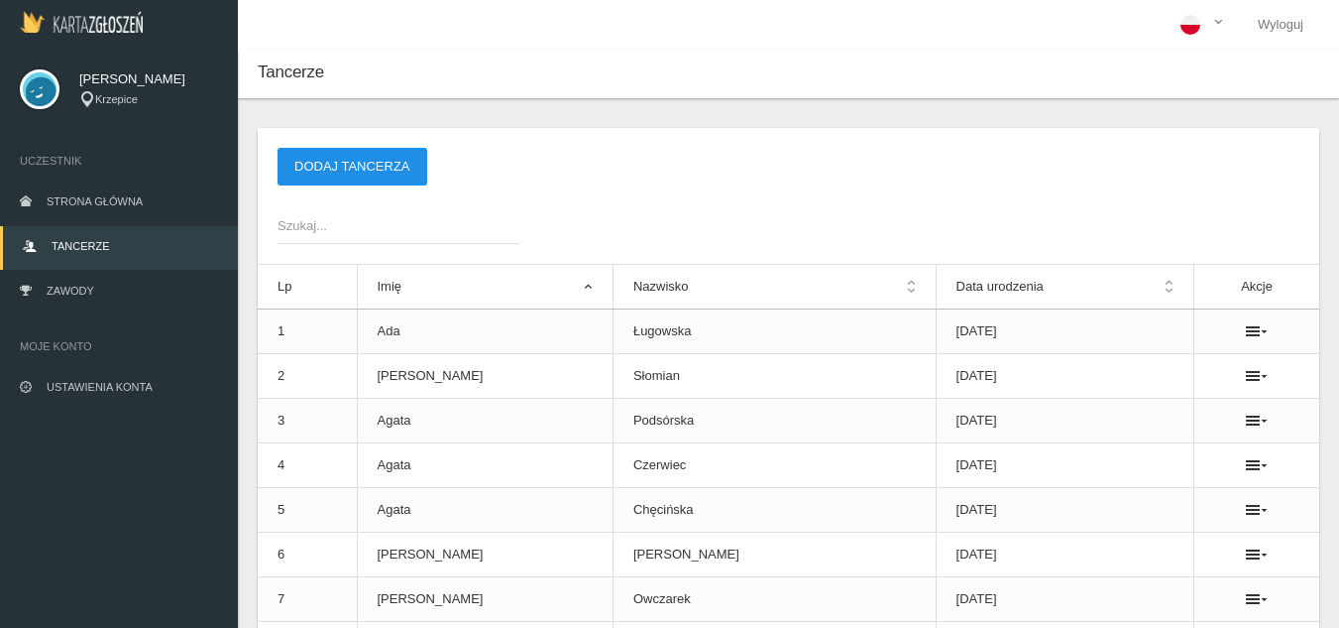
click at [346, 155] on button "Dodaj tancerza" at bounding box center [353, 167] width 150 height 38
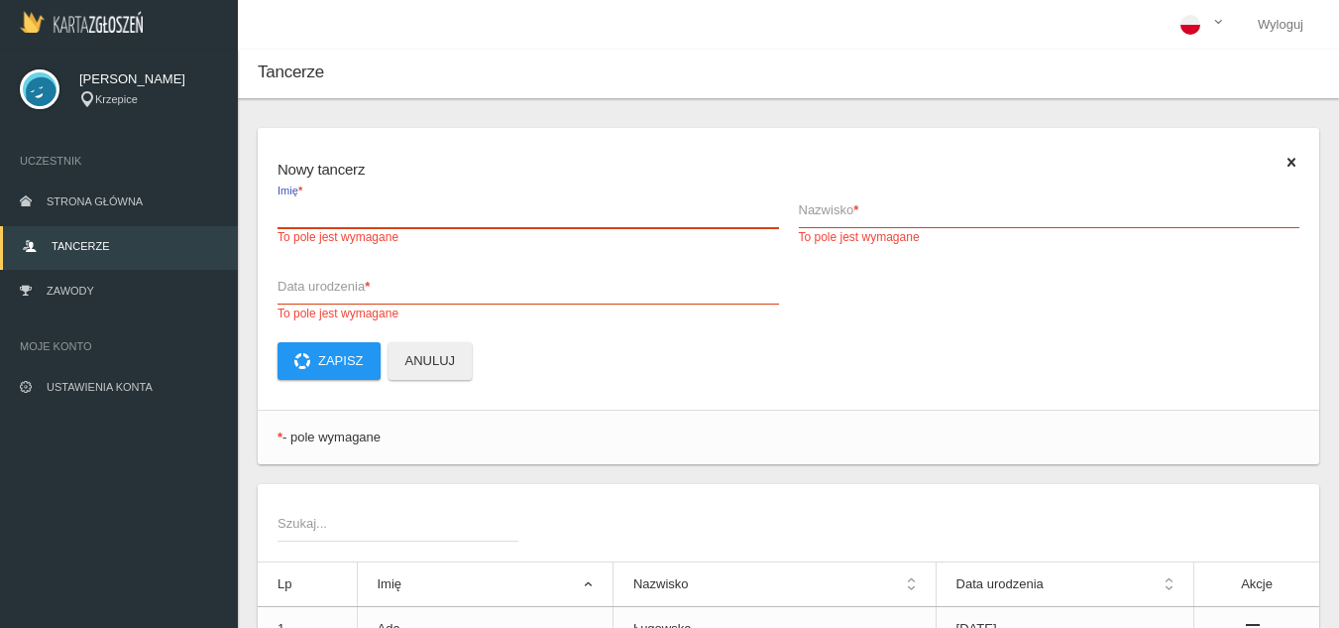
click at [338, 192] on label "Imię * To pole jest wymagane" at bounding box center [529, 218] width 502 height 56
click at [338, 192] on input "Imię * To pole jest wymagane" at bounding box center [529, 209] width 502 height 38
type input "[PERSON_NAME]"
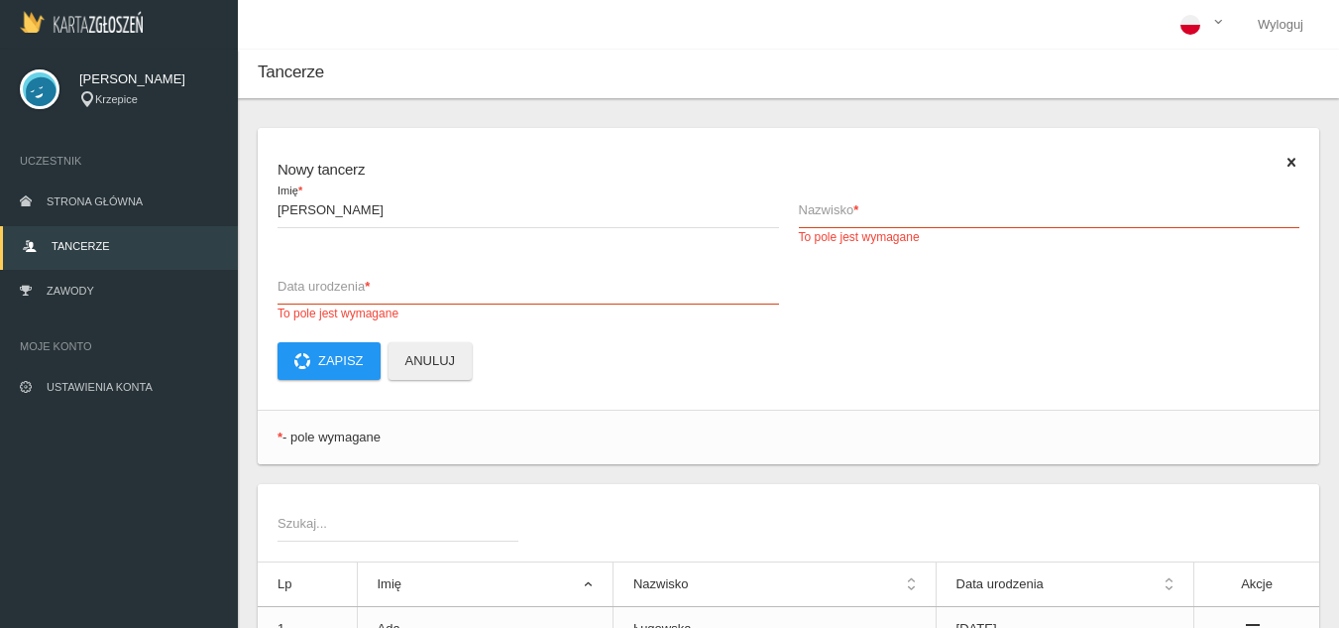
click at [819, 210] on span "Nazwisko *" at bounding box center [1040, 210] width 482 height 20
click at [819, 210] on input "Nazwisko * To pole jest wymagane" at bounding box center [1050, 209] width 502 height 38
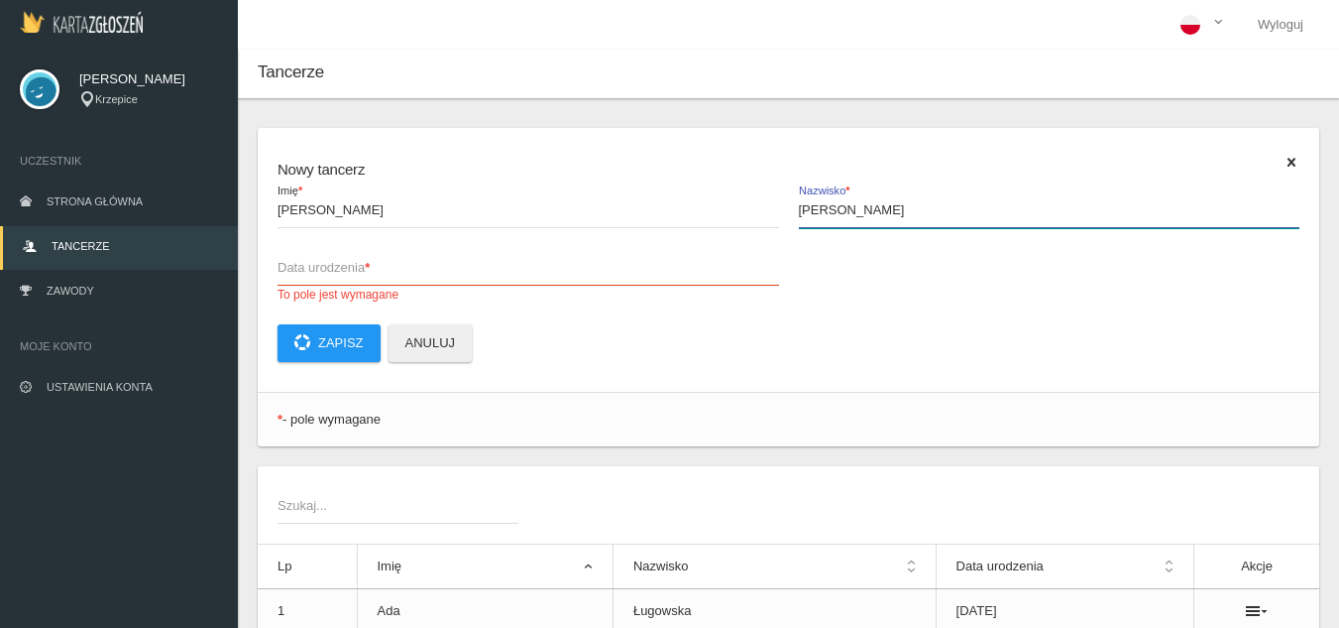
type input "[PERSON_NAME]"
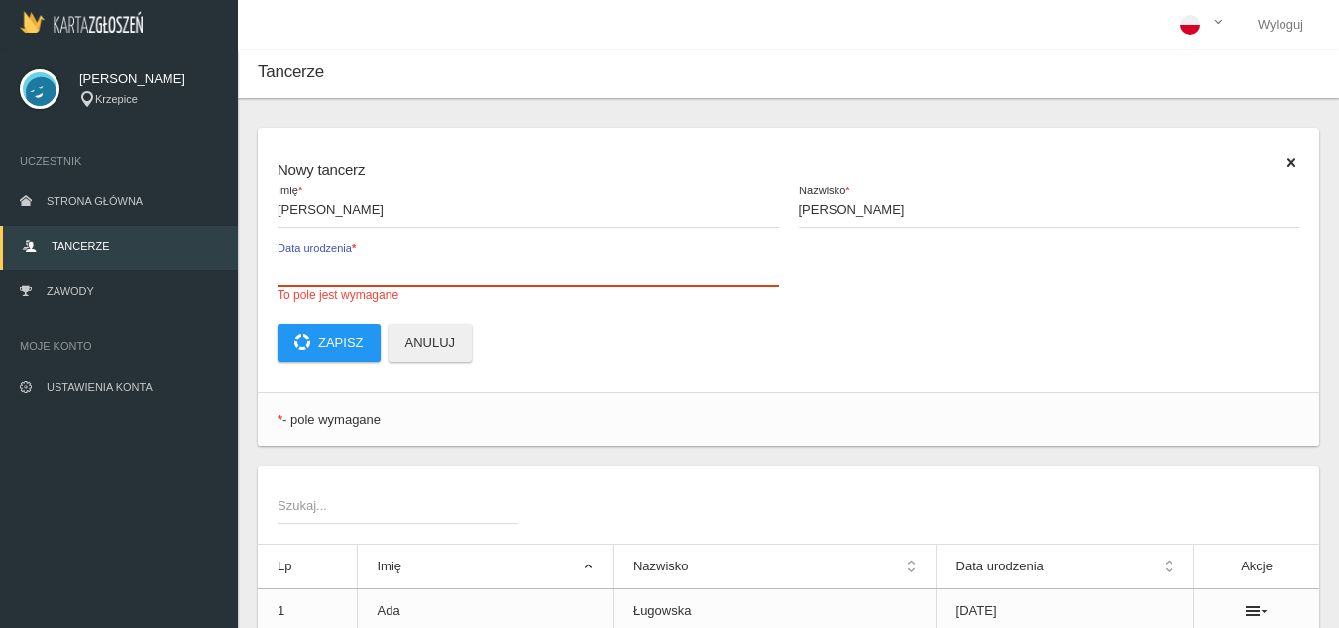
click at [454, 282] on input "Data urodzenia * To pole jest wymagane" at bounding box center [529, 267] width 502 height 38
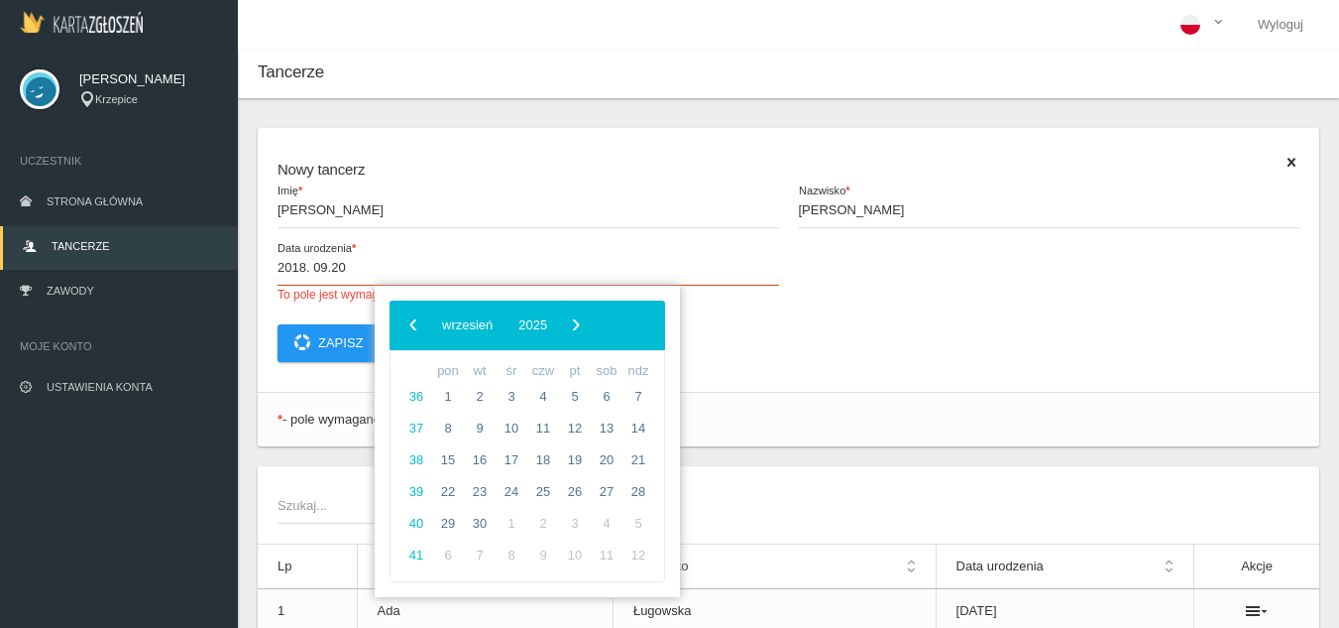
type input "[DATE]"
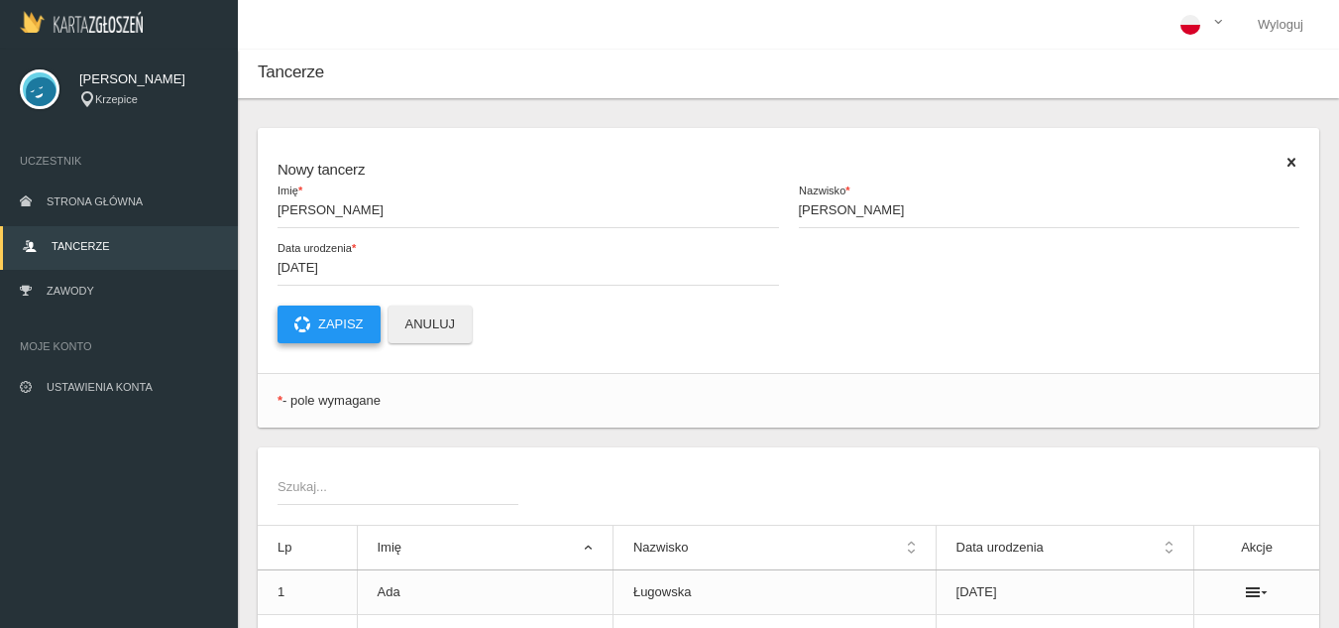
click at [345, 321] on button "Zapisz" at bounding box center [329, 324] width 103 height 38
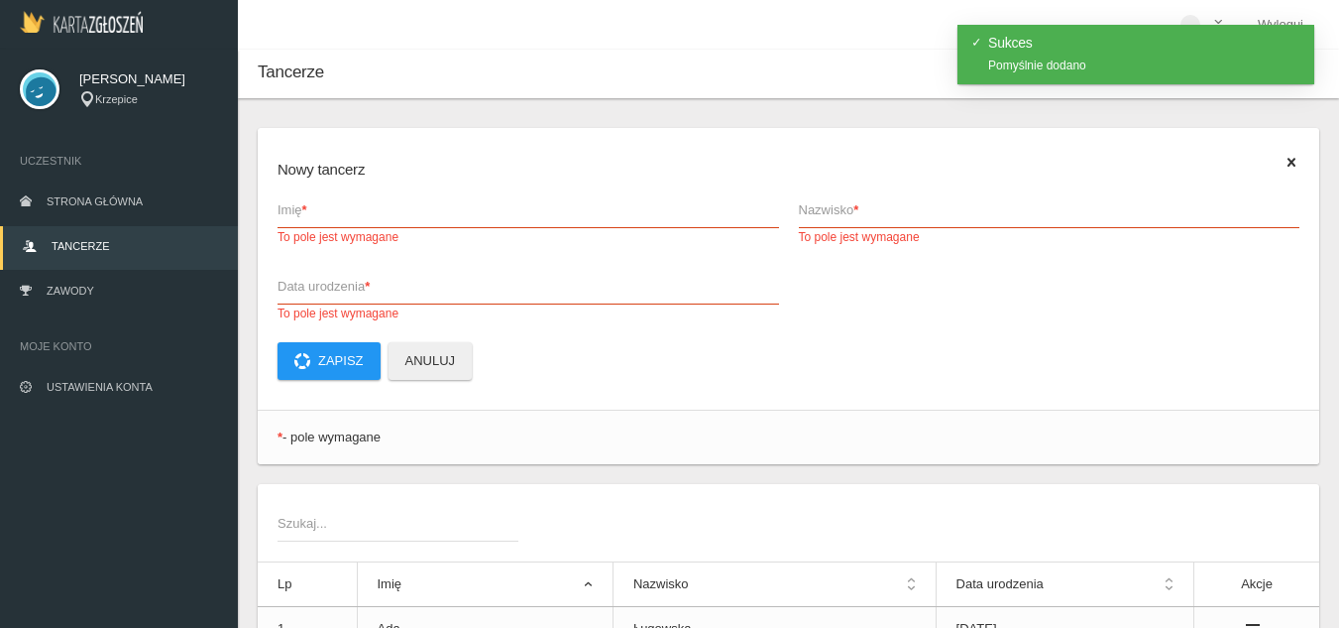
click at [373, 214] on span "Imię *" at bounding box center [519, 210] width 482 height 20
click at [373, 214] on input "Imię * To pole jest wymagane" at bounding box center [529, 209] width 502 height 38
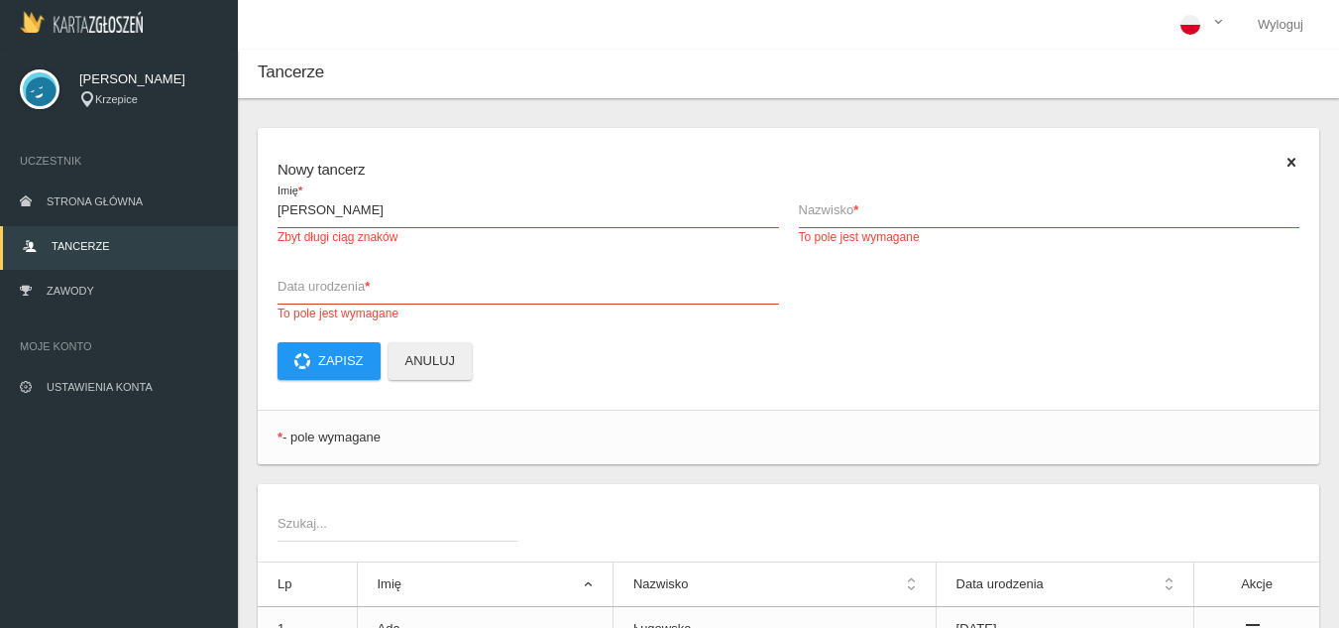
click at [859, 212] on strong "*" at bounding box center [856, 209] width 5 height 15
click at [860, 212] on input "Nazwisko * To pole jest wymagane" at bounding box center [1050, 209] width 502 height 38
drag, startPoint x: 421, startPoint y: 207, endPoint x: 320, endPoint y: 214, distance: 101.4
click at [320, 214] on input "[PERSON_NAME]" at bounding box center [529, 209] width 502 height 38
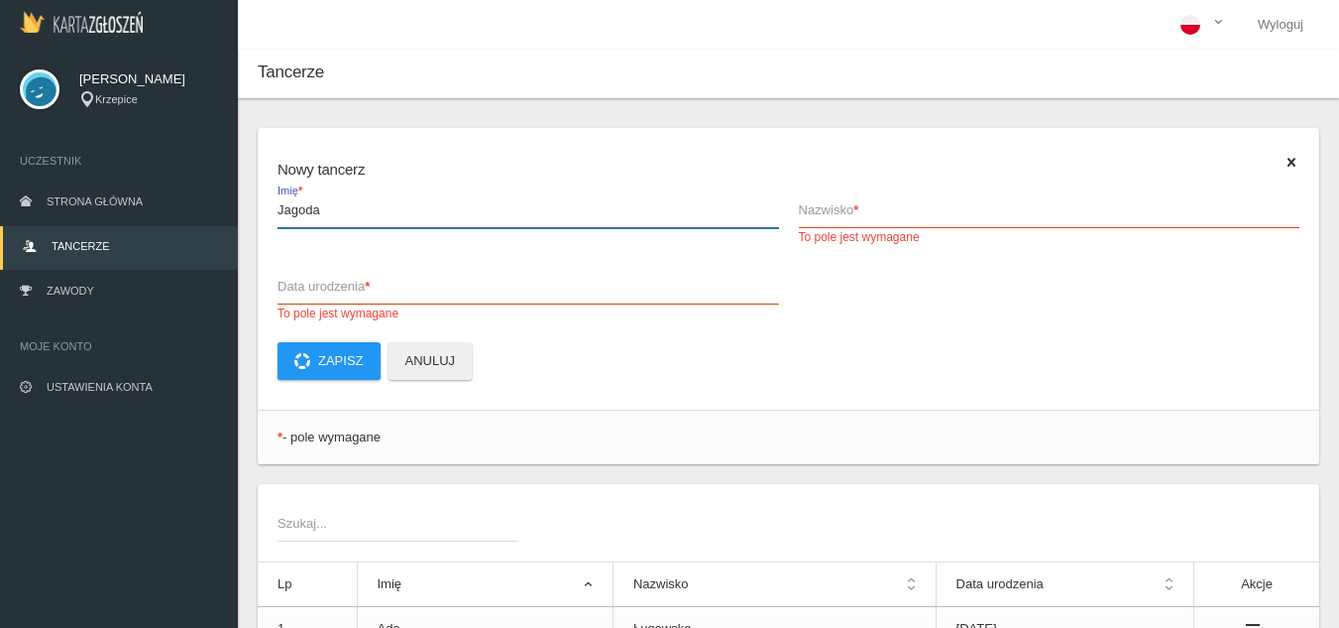
type input "Jagoda"
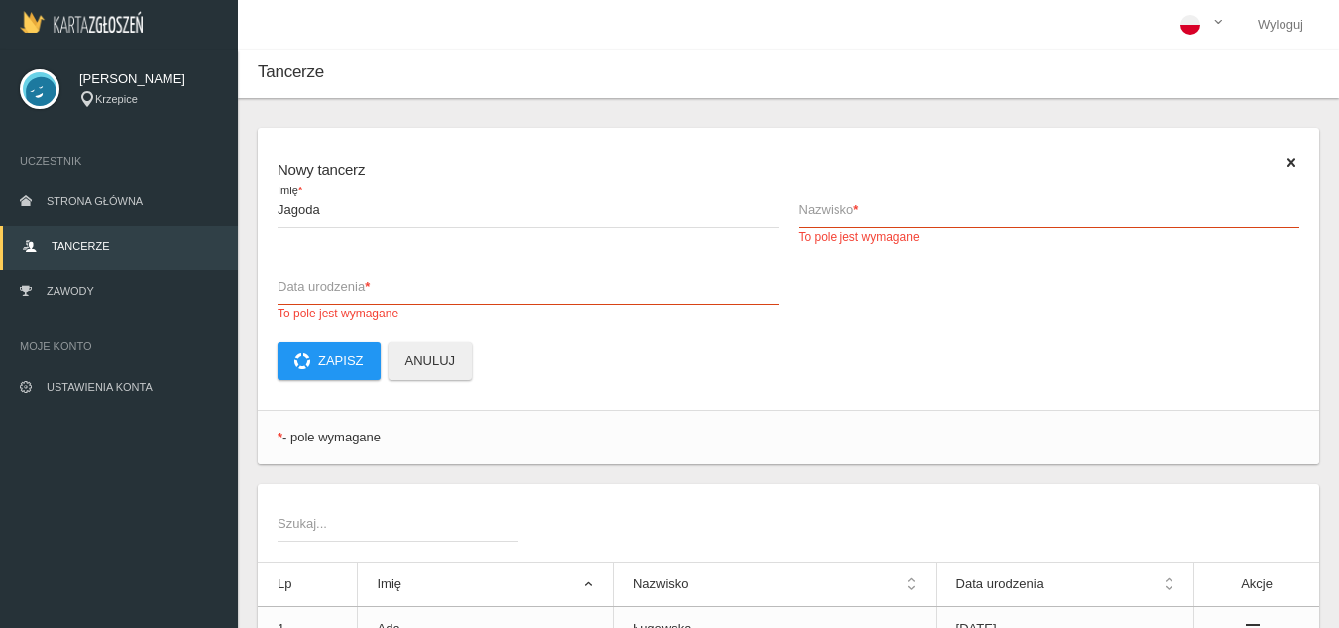
click at [937, 220] on span "Nazwisko *" at bounding box center [1040, 210] width 482 height 20
click at [937, 220] on input "Nazwisko * To pole jest wymagane" at bounding box center [1050, 209] width 502 height 38
paste input "Gądzalińska"
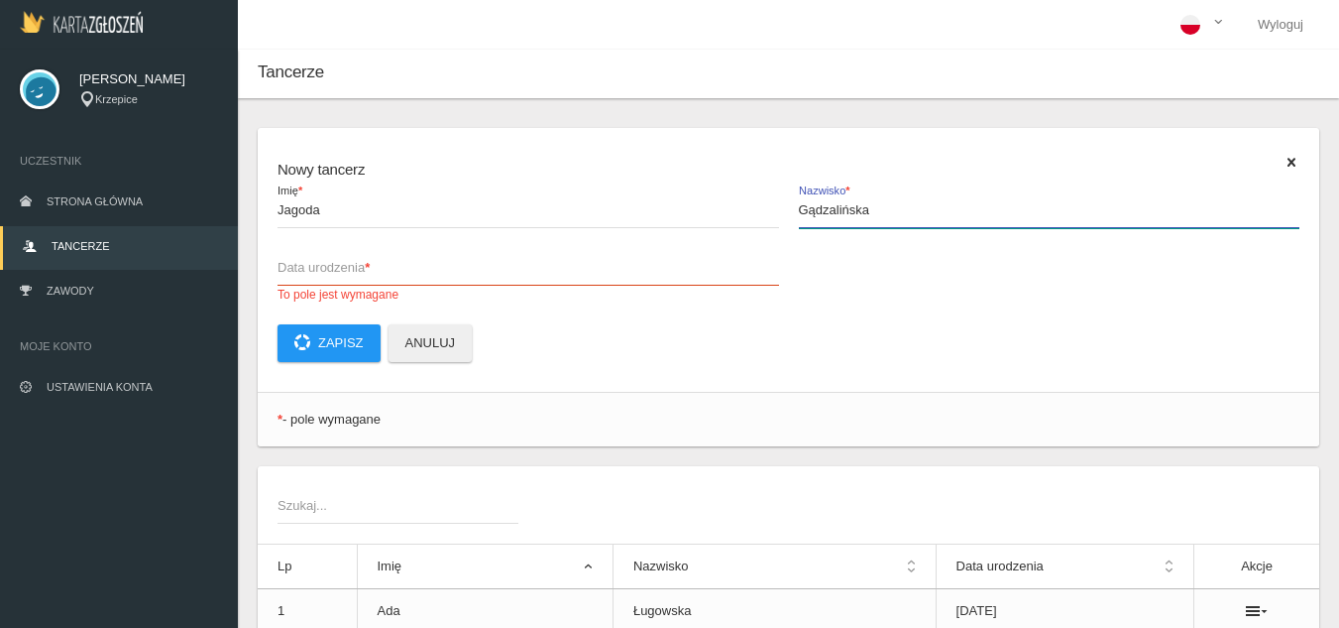
type input "Gądzalińska"
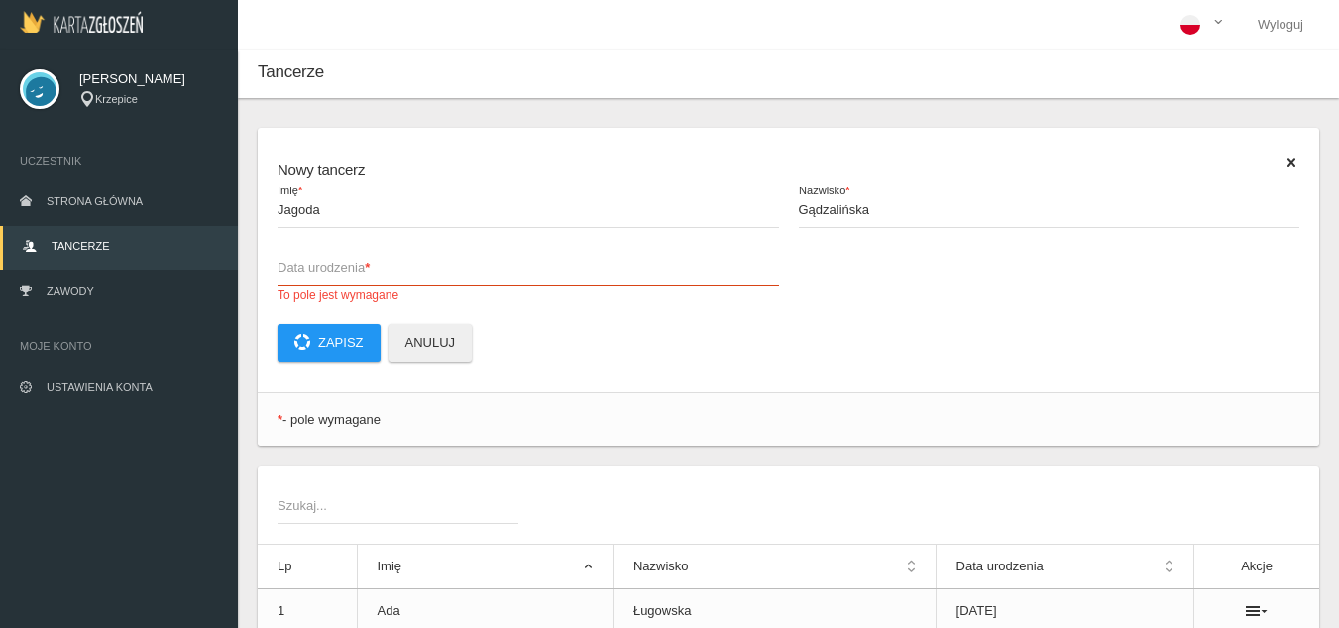
click at [429, 272] on span "Data urodzenia *" at bounding box center [519, 268] width 482 height 20
click at [429, 272] on input "Data urodzenia * To pole jest wymagane" at bounding box center [529, 267] width 502 height 38
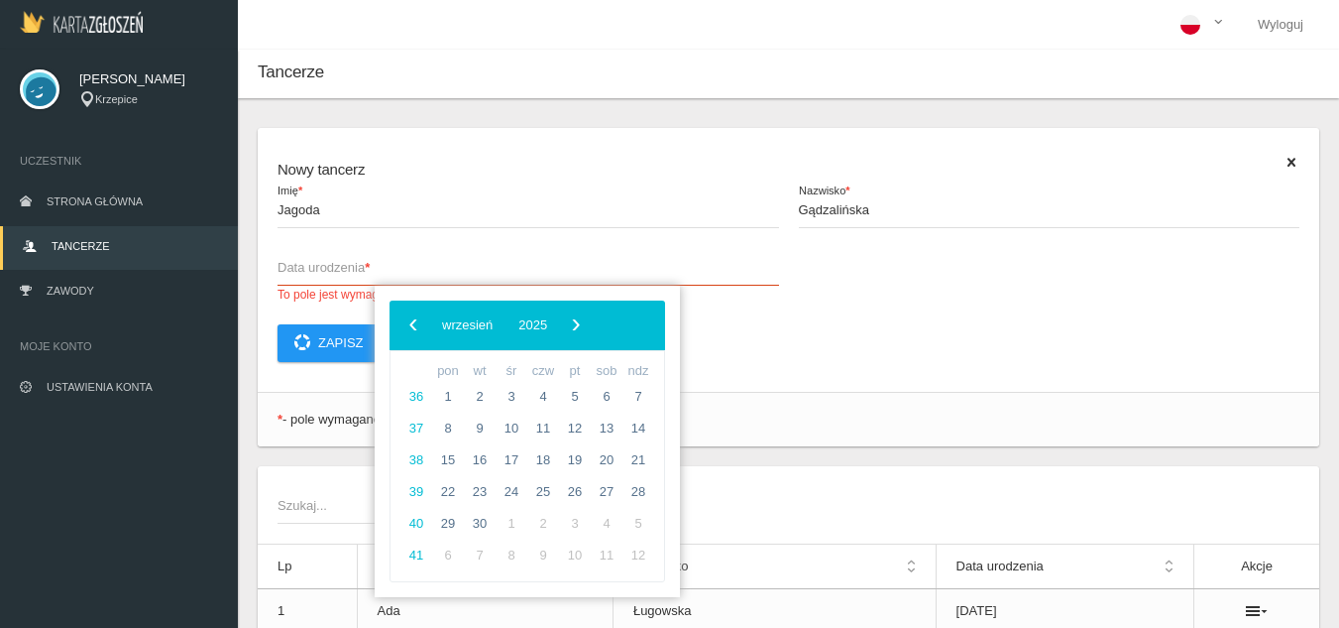
click at [429, 272] on span "Data urodzenia *" at bounding box center [519, 268] width 482 height 20
click at [429, 272] on input "Data urodzenia * To pole jest wymagane" at bounding box center [529, 267] width 502 height 38
type input "[DATE]"
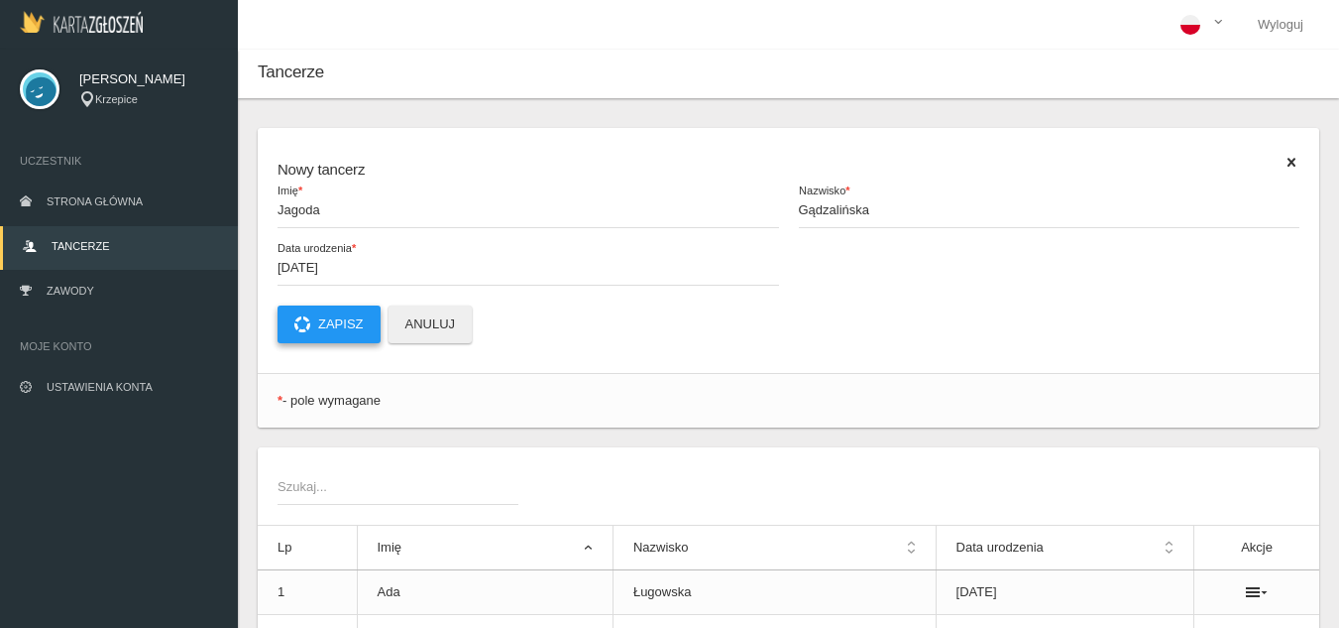
click at [365, 333] on button "Zapisz" at bounding box center [329, 324] width 103 height 38
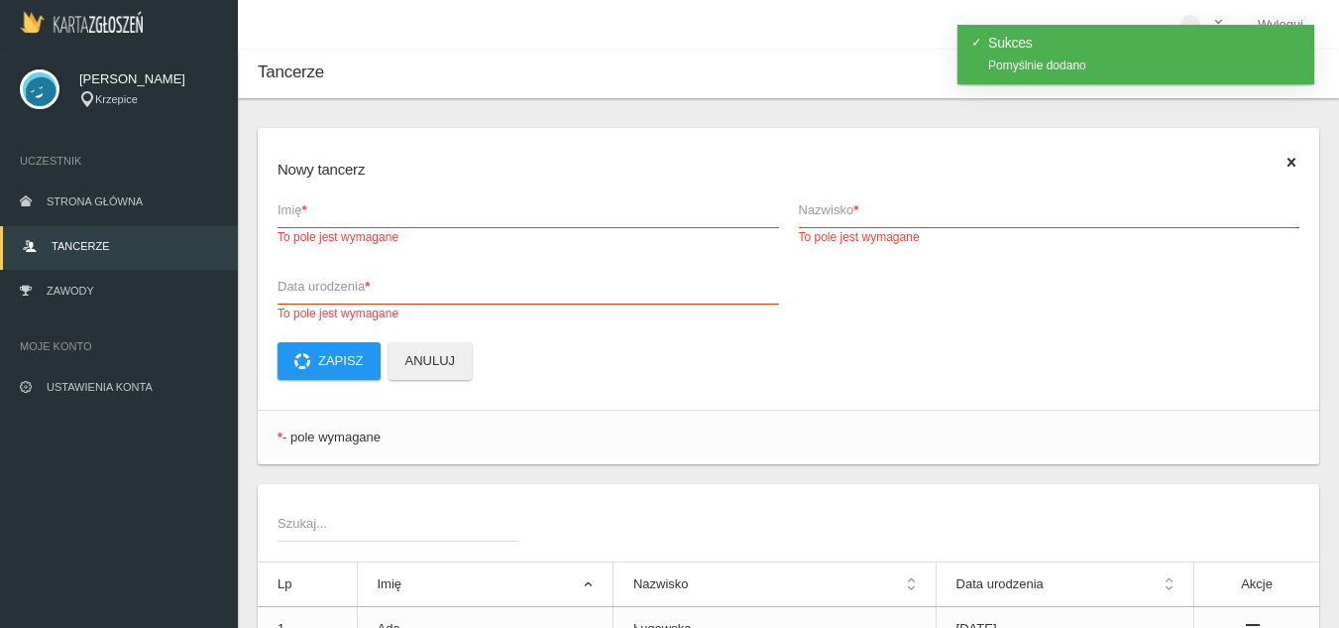
click at [357, 206] on span "Imię *" at bounding box center [519, 210] width 482 height 20
click at [357, 206] on input "Imię * To pole jest wymagane" at bounding box center [529, 209] width 502 height 38
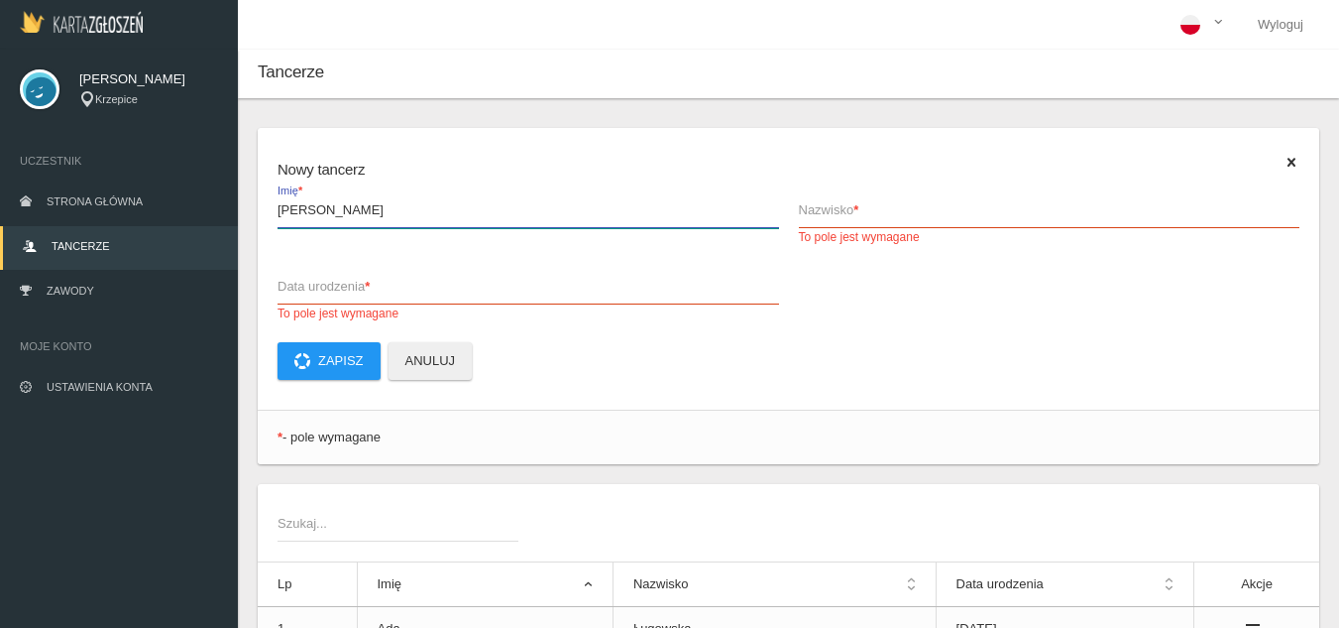
type input "[PERSON_NAME]"
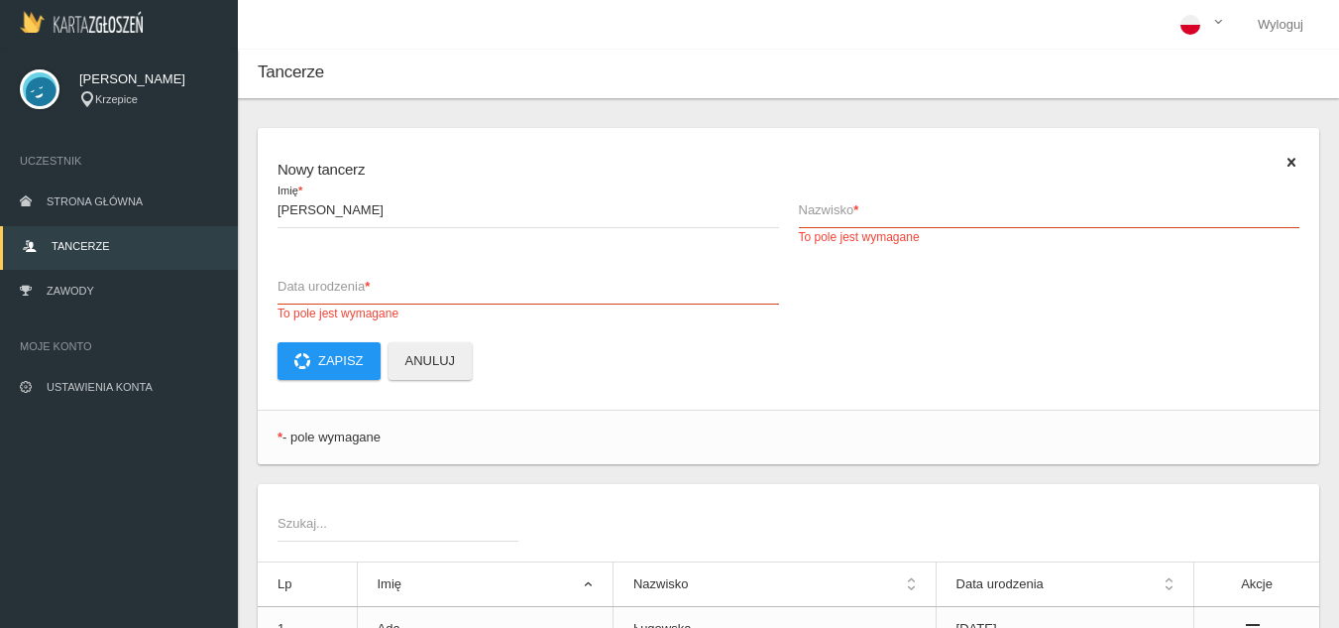
click at [822, 211] on span "Nazwisko *" at bounding box center [1040, 210] width 482 height 20
click at [822, 211] on input "Nazwisko * To pole jest wymagane" at bounding box center [1050, 209] width 502 height 38
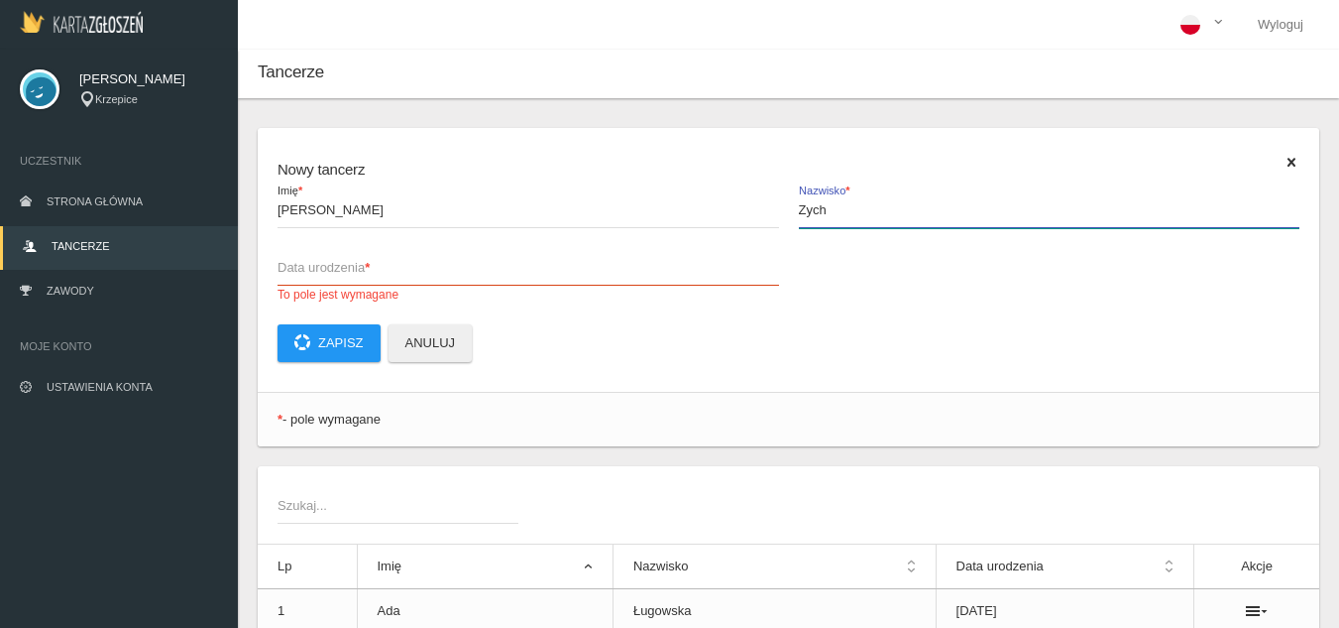
type input "Zych"
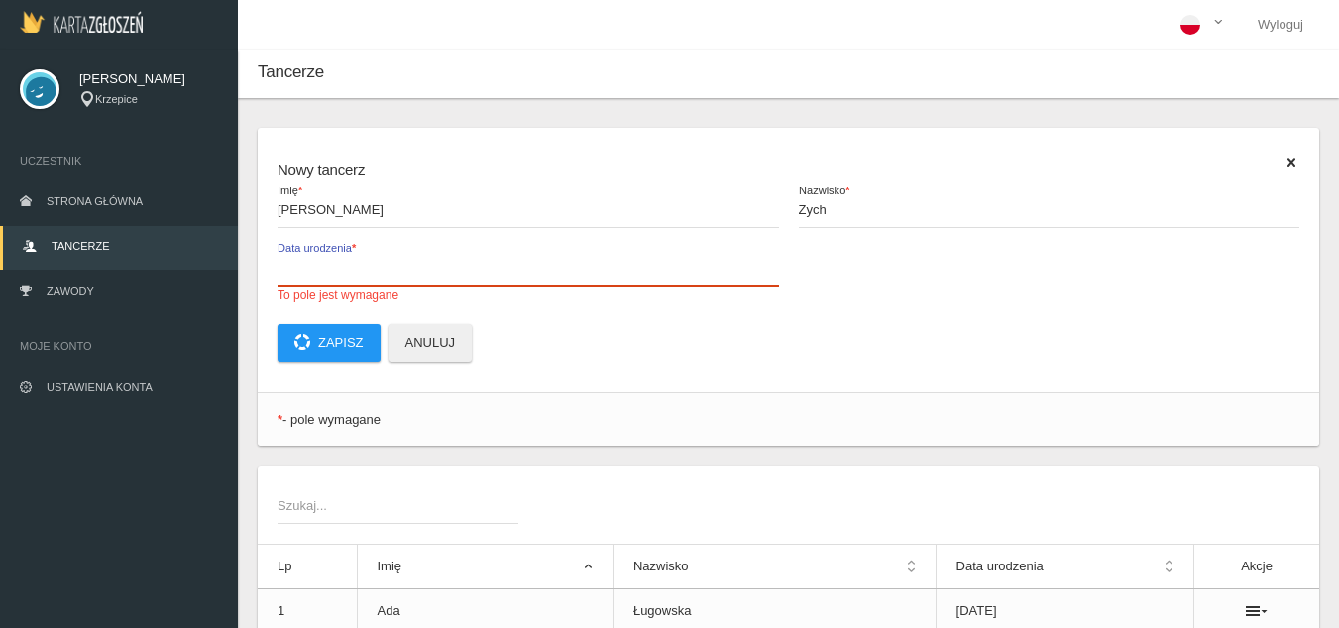
click at [420, 256] on label "Data urodzenia * To pole jest wymagane" at bounding box center [529, 276] width 502 height 56
click at [420, 256] on input "Data urodzenia * To pole jest wymagane" at bounding box center [529, 267] width 502 height 38
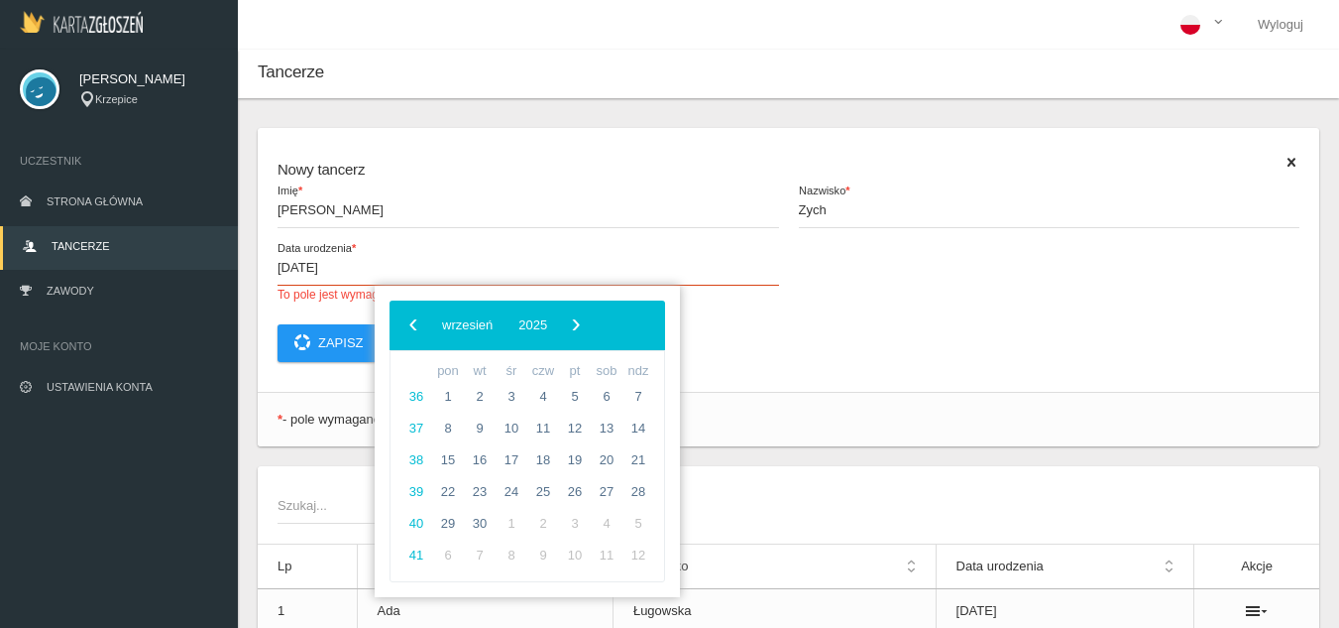
type input "[DATE]"
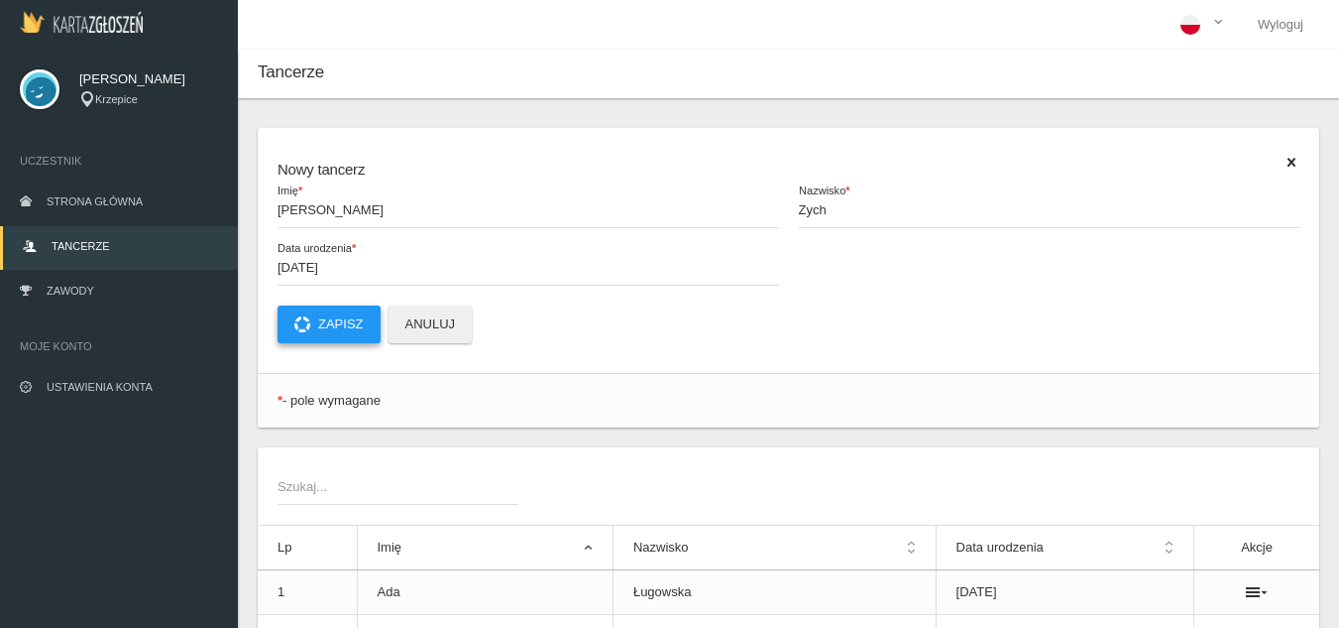
drag, startPoint x: 329, startPoint y: 301, endPoint x: 332, endPoint y: 318, distance: 17.1
click at [330, 305] on form "Nowy tancerz [PERSON_NAME] * [PERSON_NAME] Nazwisko * [DATE] Data urodzenia * Z…" at bounding box center [789, 250] width 1022 height 185
click at [336, 324] on button "Zapisz" at bounding box center [329, 324] width 103 height 38
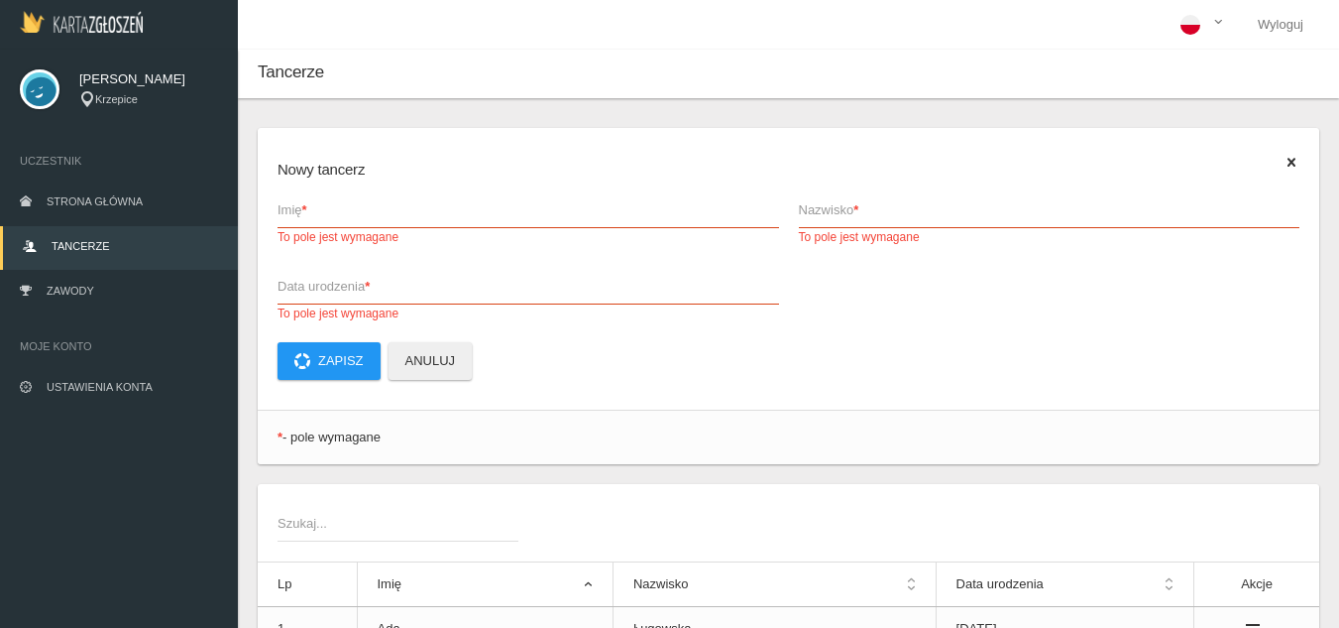
click at [450, 207] on span "Imię *" at bounding box center [519, 210] width 482 height 20
click at [450, 207] on input "Imię * To pole jest wymagane" at bounding box center [529, 209] width 502 height 38
click at [450, 207] on span "Imię *" at bounding box center [519, 210] width 482 height 20
click at [450, 207] on input "Imię * To pole jest wymagane" at bounding box center [529, 209] width 502 height 38
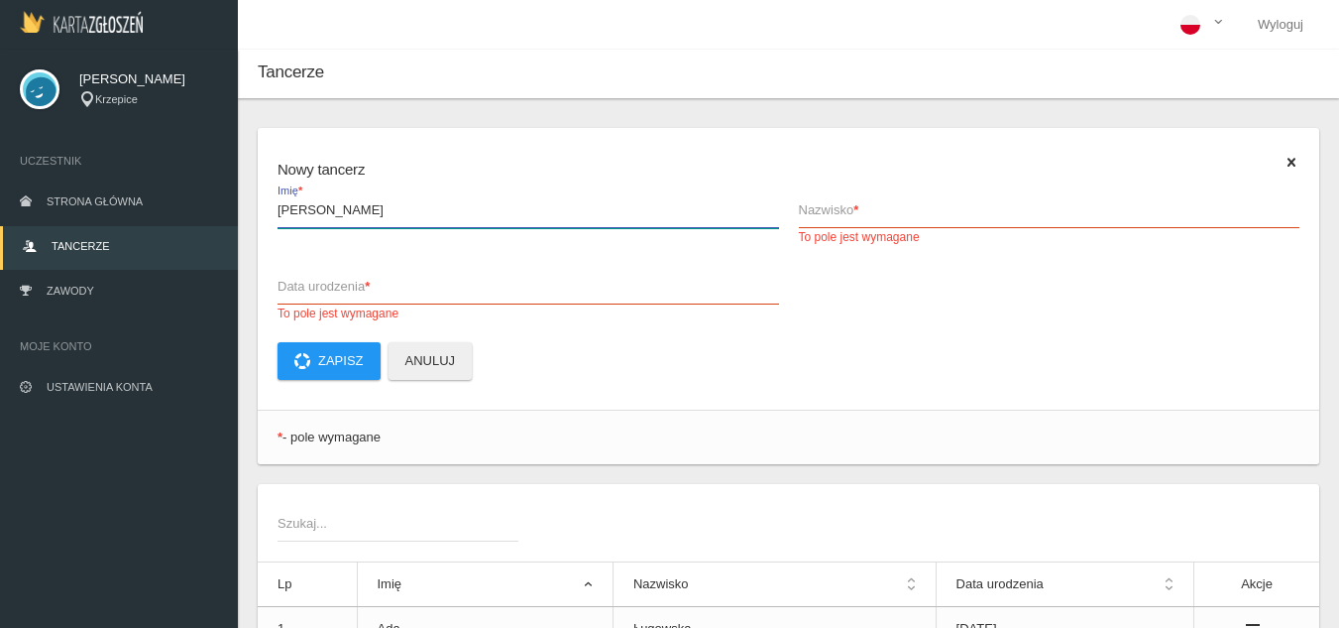
type input "[PERSON_NAME]"
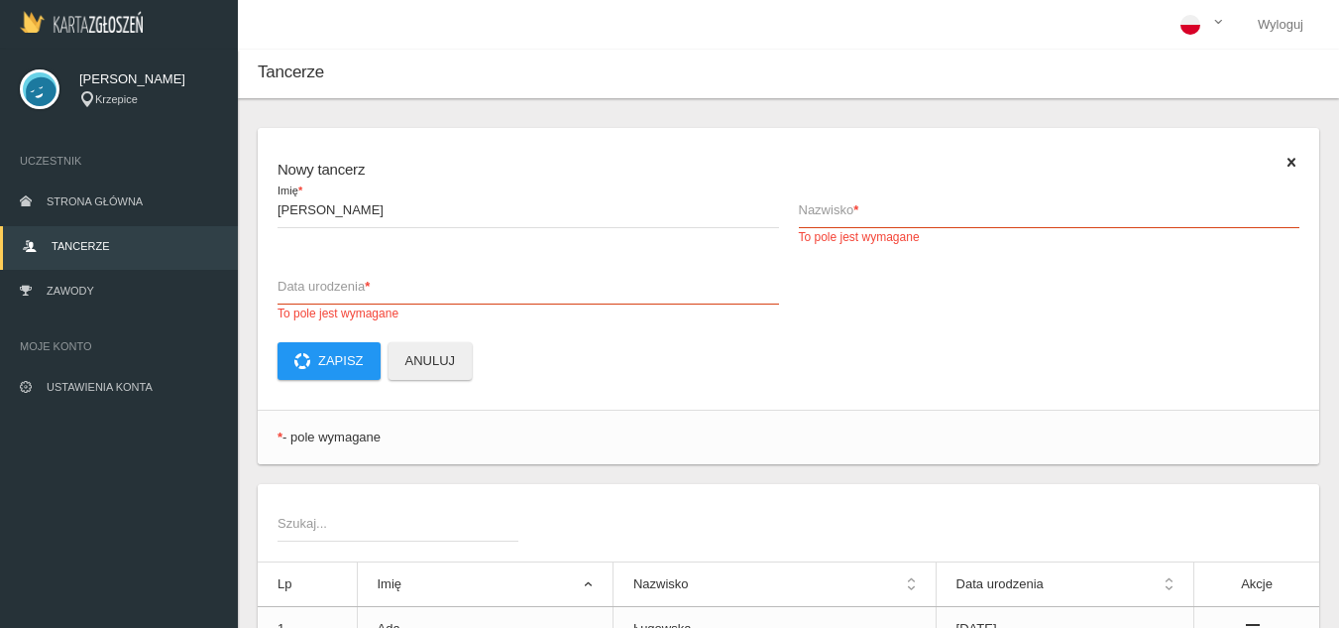
click at [802, 208] on span "Nazwisko *" at bounding box center [1040, 210] width 482 height 20
click at [802, 208] on input "Nazwisko * To pole jest wymagane" at bounding box center [1050, 209] width 502 height 38
click at [802, 208] on span "Nazwisko *" at bounding box center [1040, 210] width 482 height 20
click at [802, 208] on input "Nazwisko * To pole jest wymagane" at bounding box center [1050, 209] width 502 height 38
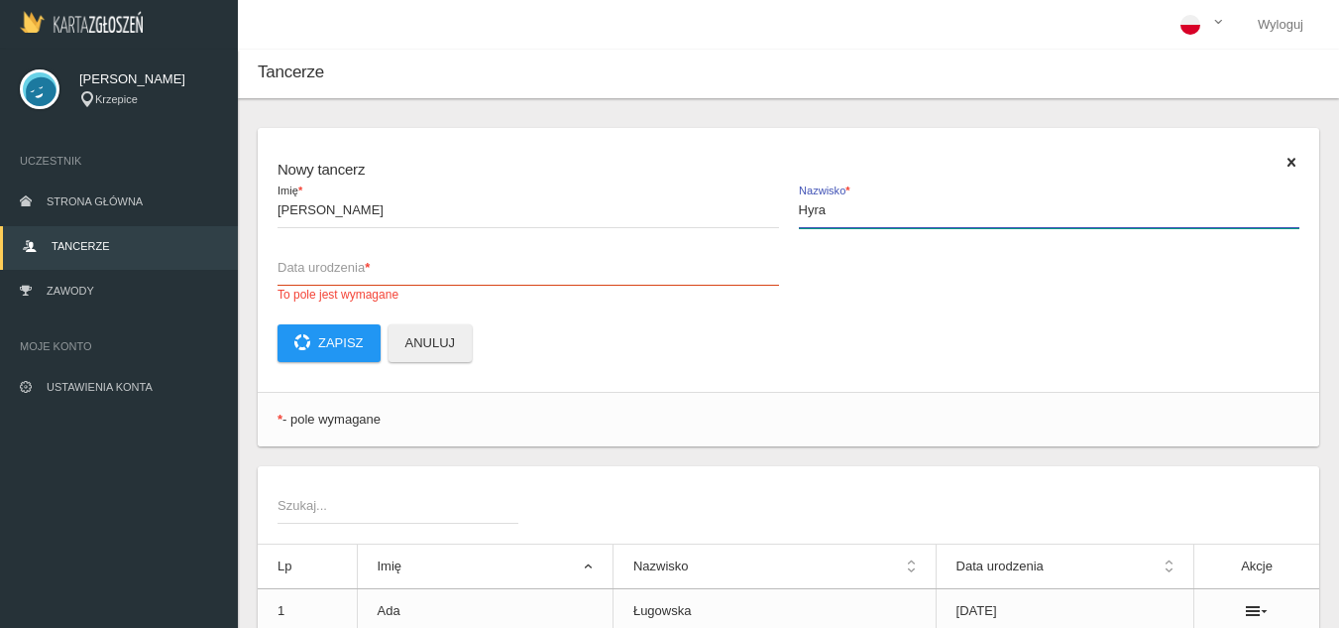
type input "Hyra"
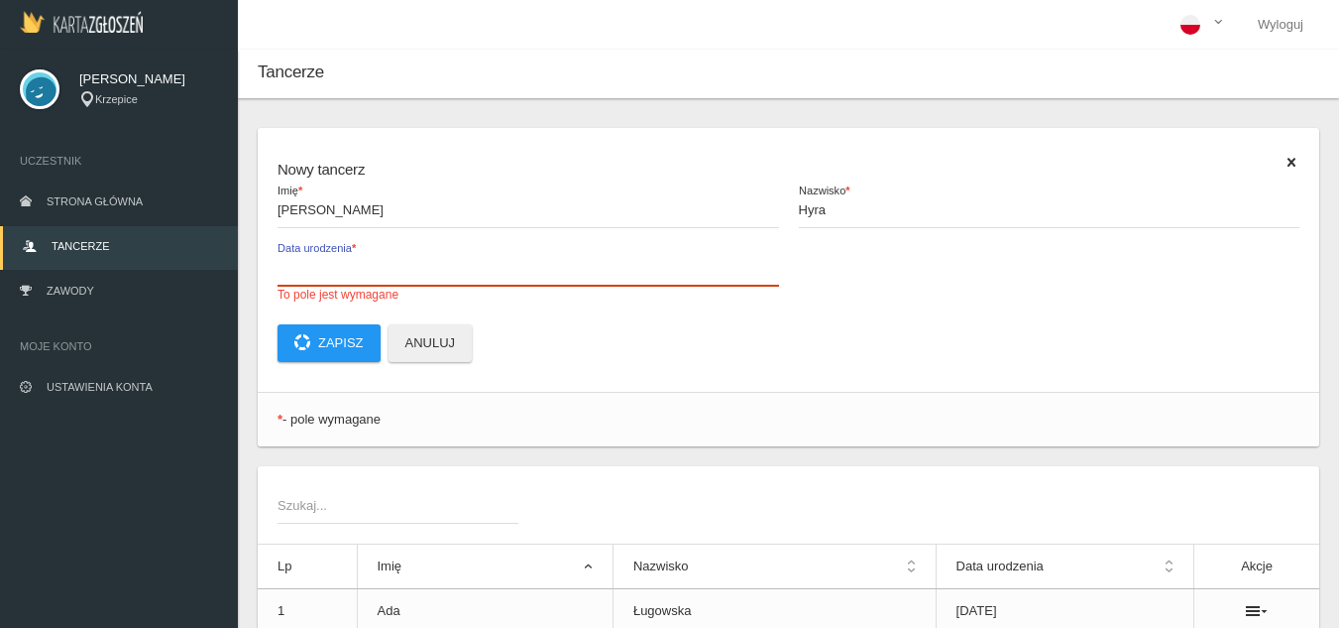
click at [484, 281] on input "Data urodzenia * To pole jest wymagane" at bounding box center [529, 267] width 502 height 38
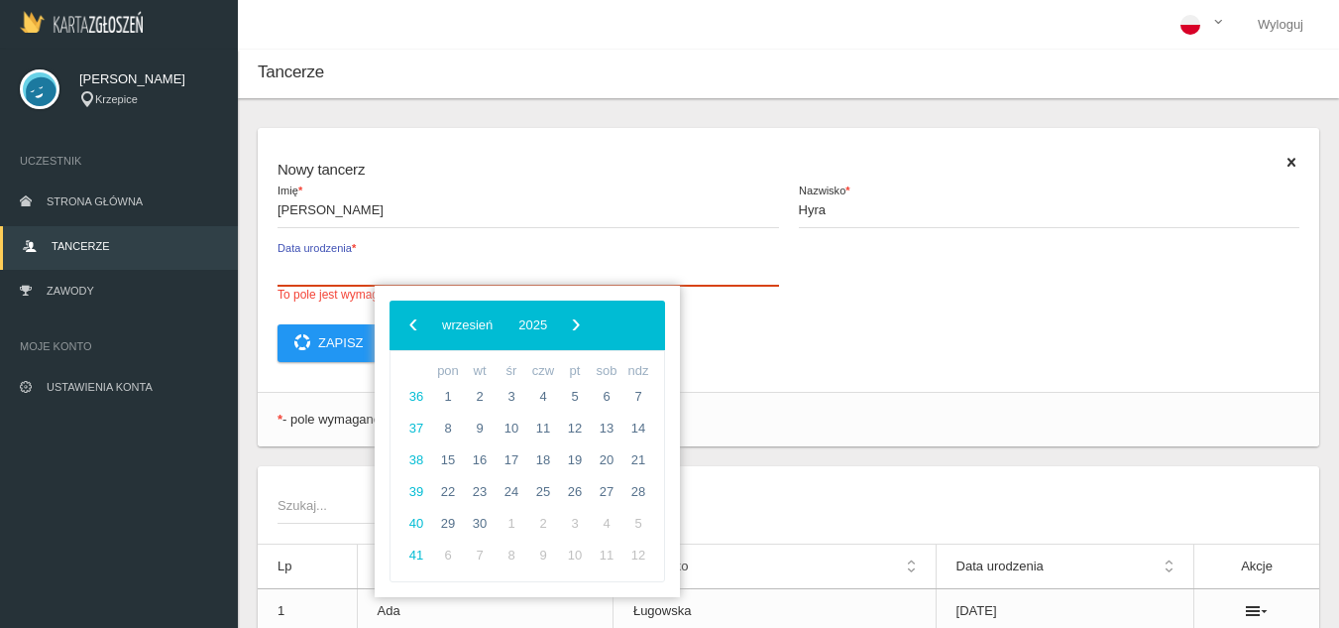
click at [484, 281] on input "Data urodzenia * To pole jest wymagane" at bounding box center [529, 267] width 502 height 38
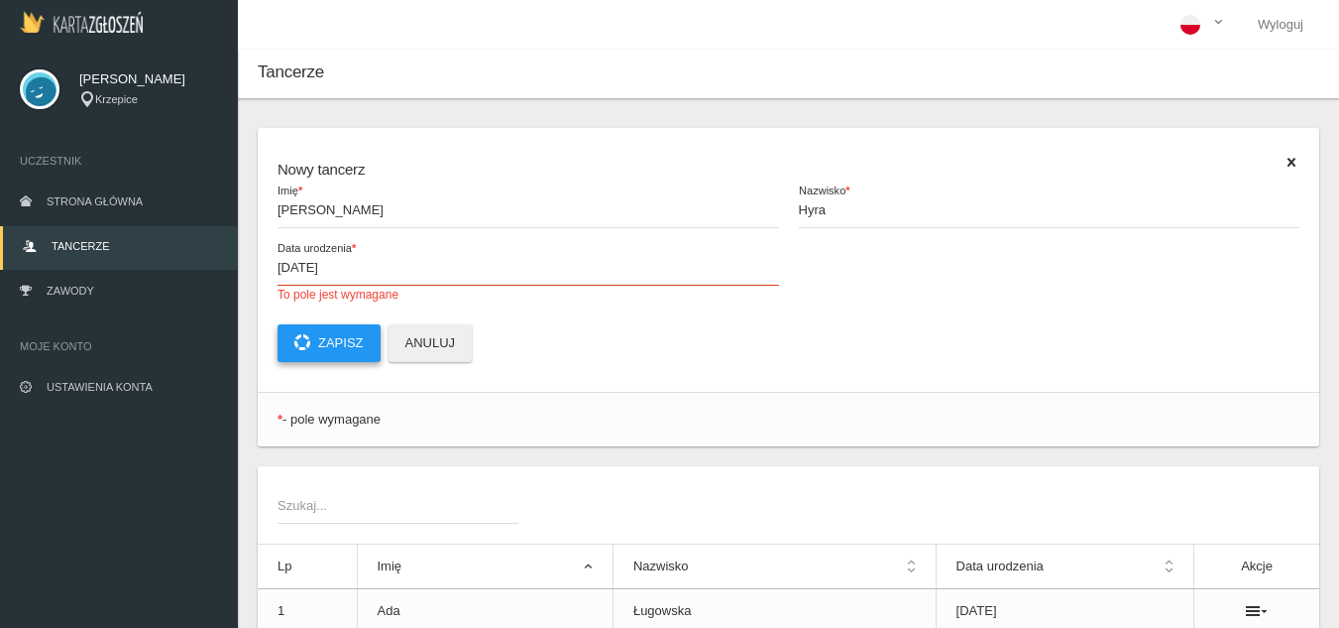
type input "[DATE]"
click at [294, 359] on div "Nowy tancerz Maja Imię * Hyra Nazwisko * [DATE] Data urodzenia * To pole jest w…" at bounding box center [789, 260] width 1062 height 264
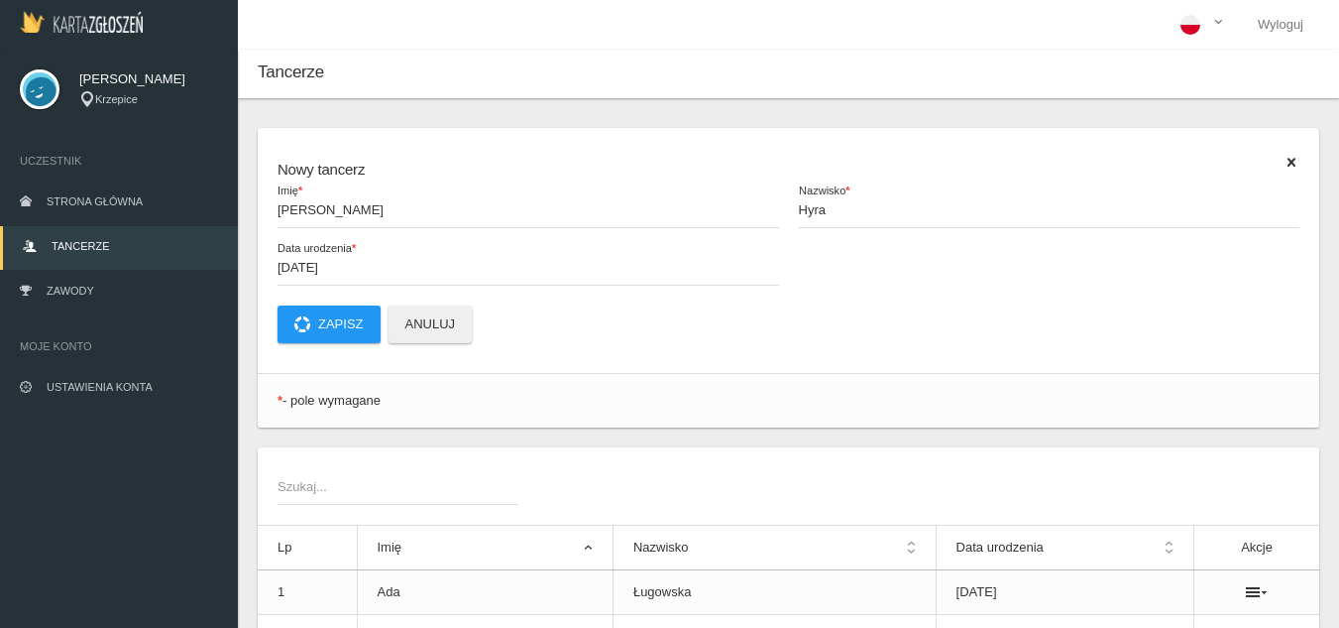
click at [311, 346] on div "Nowy tancerz Maja Imię * Hyra Nazwisko * [DATE] Data urodzenia * Zapisz Anuluj" at bounding box center [789, 250] width 1062 height 245
click at [316, 329] on button "Zapisz" at bounding box center [329, 324] width 103 height 38
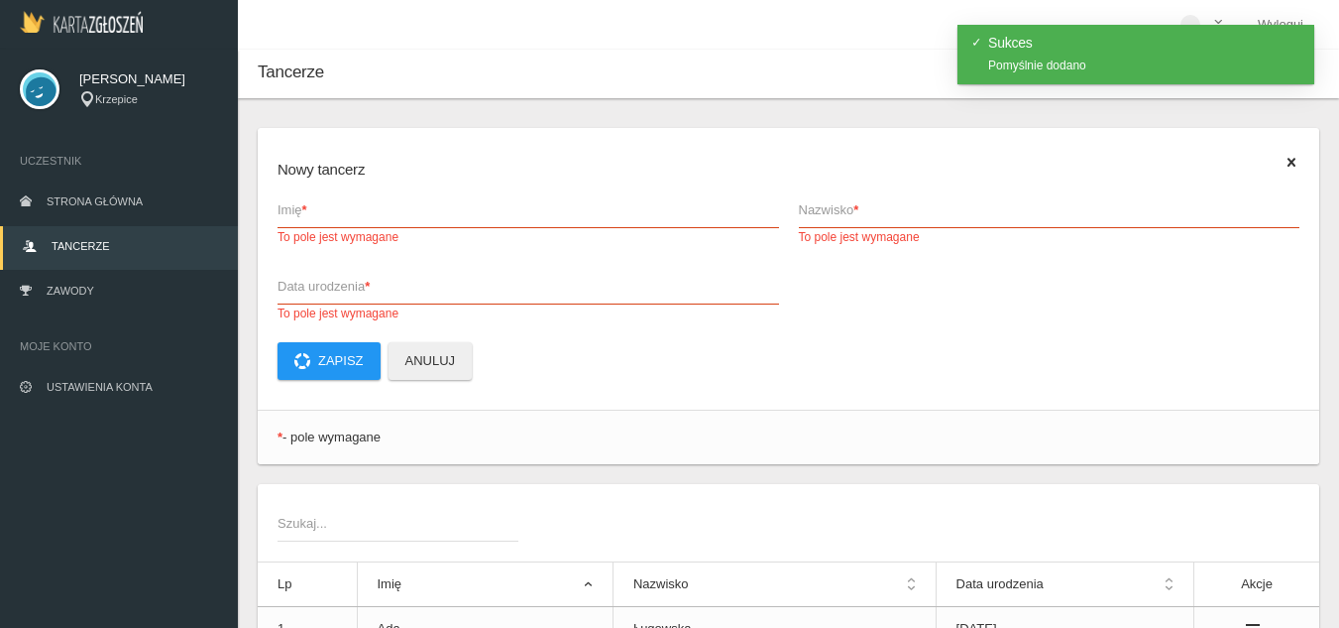
click at [326, 212] on span "Imię *" at bounding box center [519, 210] width 482 height 20
click at [326, 212] on input "Imię * To pole jest wymagane" at bounding box center [529, 209] width 502 height 38
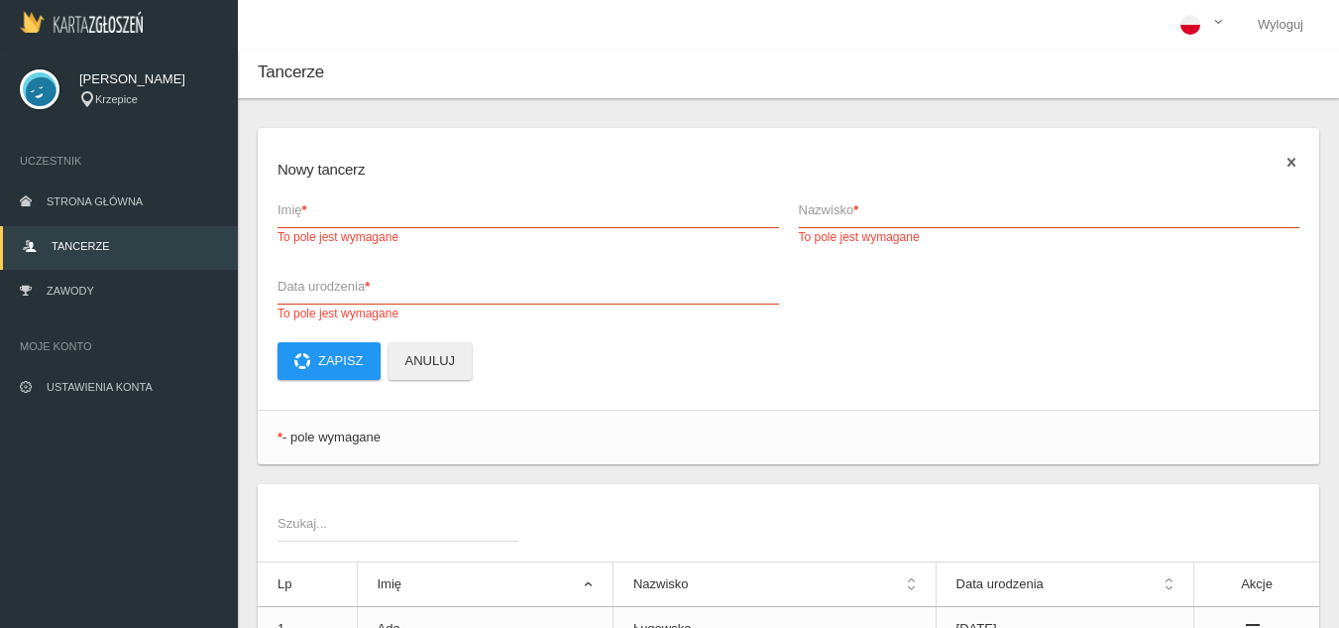
click at [1285, 166] on icon at bounding box center [1292, 163] width 16 height 16
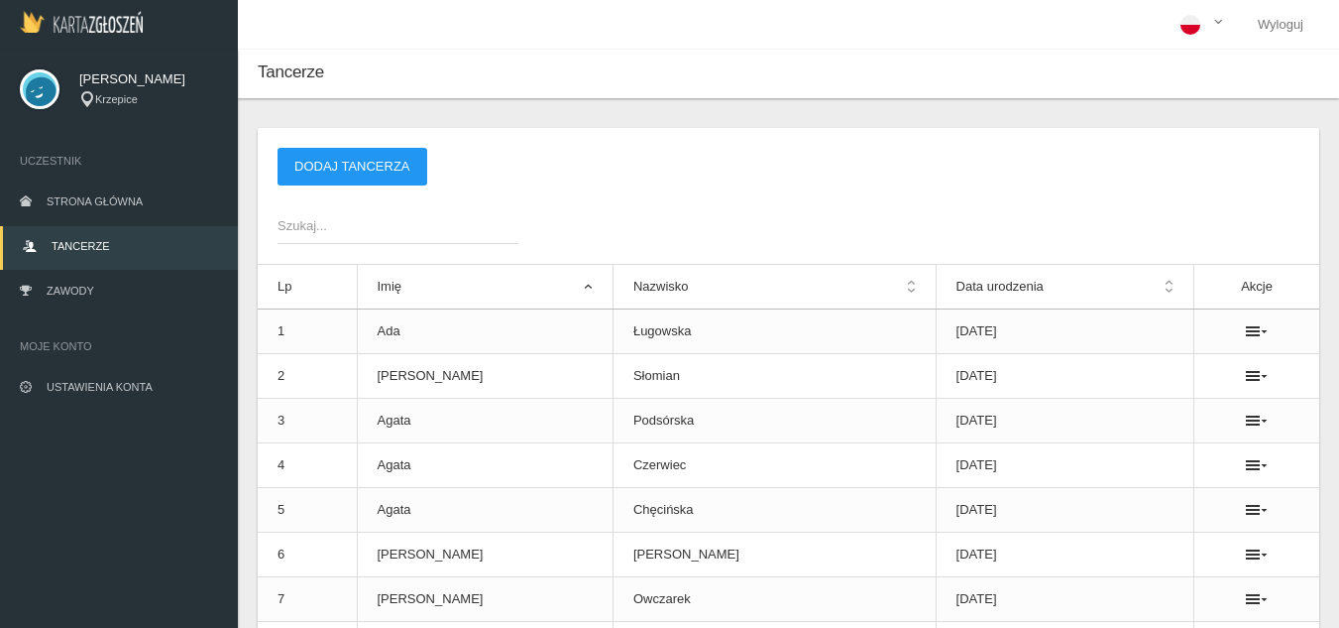
click at [357, 234] on span "Szukaj..." at bounding box center [388, 226] width 221 height 20
click at [357, 234] on input "Szukaj..." at bounding box center [398, 225] width 241 height 38
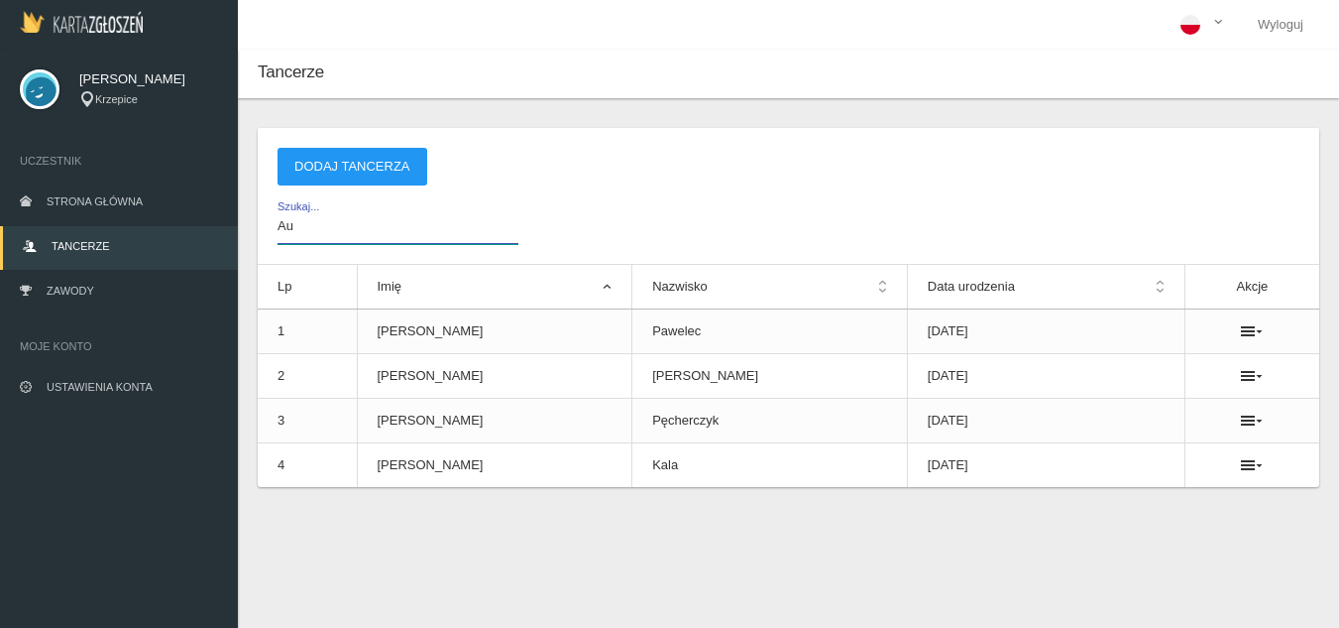
type input "A"
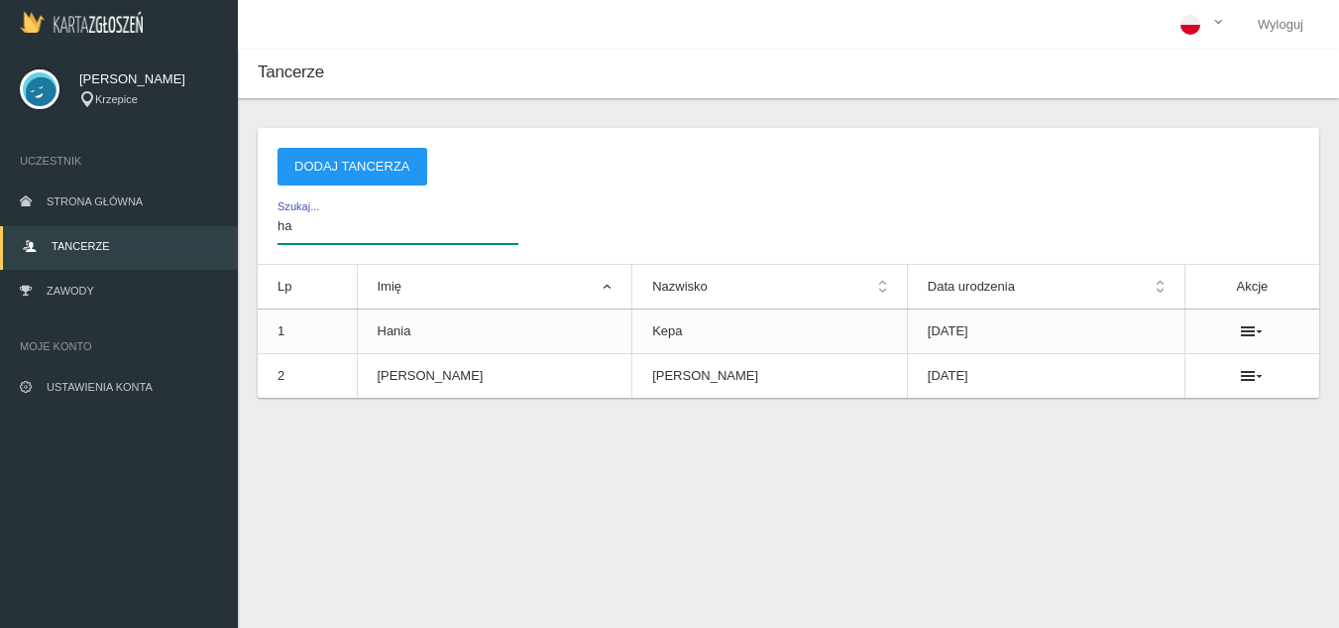
type input "h"
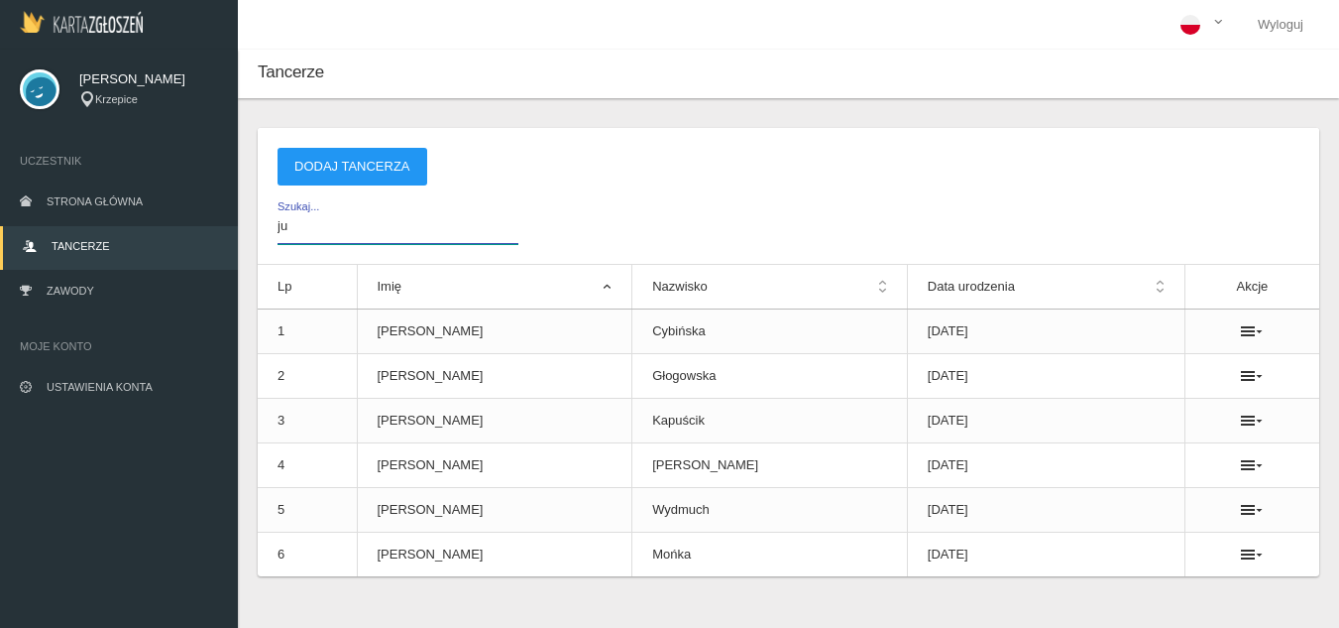
type input "j"
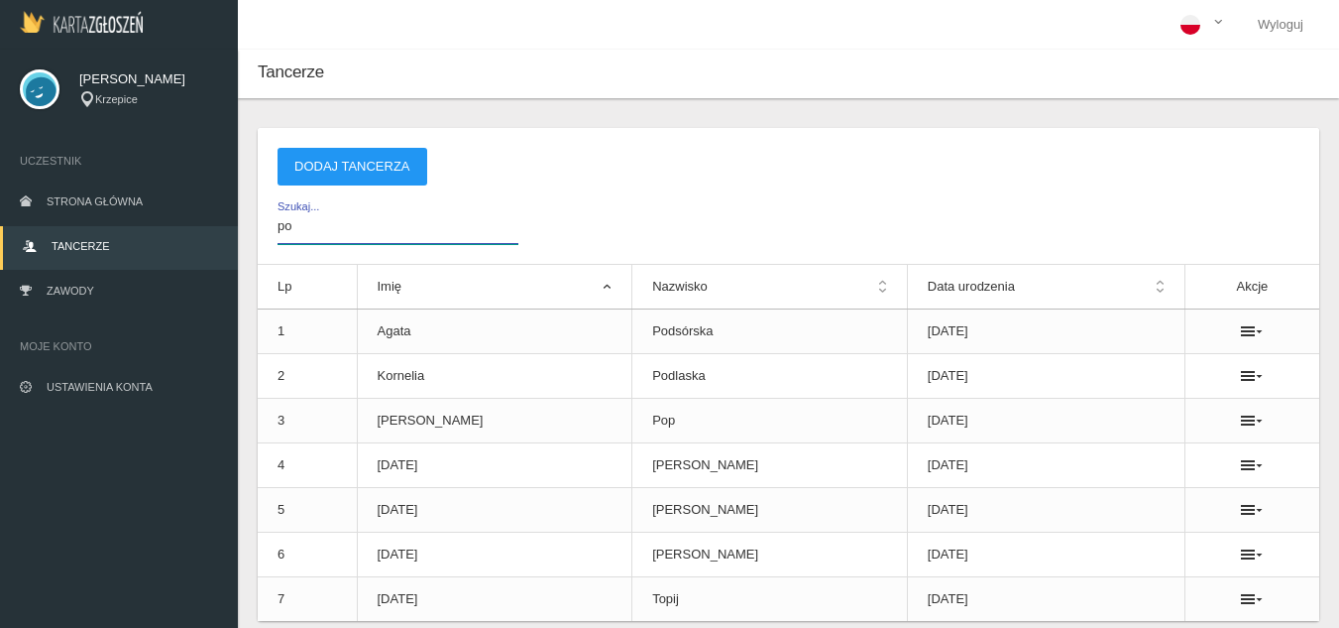
type input "p"
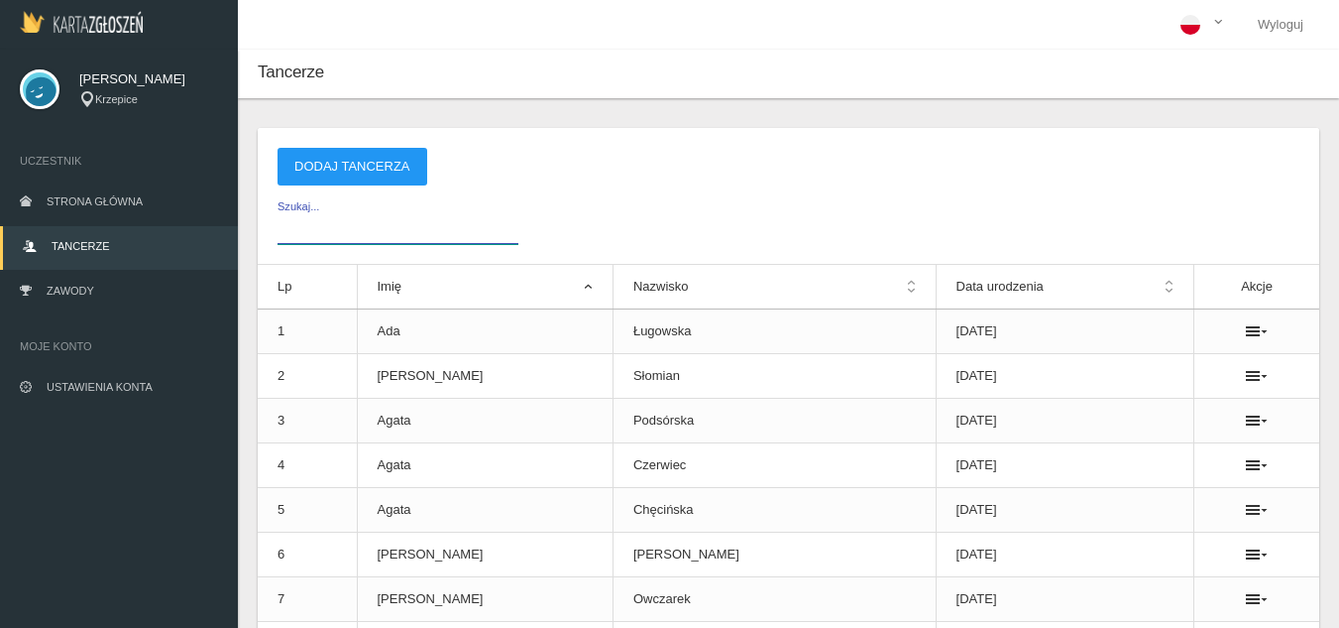
type input "i"
click at [384, 159] on button "Dodaj tancerza" at bounding box center [353, 167] width 150 height 38
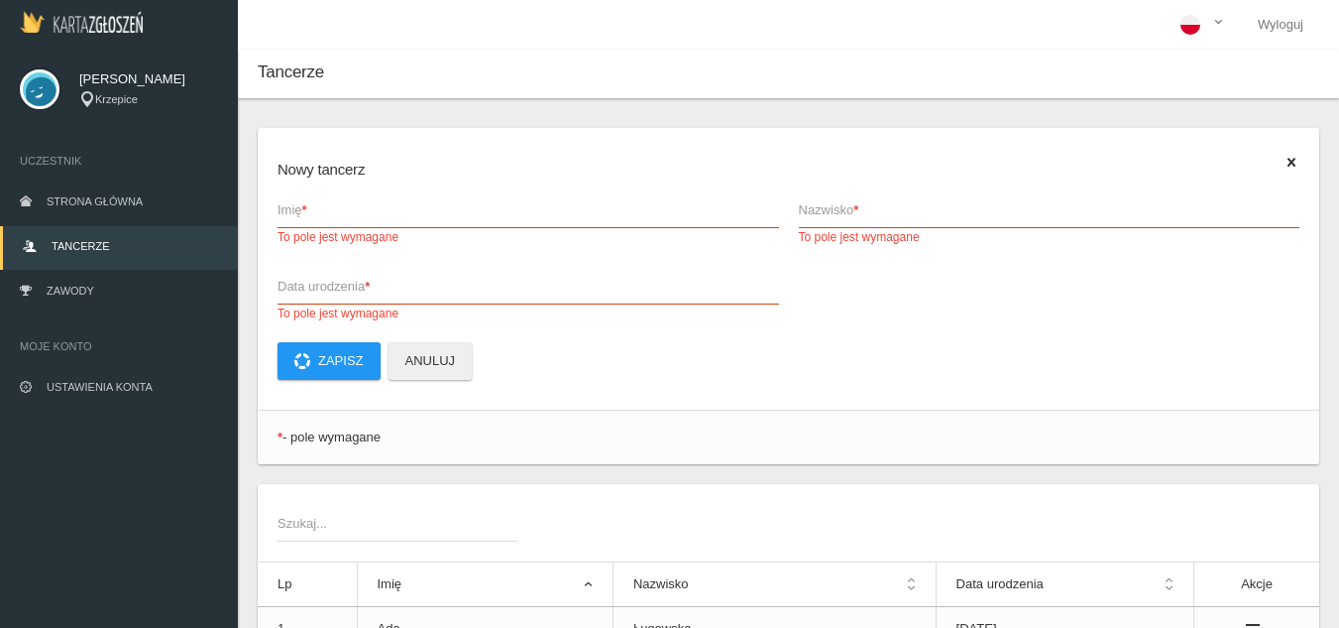
click at [414, 216] on span "Imię *" at bounding box center [519, 210] width 482 height 20
click at [414, 216] on input "Imię * To pole jest wymagane" at bounding box center [529, 209] width 502 height 38
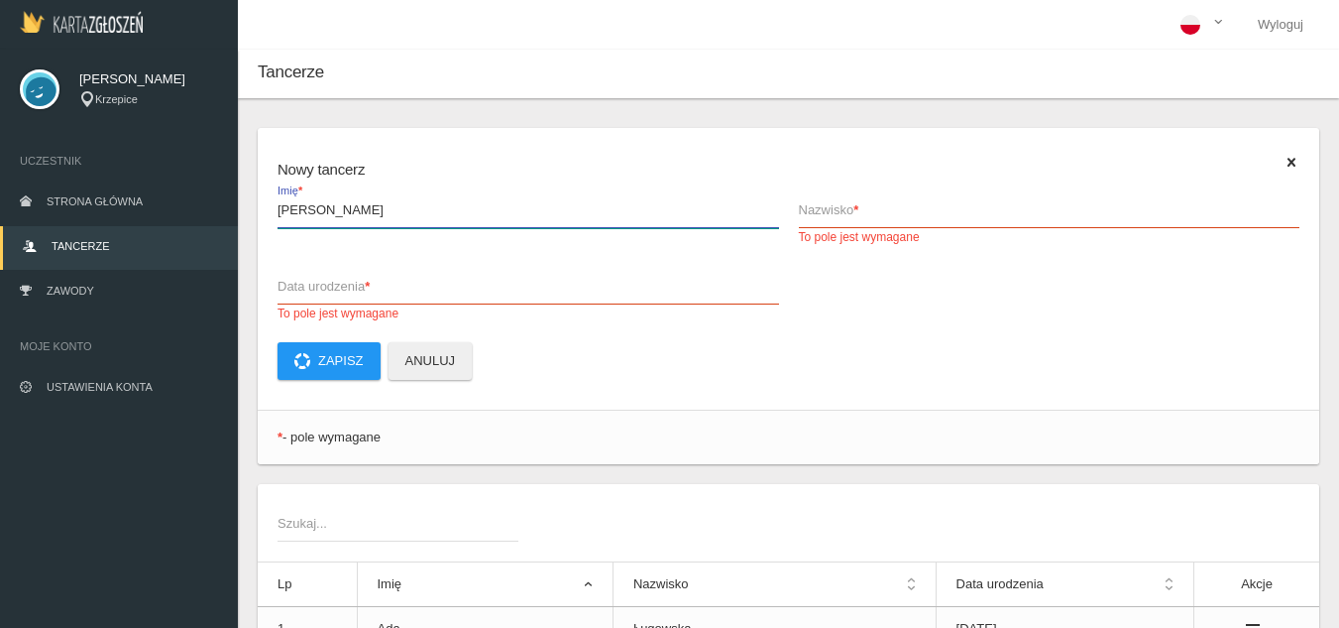
type input "[PERSON_NAME]"
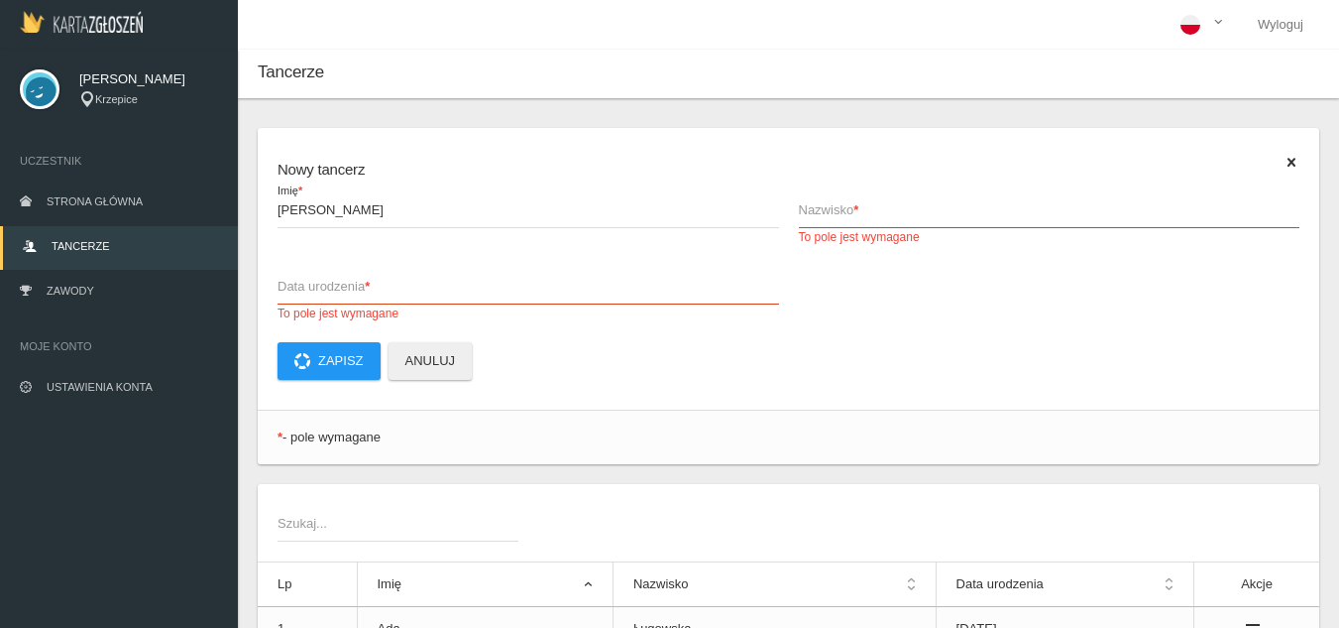
click at [806, 217] on span "Nazwisko *" at bounding box center [1040, 210] width 482 height 20
click at [806, 217] on input "Nazwisko * To pole jest wymagane" at bounding box center [1050, 209] width 502 height 38
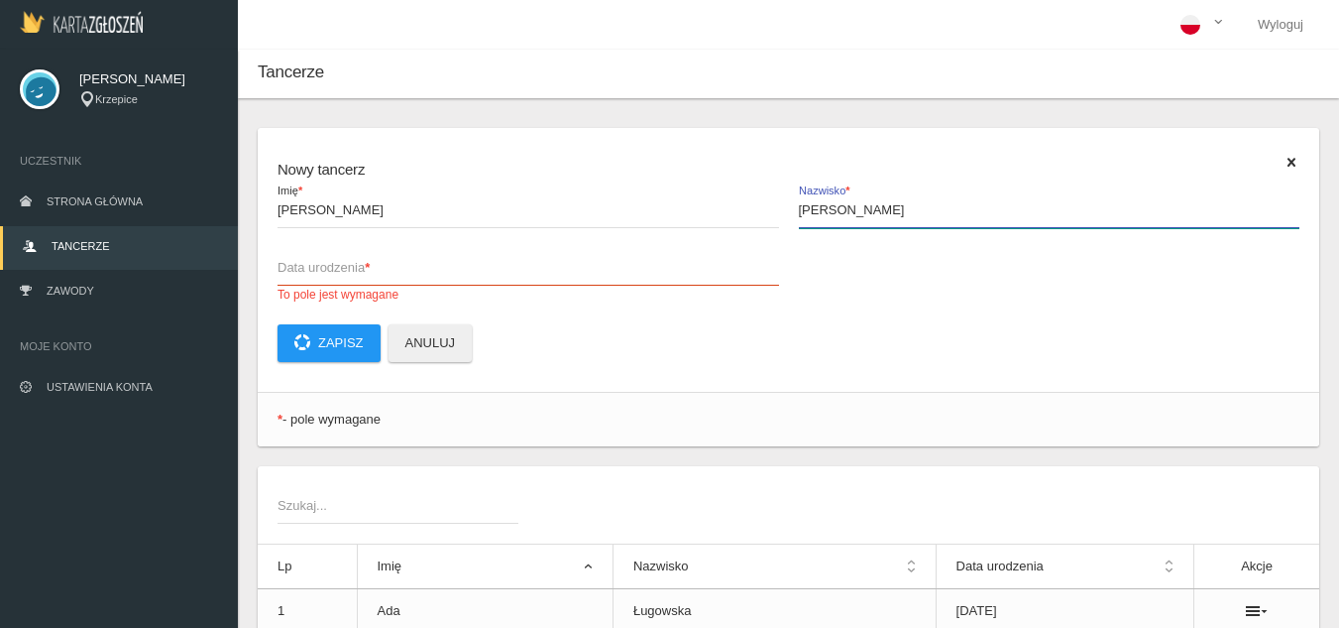
type input "[PERSON_NAME]"
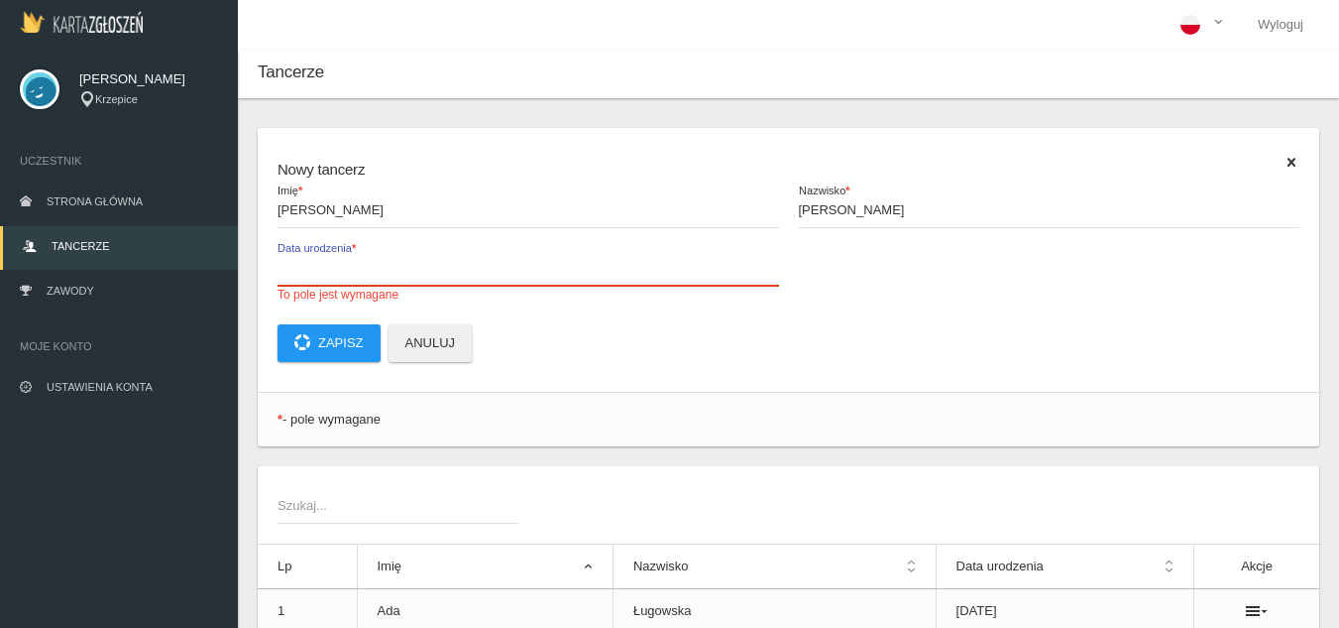
click at [633, 285] on input "Data urodzenia * To pole jest wymagane" at bounding box center [529, 267] width 502 height 38
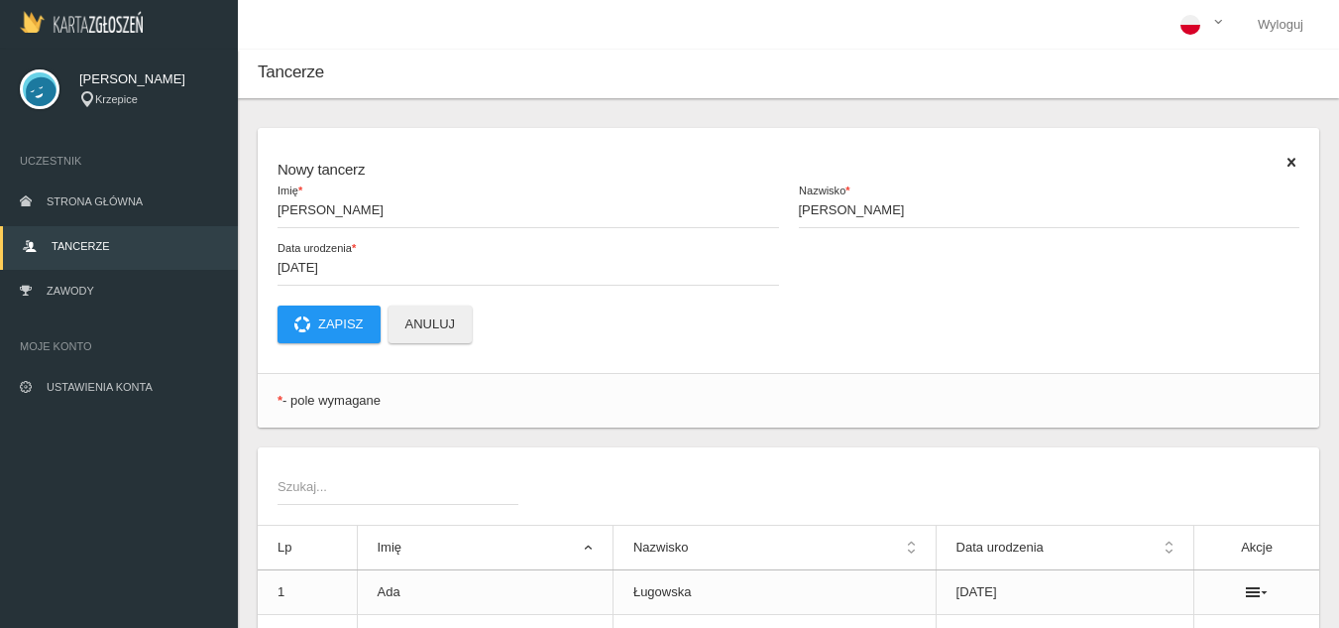
type input "[DATE]"
click at [345, 323] on button "Zapisz" at bounding box center [329, 324] width 103 height 38
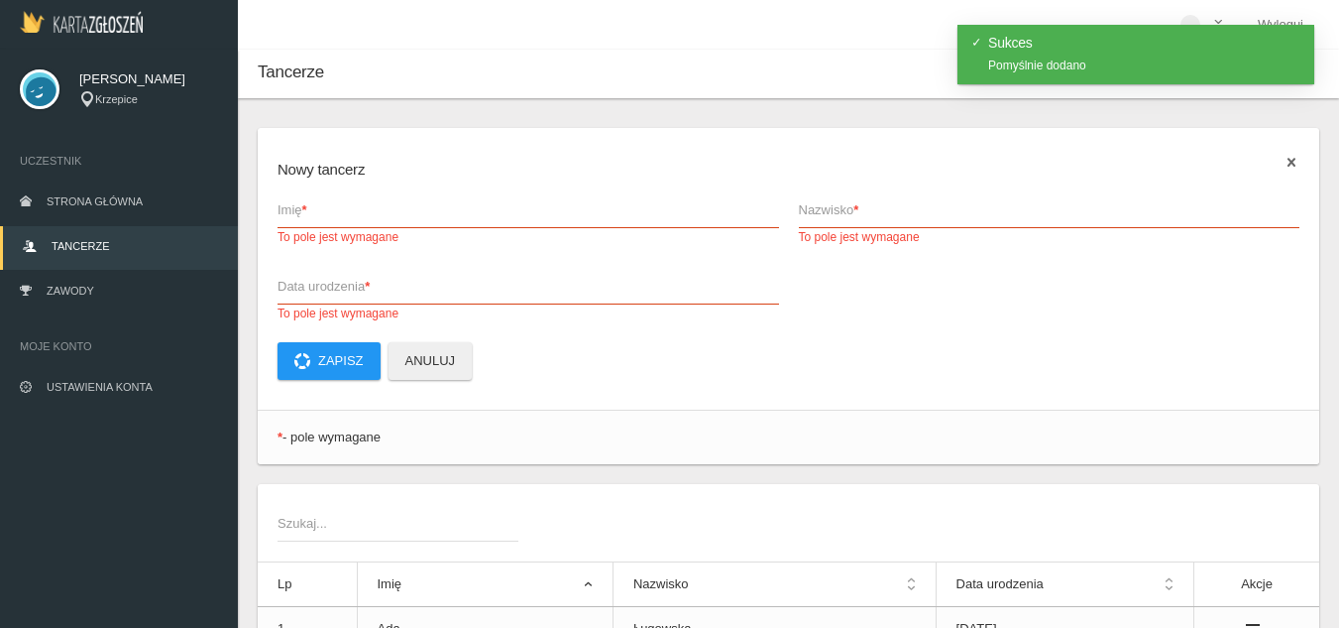
click at [1295, 156] on icon at bounding box center [1292, 163] width 16 height 16
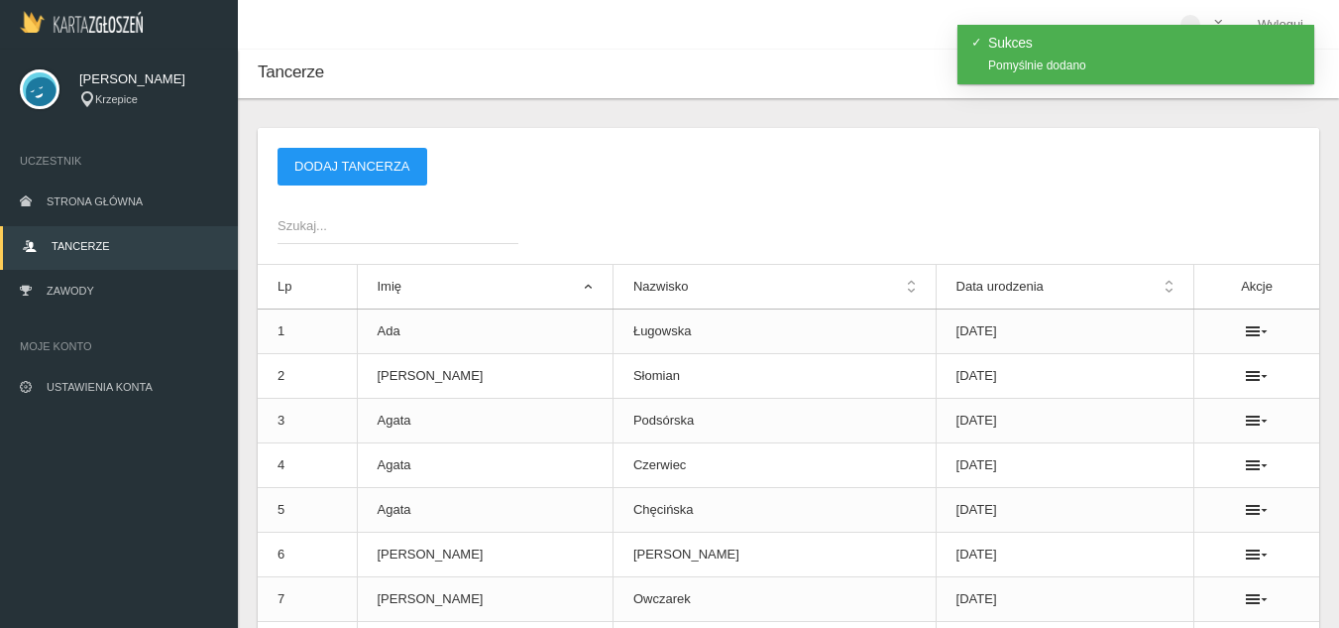
click at [359, 218] on span "Szukaj..." at bounding box center [388, 226] width 221 height 20
click at [359, 218] on input "Szukaj..." at bounding box center [398, 225] width 241 height 38
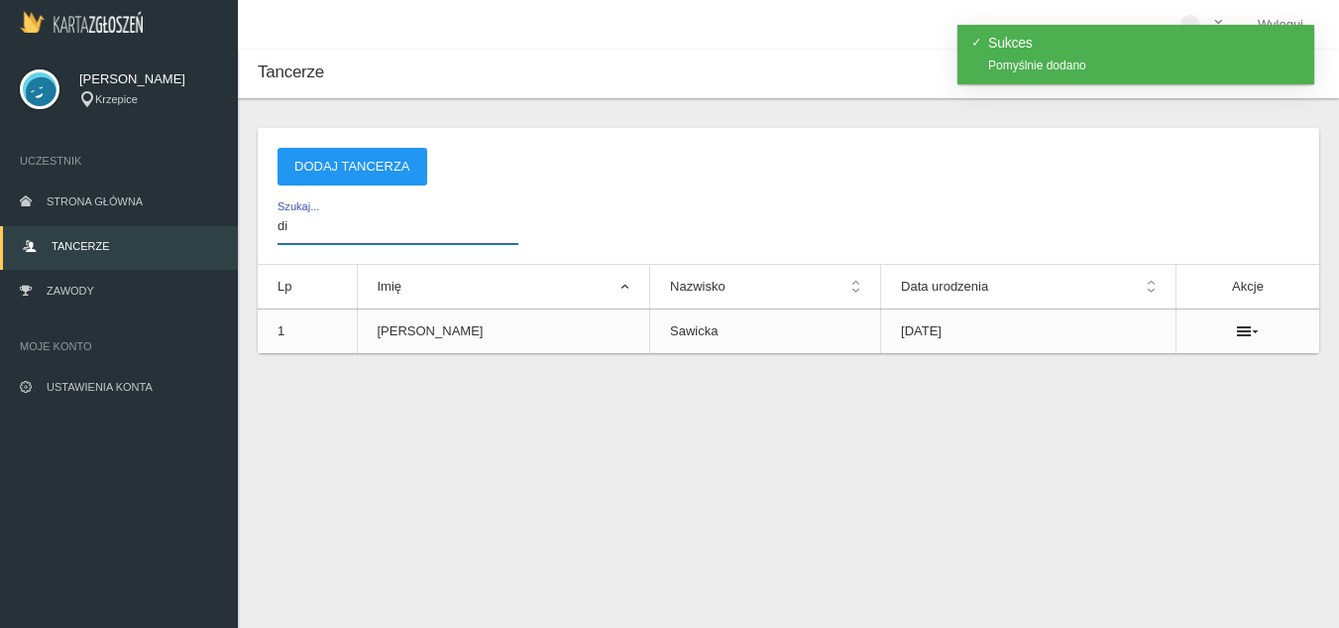
type input "d"
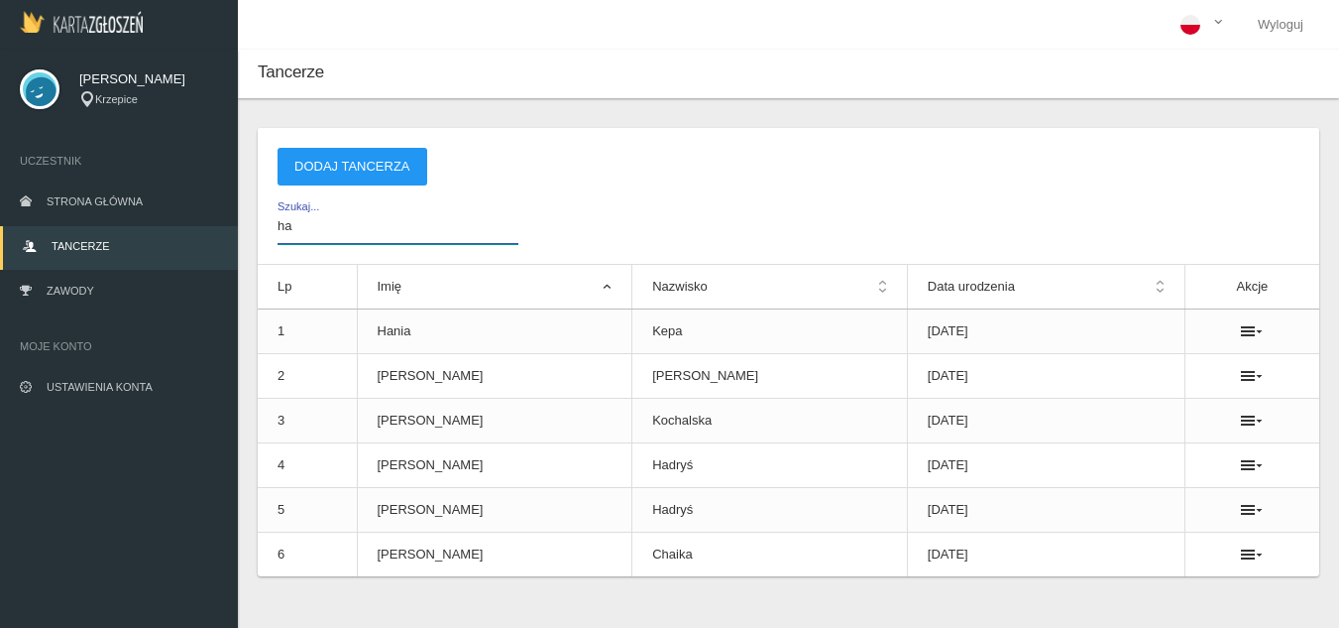
type input "h"
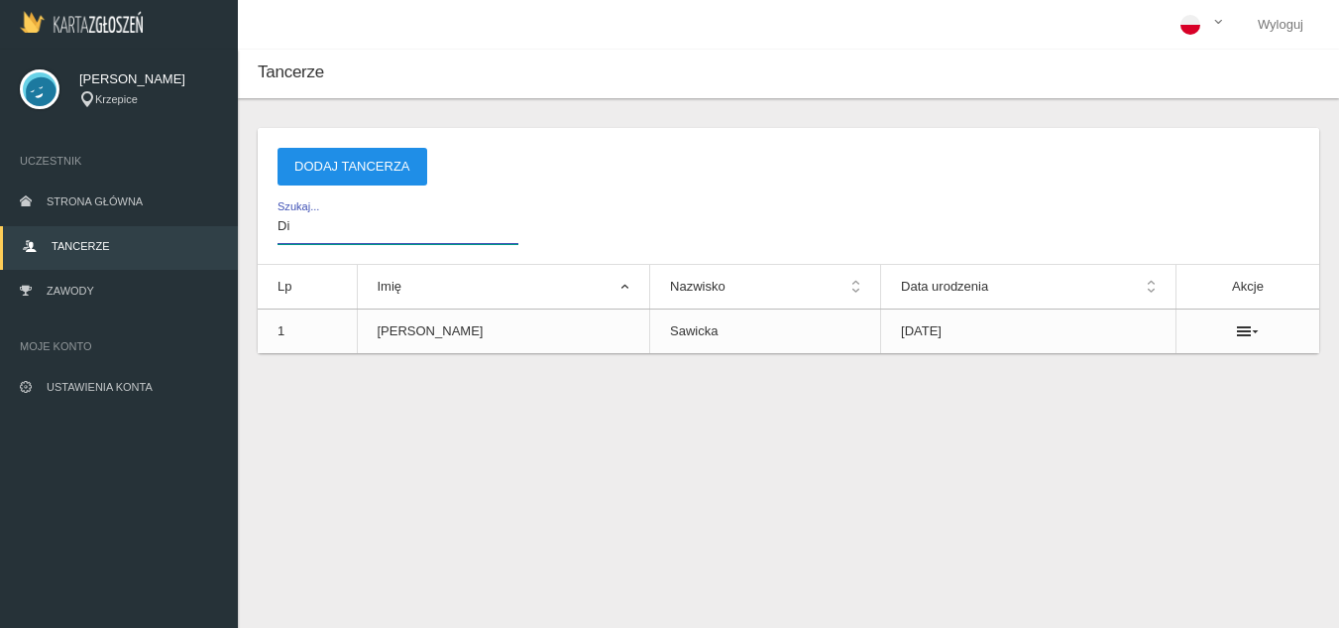
type input "D"
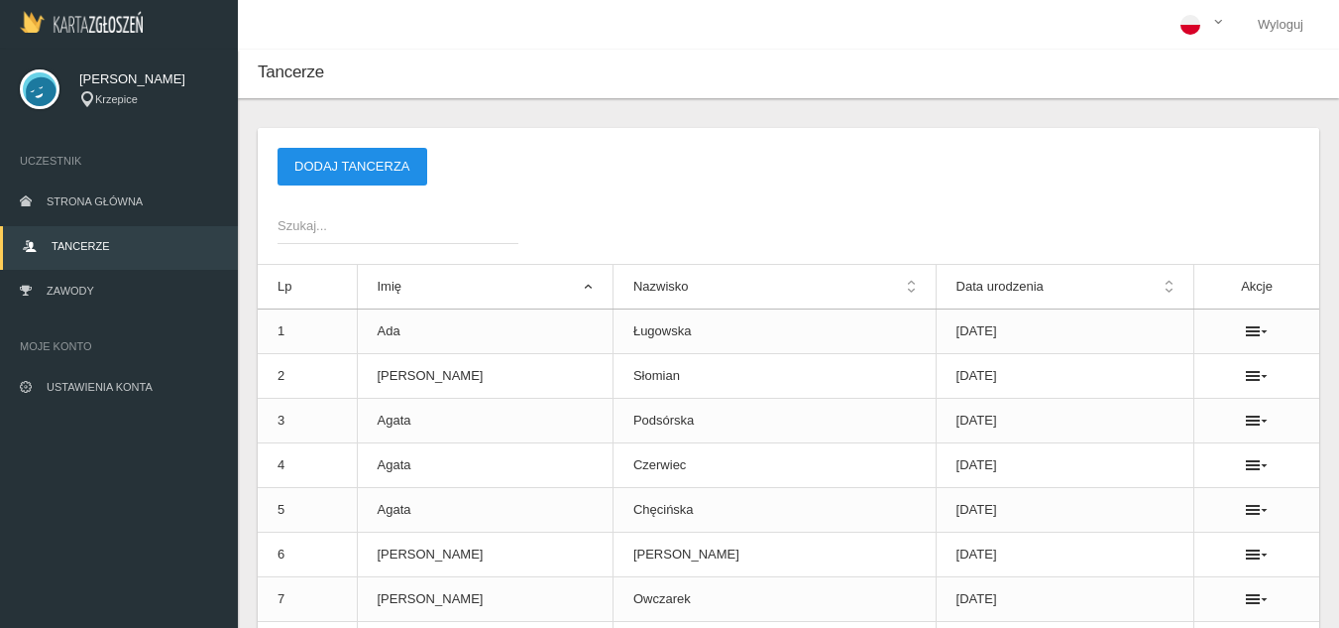
click at [355, 160] on button "Dodaj tancerza" at bounding box center [353, 167] width 150 height 38
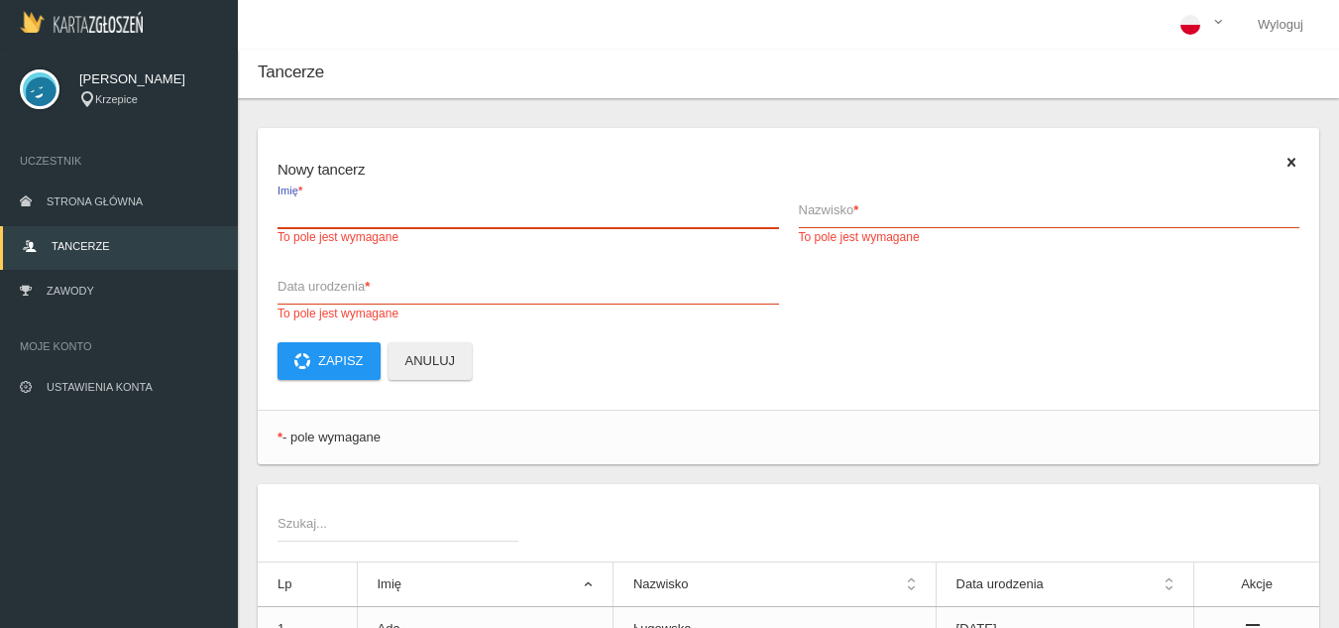
click at [358, 221] on input "Imię * To pole jest wymagane" at bounding box center [529, 209] width 502 height 38
type input "[PERSON_NAME]"
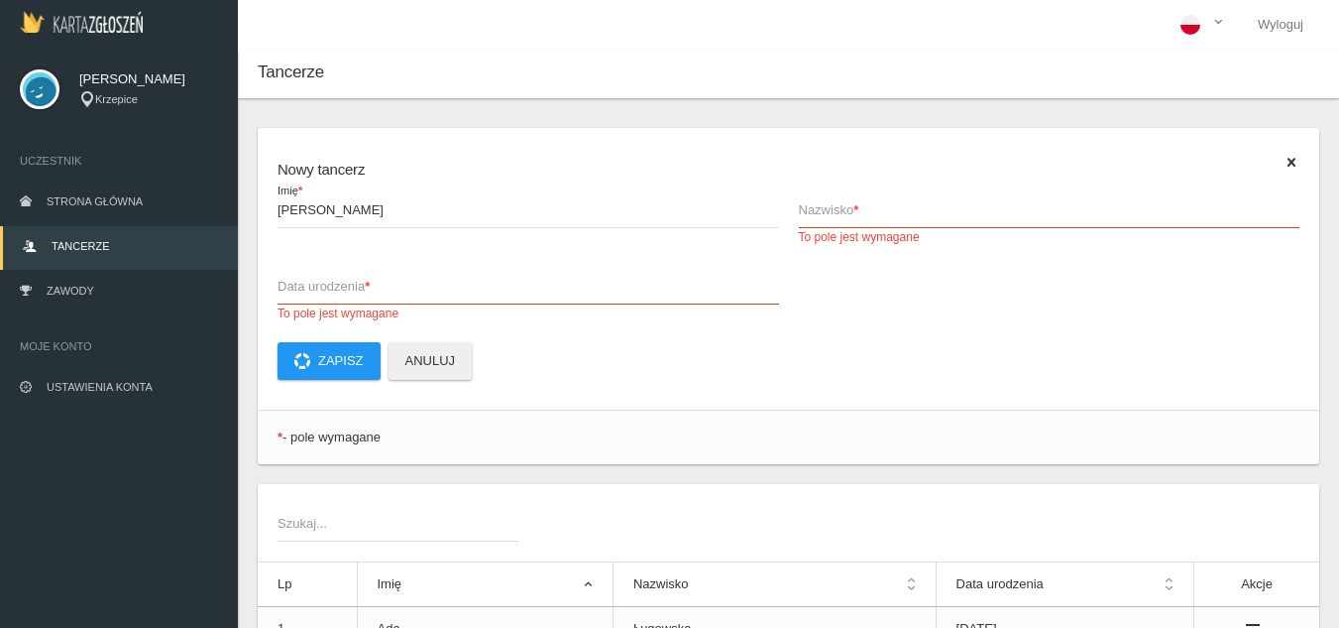
click at [909, 204] on span "Nazwisko *" at bounding box center [1040, 210] width 482 height 20
click at [909, 204] on input "Nazwisko * To pole jest wymagane" at bounding box center [1050, 209] width 502 height 38
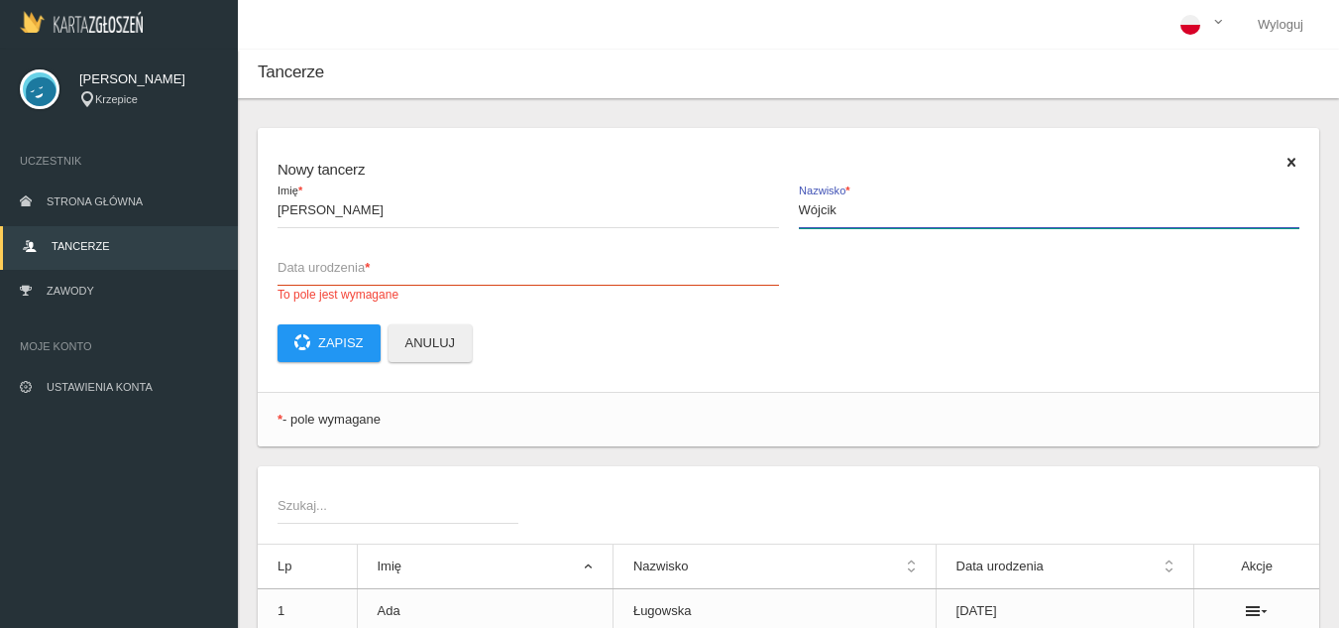
type input "Wójcik"
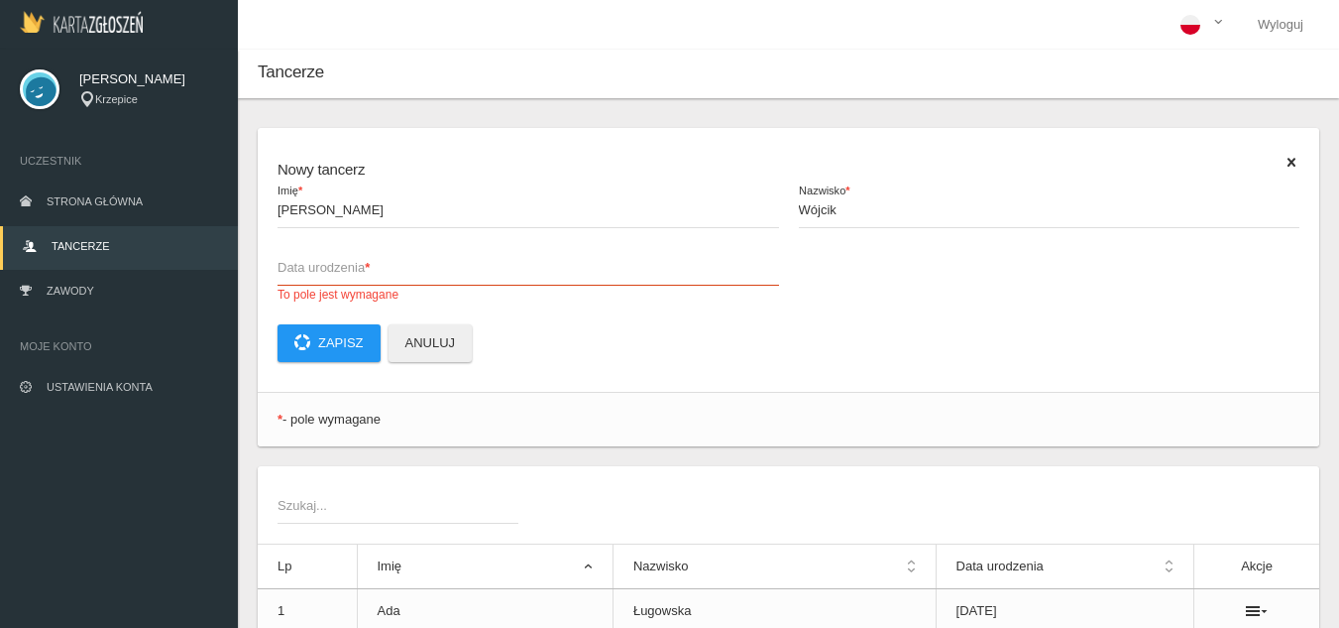
click at [666, 275] on span "Data urodzenia *" at bounding box center [519, 268] width 482 height 20
click at [666, 275] on input "Data urodzenia * To pole jest wymagane" at bounding box center [529, 267] width 502 height 38
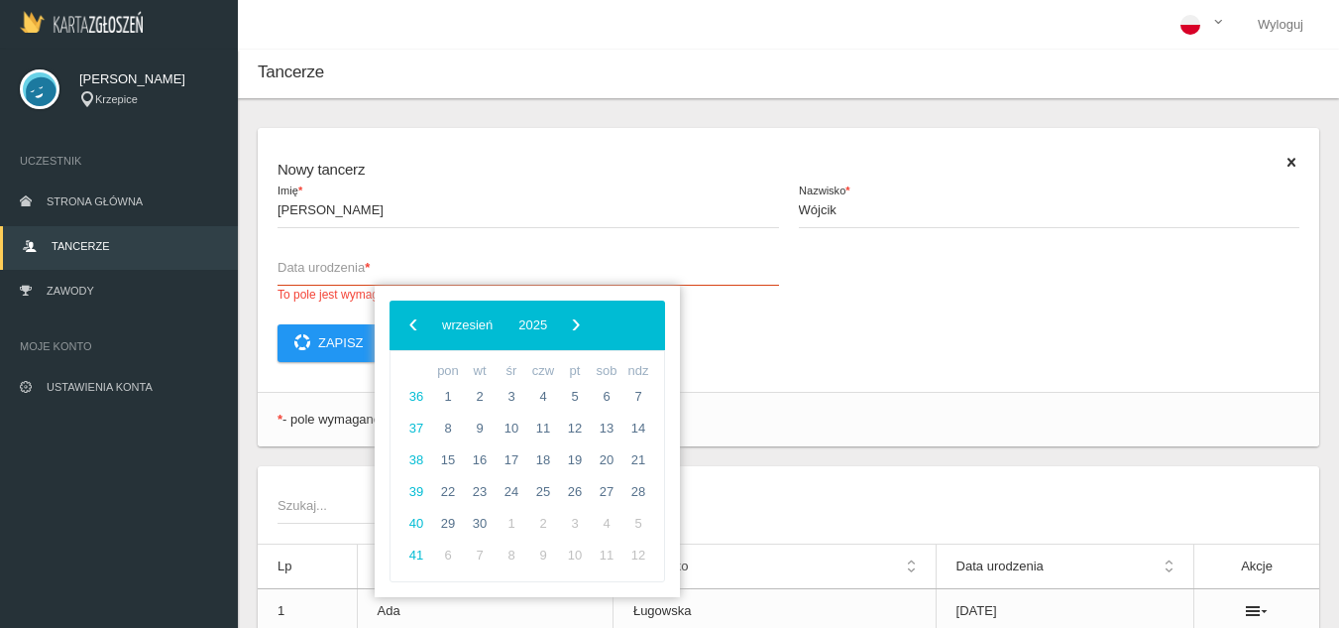
click at [666, 275] on span "Data urodzenia *" at bounding box center [519, 268] width 482 height 20
click at [666, 275] on input "Data urodzenia * To pole jest wymagane" at bounding box center [529, 267] width 502 height 38
type input "[DATE]"
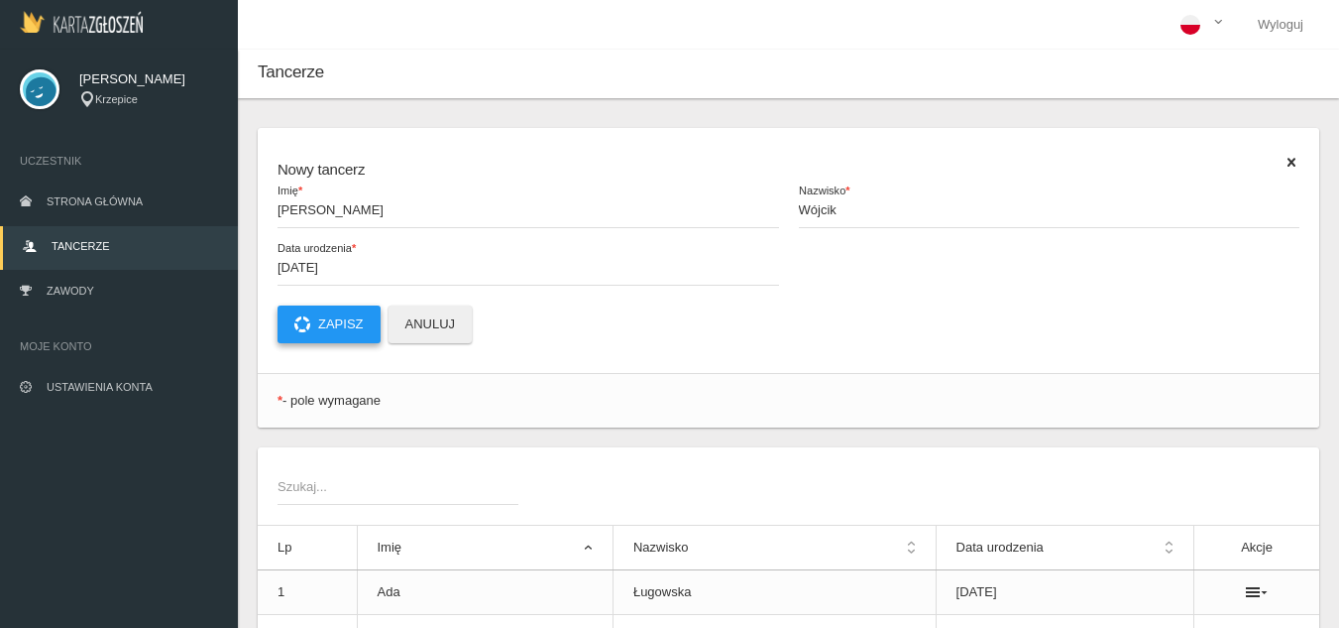
click at [324, 325] on button "Zapisz" at bounding box center [329, 324] width 103 height 38
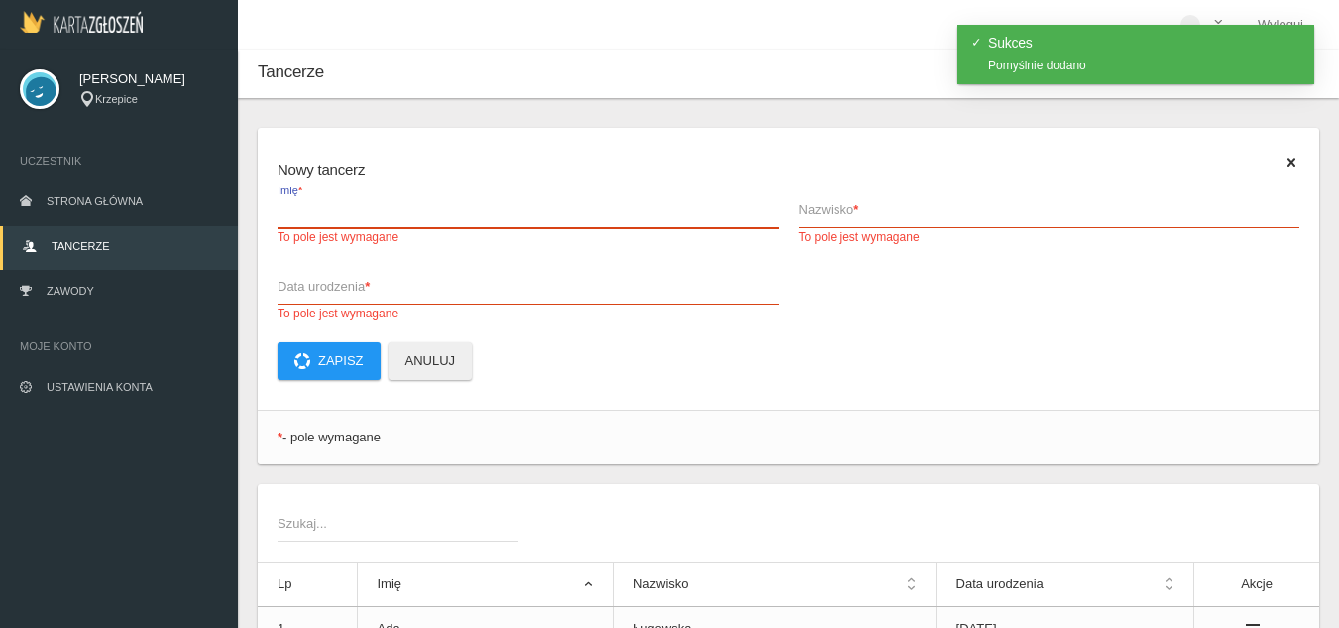
click at [348, 222] on input "Imię * To pole jest wymagane" at bounding box center [529, 209] width 502 height 38
type input "Hania"
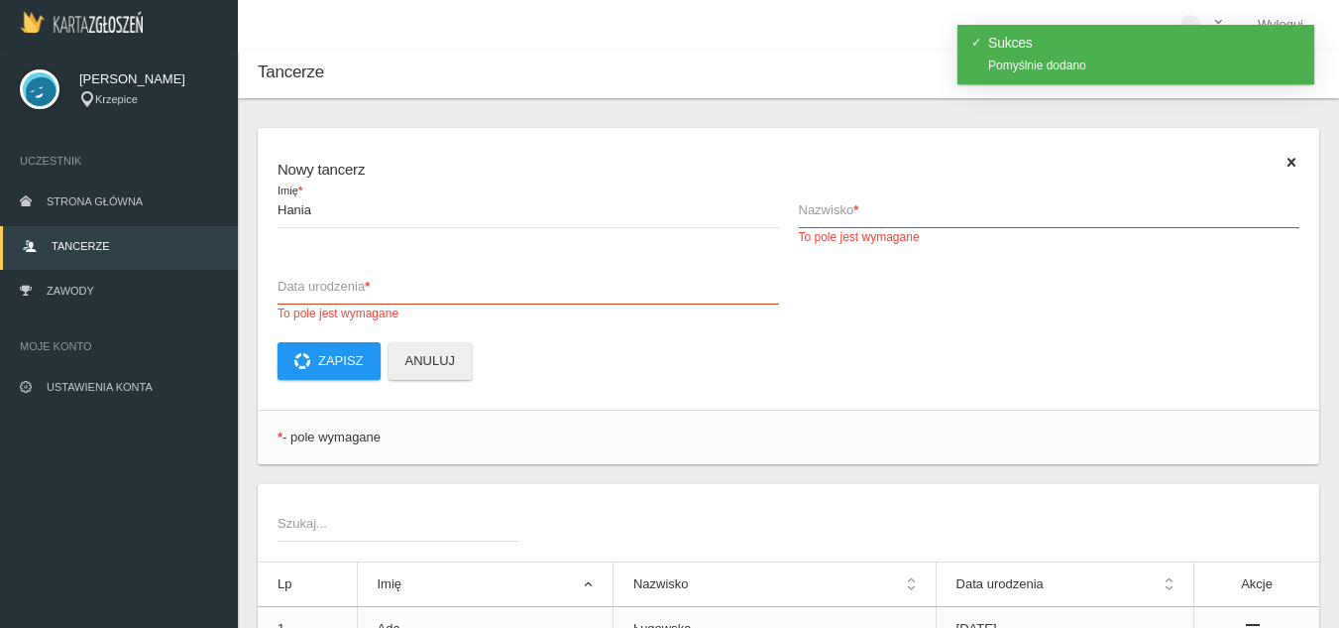
click at [881, 209] on span "Nazwisko *" at bounding box center [1040, 210] width 482 height 20
click at [881, 209] on input "Nazwisko * To pole jest wymagane" at bounding box center [1050, 209] width 502 height 38
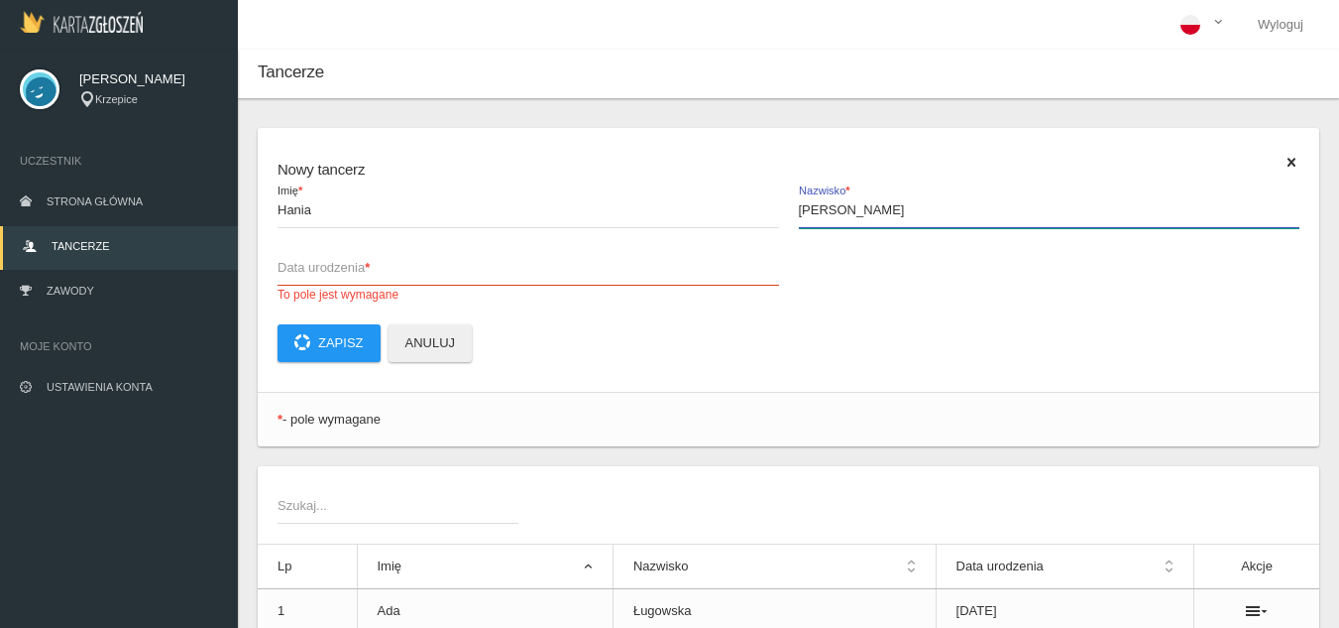
type input "[PERSON_NAME]"
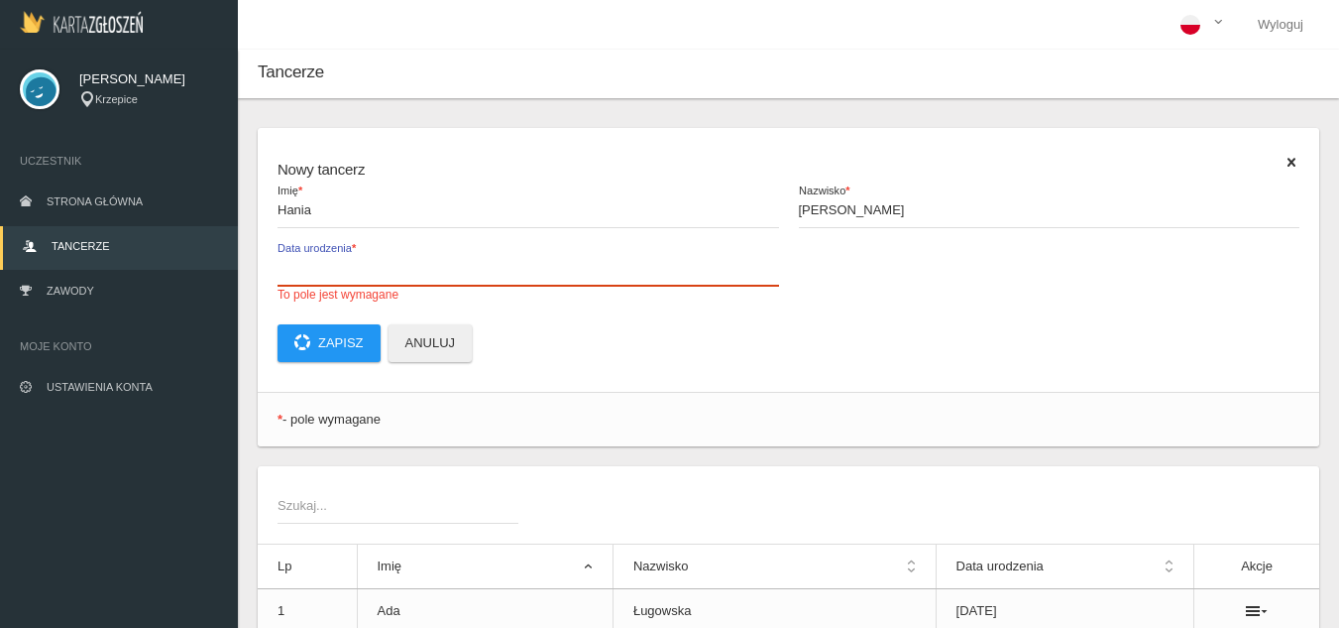
click at [664, 279] on input "Data urodzenia * To pole jest wymagane" at bounding box center [529, 267] width 502 height 38
type input "[DATE]"
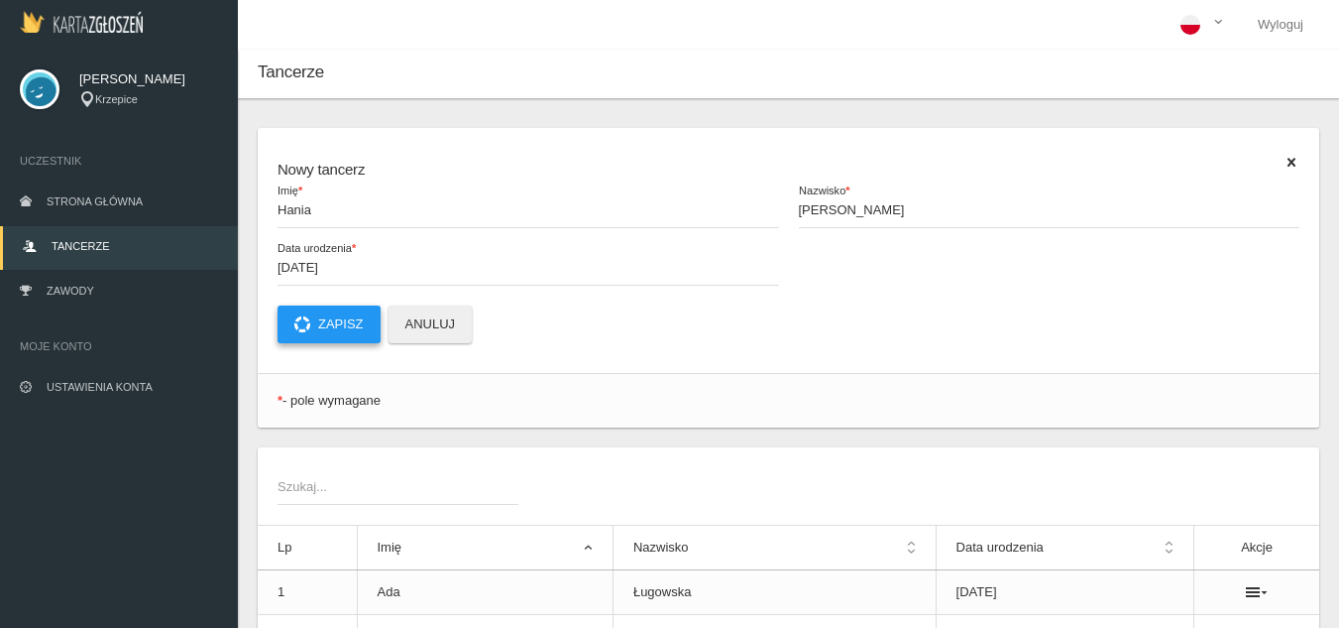
click at [316, 352] on div "Nowy tancerz Hania Imię * [PERSON_NAME] Nazwisko * [DATE] Data urodzenia * Zapi…" at bounding box center [789, 250] width 1062 height 245
click at [293, 327] on button "Zapisz" at bounding box center [329, 324] width 103 height 38
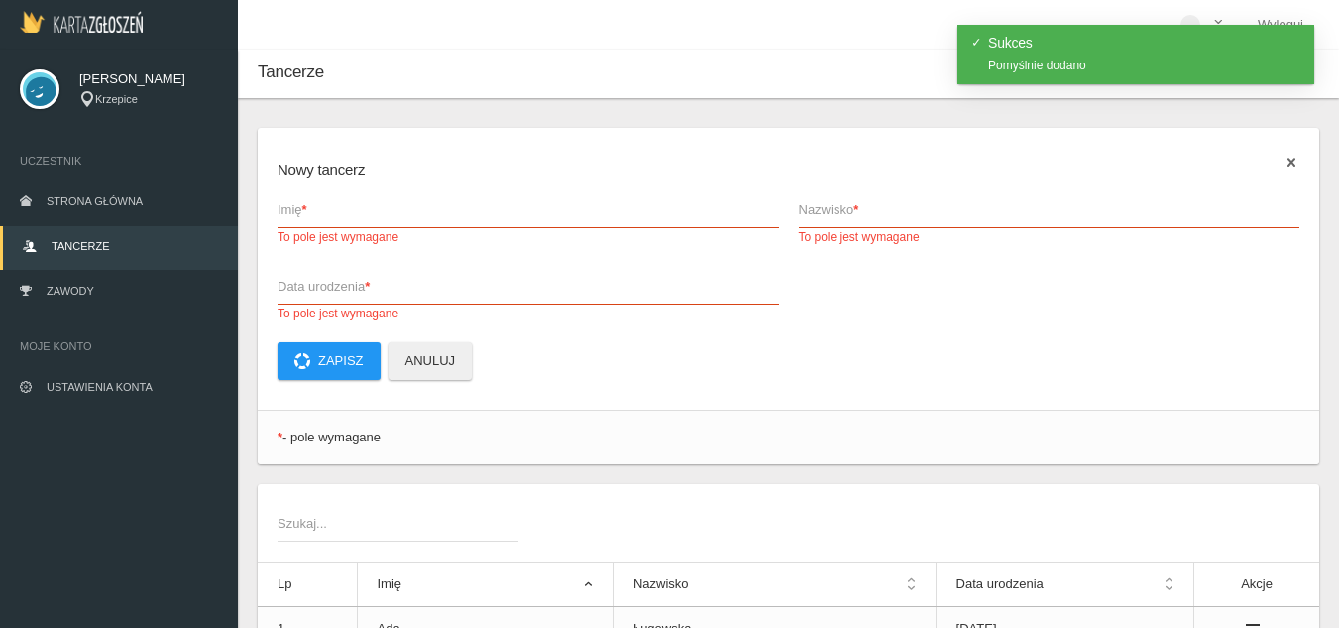
click at [1296, 171] on icon at bounding box center [1292, 163] width 16 height 16
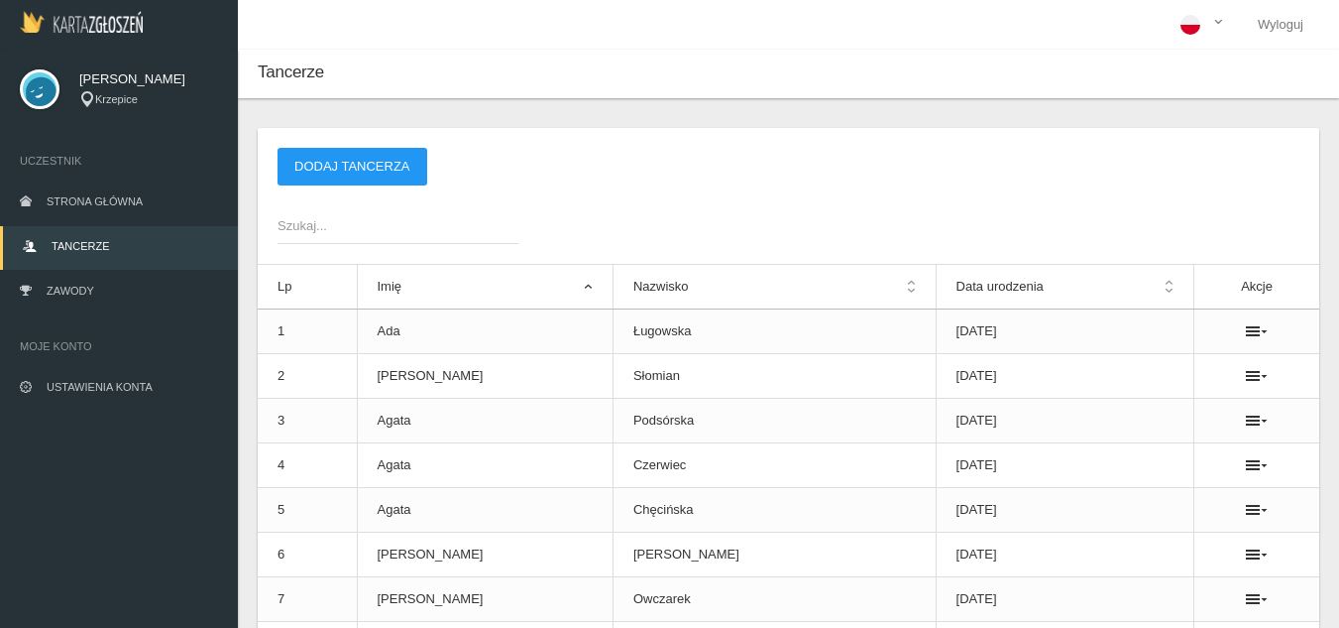
click at [383, 220] on span "Szukaj..." at bounding box center [388, 226] width 221 height 20
click at [383, 220] on input "Szukaj..." at bounding box center [398, 225] width 241 height 38
click at [324, 173] on button "Dodaj tancerza" at bounding box center [353, 167] width 150 height 38
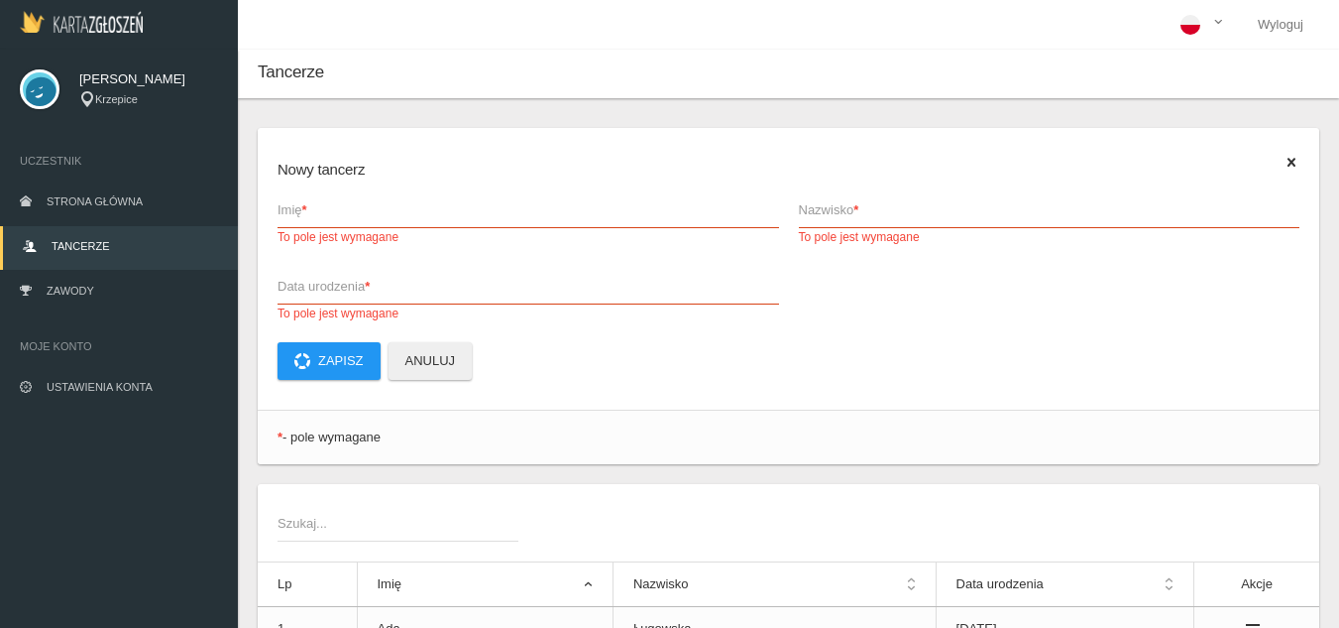
click at [349, 205] on span "Imię *" at bounding box center [519, 210] width 482 height 20
click at [349, 205] on input "Imię * To pole jest wymagane" at bounding box center [529, 209] width 502 height 38
type input "I"
click at [1310, 167] on div "Nowy tancerz Imię * To pole jest wymagane Nazwisko * To pole jest wymagane Data…" at bounding box center [789, 269] width 1062 height 282
click at [1302, 167] on div "Nowy tancerz Imię * To pole jest wymagane Nazwisko * To pole jest wymagane Data…" at bounding box center [789, 269] width 1062 height 282
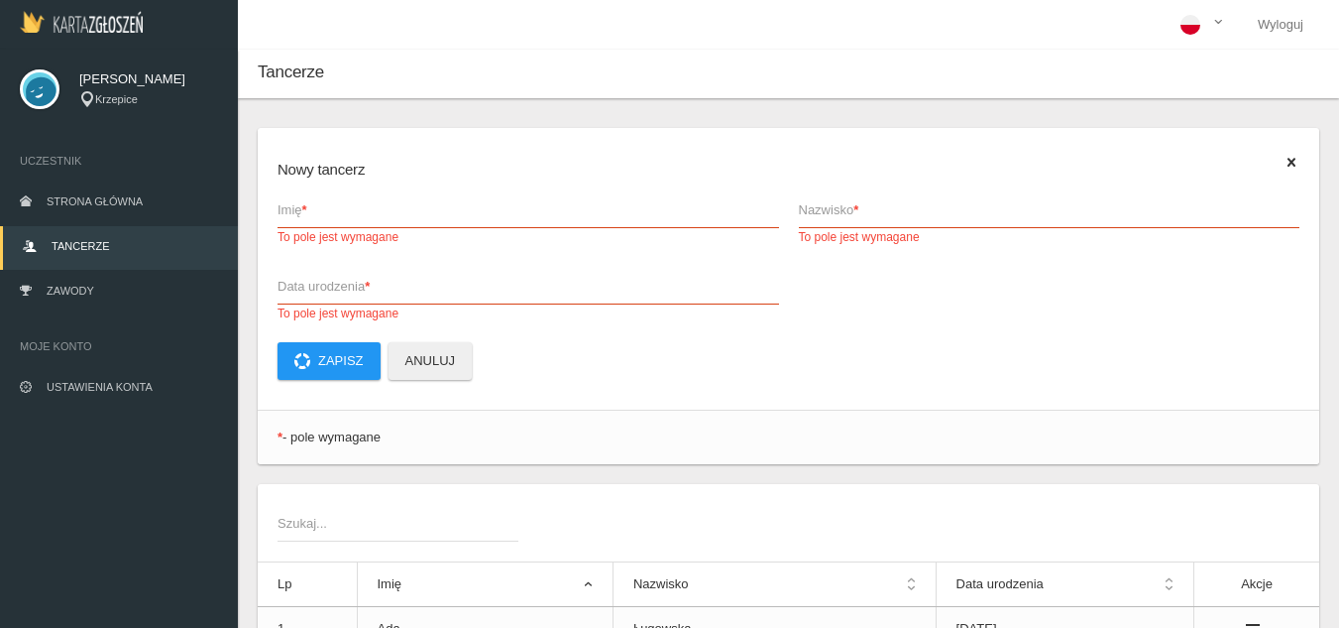
click at [1301, 166] on div "Nowy tancerz Imię * To pole jest wymagane Nazwisko * To pole jest wymagane Data…" at bounding box center [789, 269] width 1062 height 282
click at [1297, 158] on icon at bounding box center [1292, 163] width 16 height 16
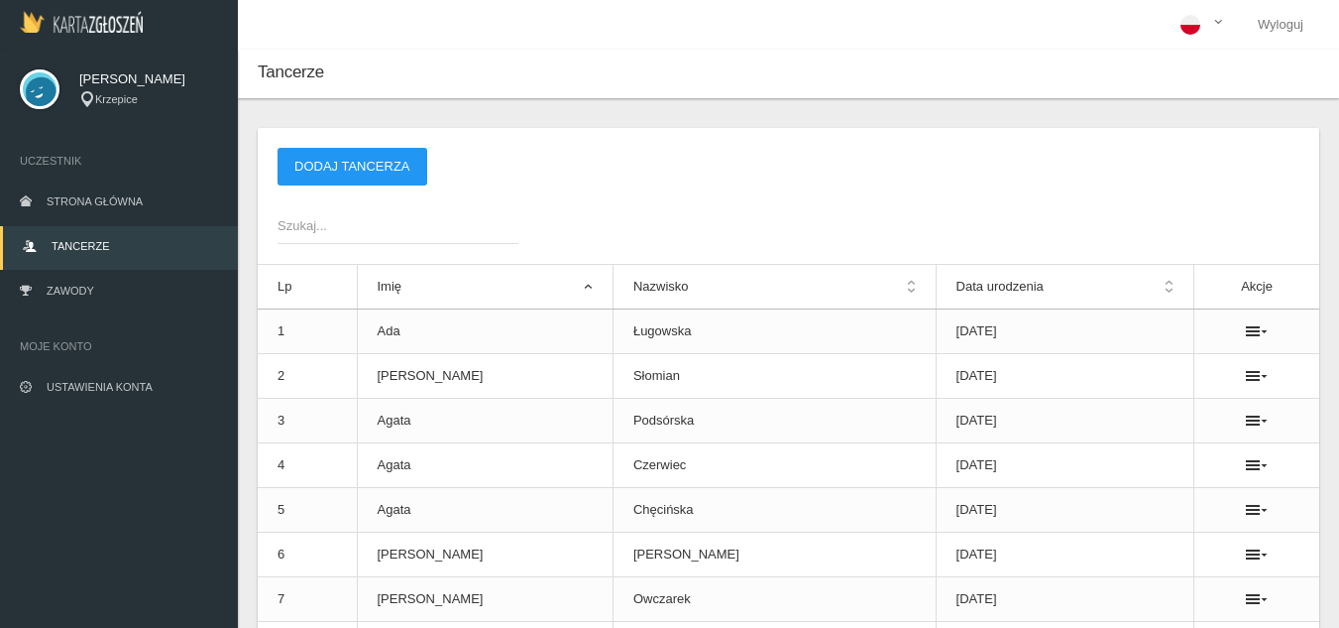
click at [382, 220] on span "Szukaj..." at bounding box center [388, 226] width 221 height 20
click at [382, 220] on input "Szukaj..." at bounding box center [398, 225] width 241 height 38
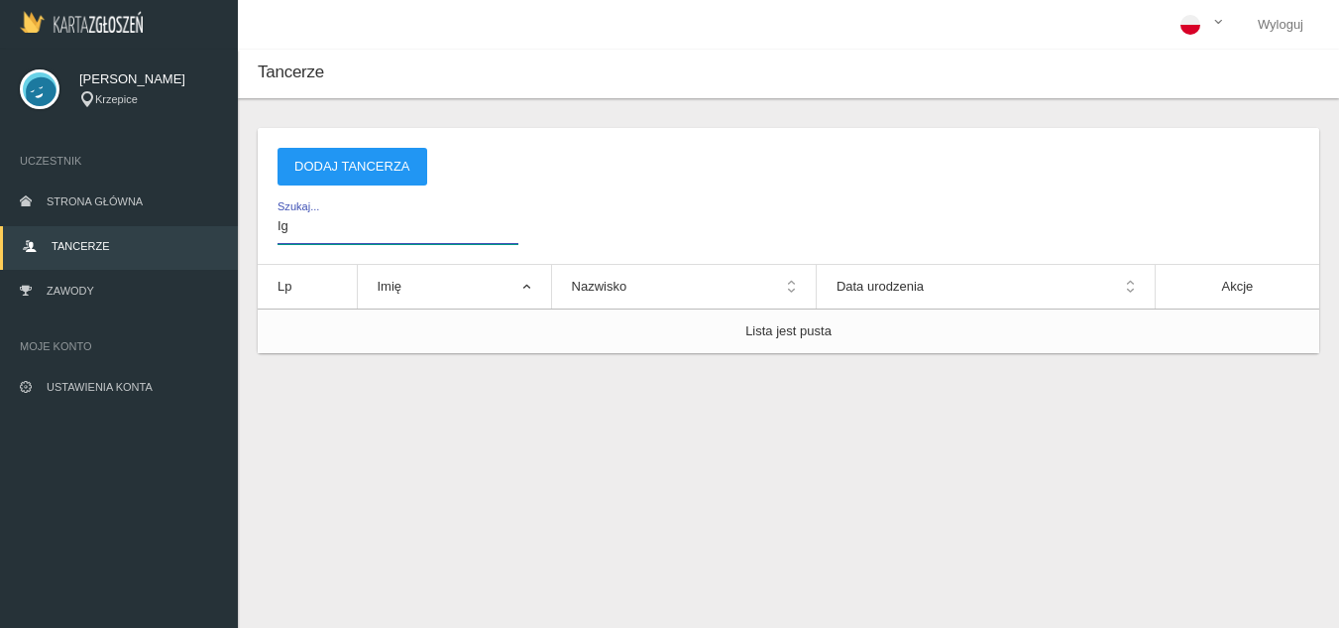
type input "I"
type input "i"
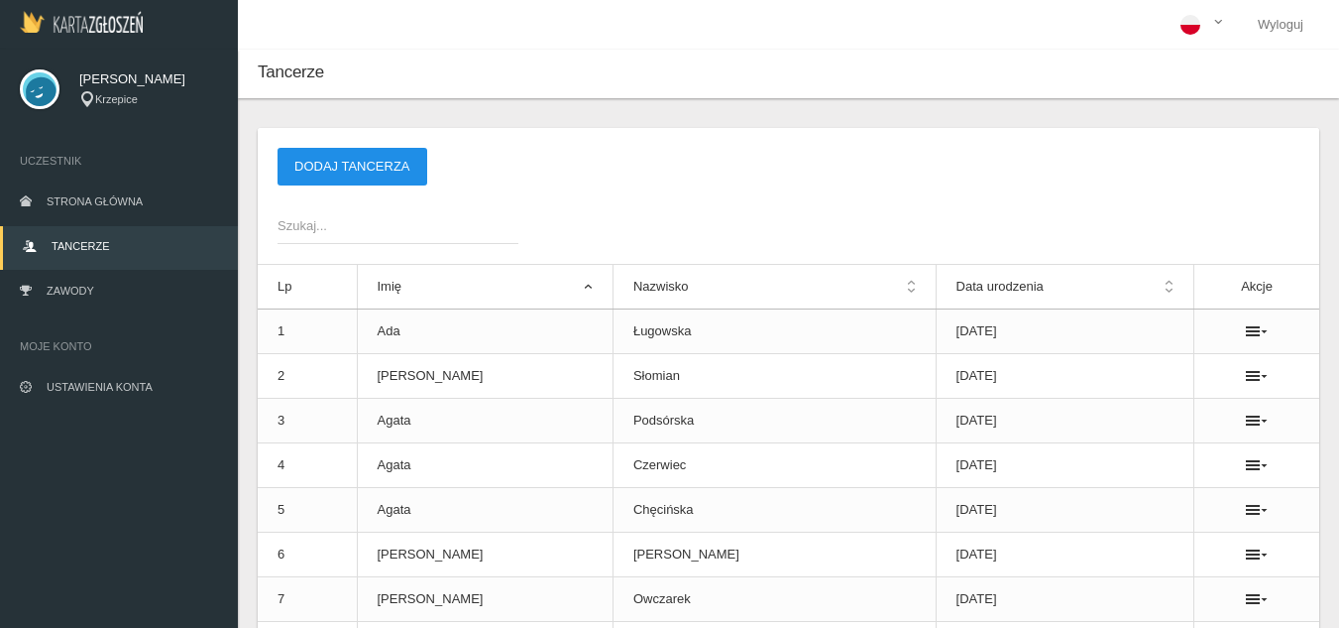
click at [354, 170] on button "Dodaj tancerza" at bounding box center [353, 167] width 150 height 38
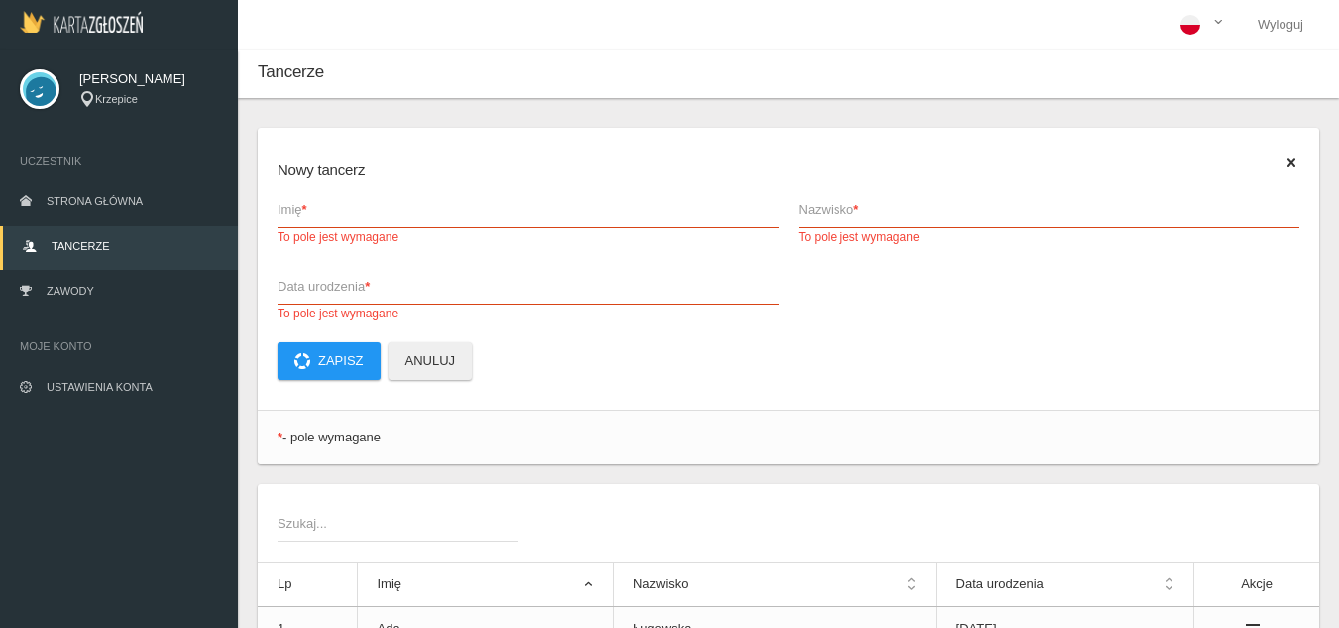
click at [383, 207] on span "Imię *" at bounding box center [519, 210] width 482 height 20
click at [383, 207] on input "Imię * To pole jest wymagane" at bounding box center [529, 209] width 502 height 38
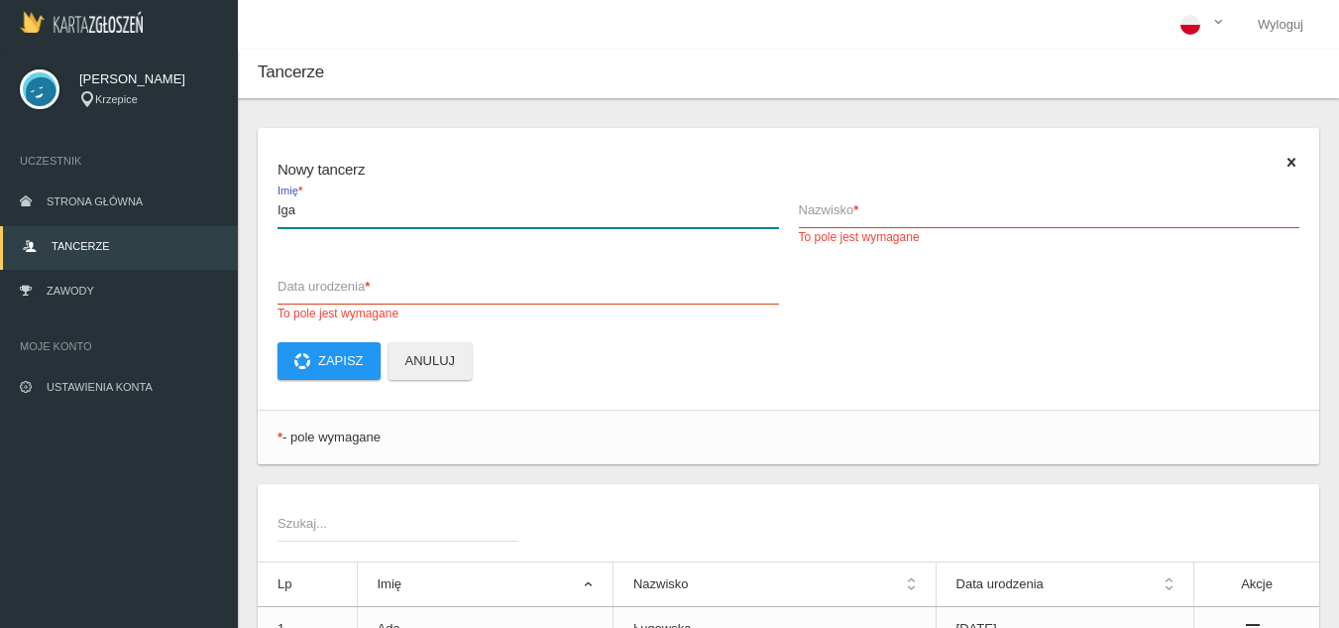
type input "Iga"
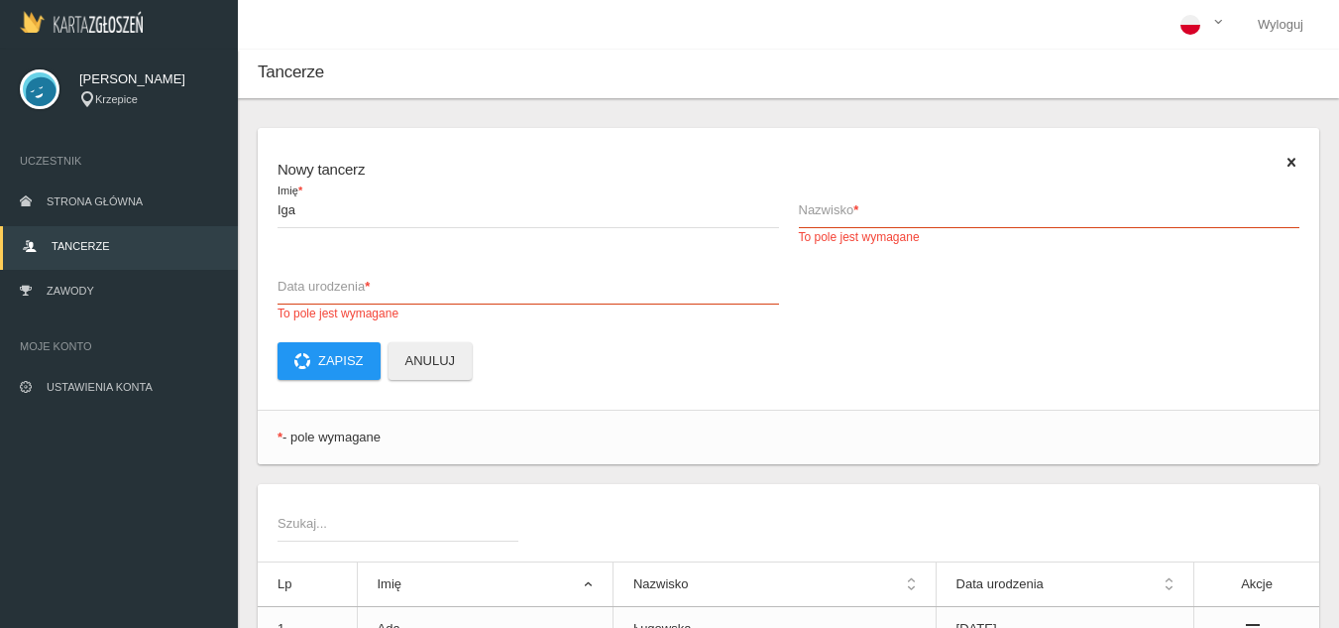
click at [909, 231] on span "To pole jest wymagane" at bounding box center [1050, 237] width 502 height 18
click at [909, 228] on input "Nazwisko * To pole jest wymagane" at bounding box center [1050, 209] width 502 height 38
click at [915, 212] on input "Nazwisko * To pole jest wymagane" at bounding box center [1050, 209] width 502 height 38
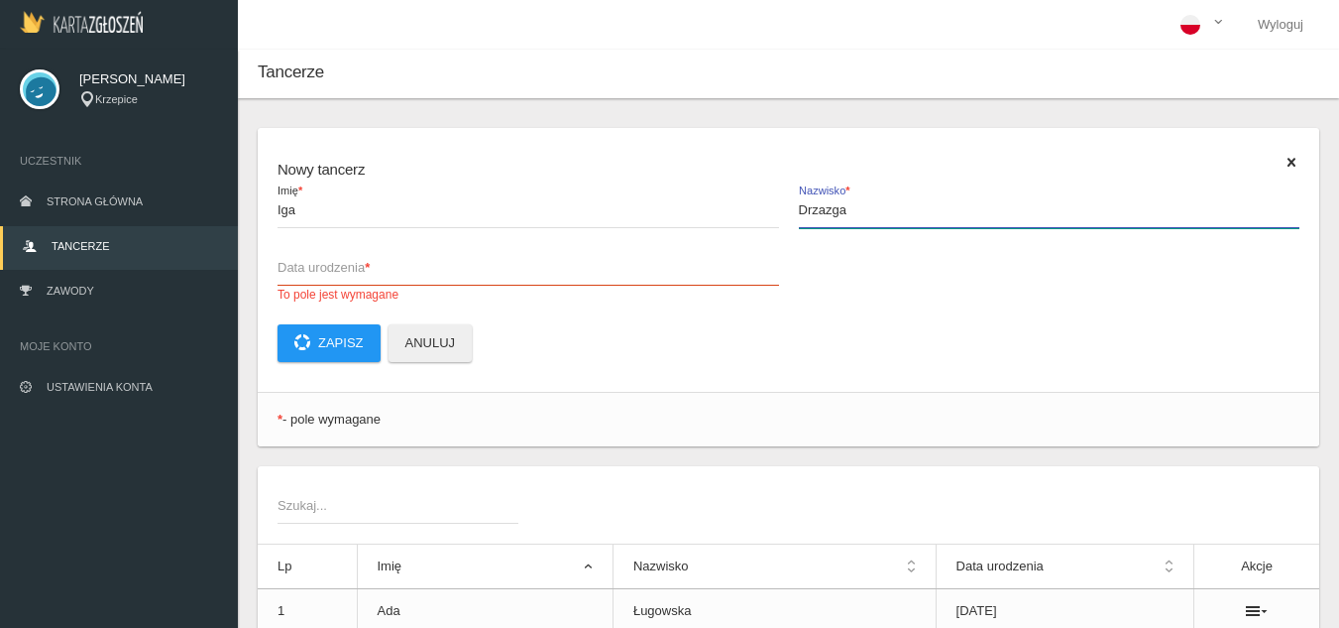
type input "Drzazga"
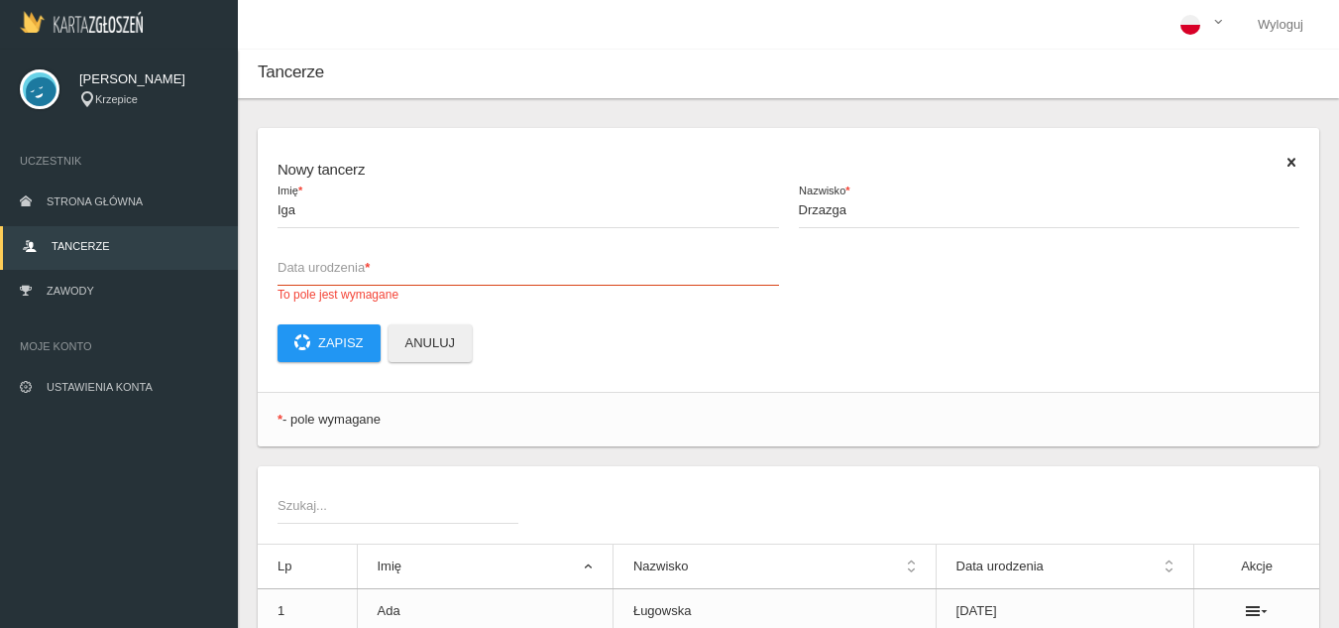
click at [534, 264] on span "Data urodzenia *" at bounding box center [519, 268] width 482 height 20
click at [534, 264] on input "Data urodzenia * To pole jest wymagane" at bounding box center [529, 267] width 502 height 38
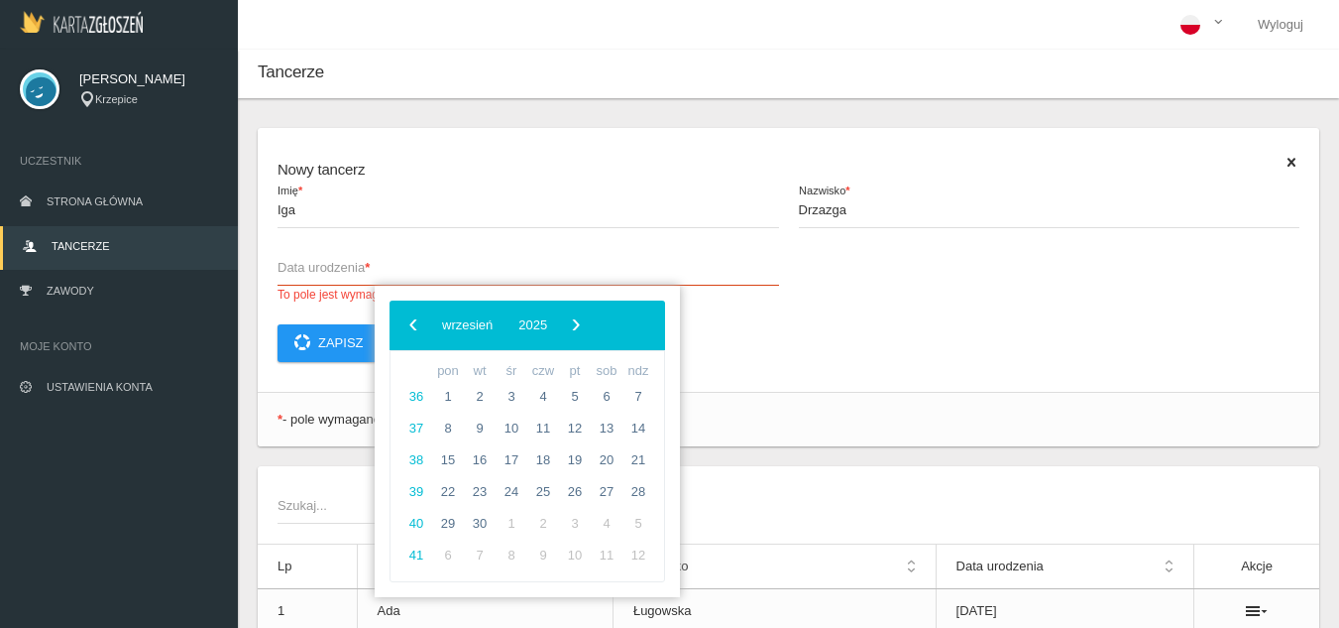
click at [534, 264] on span "Data urodzenia *" at bounding box center [519, 268] width 482 height 20
click at [534, 264] on input "Data urodzenia * To pole jest wymagane" at bounding box center [529, 267] width 502 height 38
type input "[DATE]"
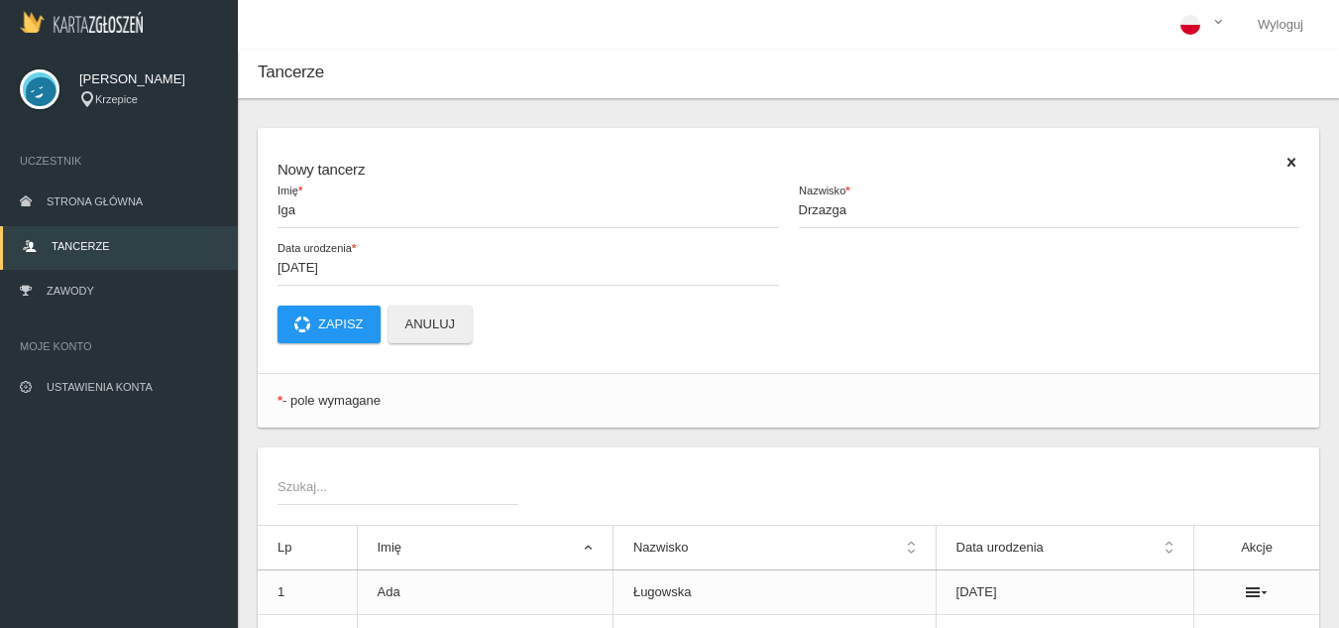
click at [911, 486] on div "Szukaj..." at bounding box center [789, 486] width 1042 height 38
click at [331, 339] on button "Zapisz" at bounding box center [329, 324] width 103 height 38
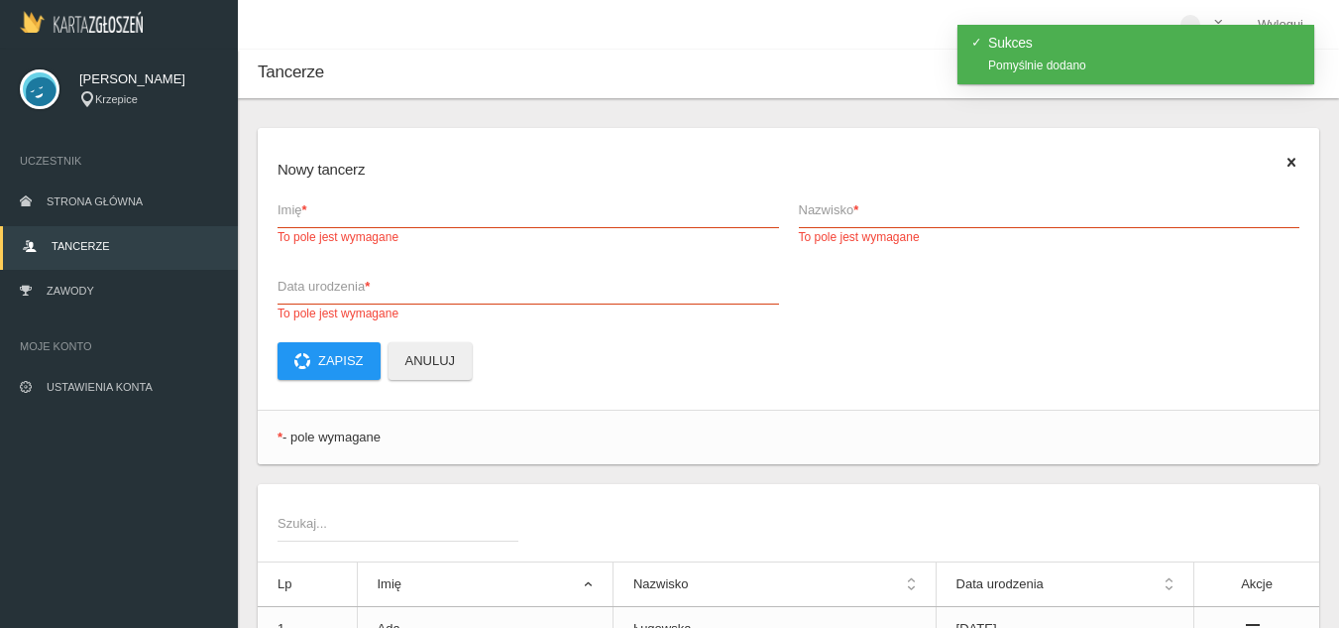
drag, startPoint x: 1296, startPoint y: 164, endPoint x: 1277, endPoint y: 188, distance: 31.1
click at [1294, 166] on icon at bounding box center [1292, 163] width 16 height 16
